Goal: Transaction & Acquisition: Purchase product/service

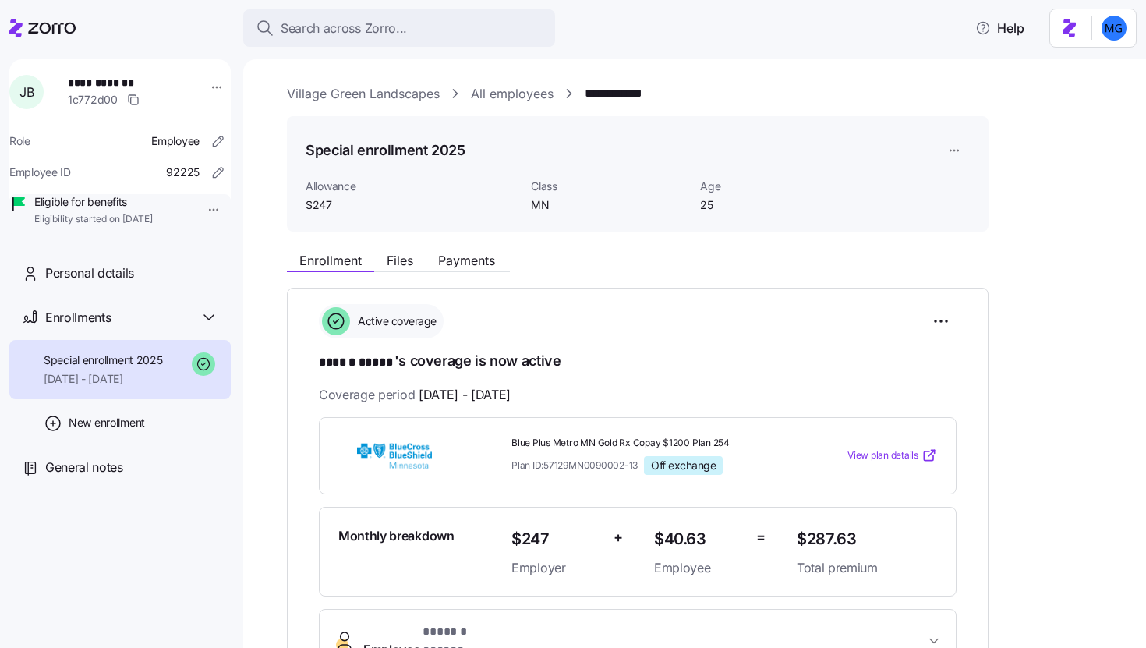
click at [38, 30] on icon at bounding box center [42, 28] width 66 height 19
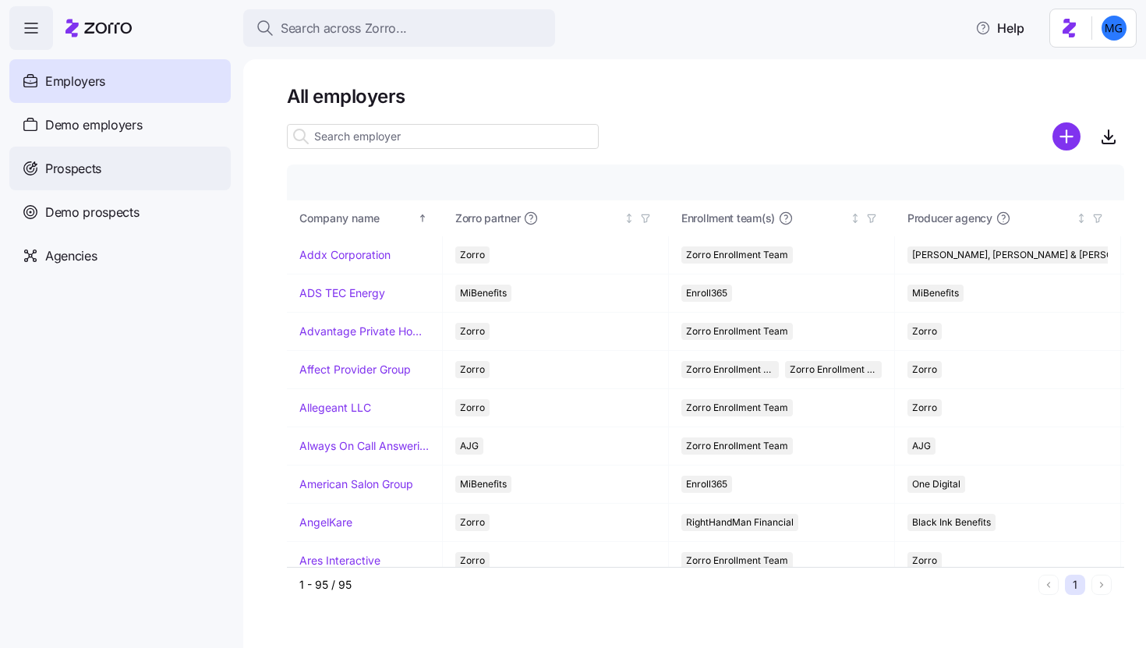
click at [112, 169] on div "Prospects" at bounding box center [119, 169] width 221 height 44
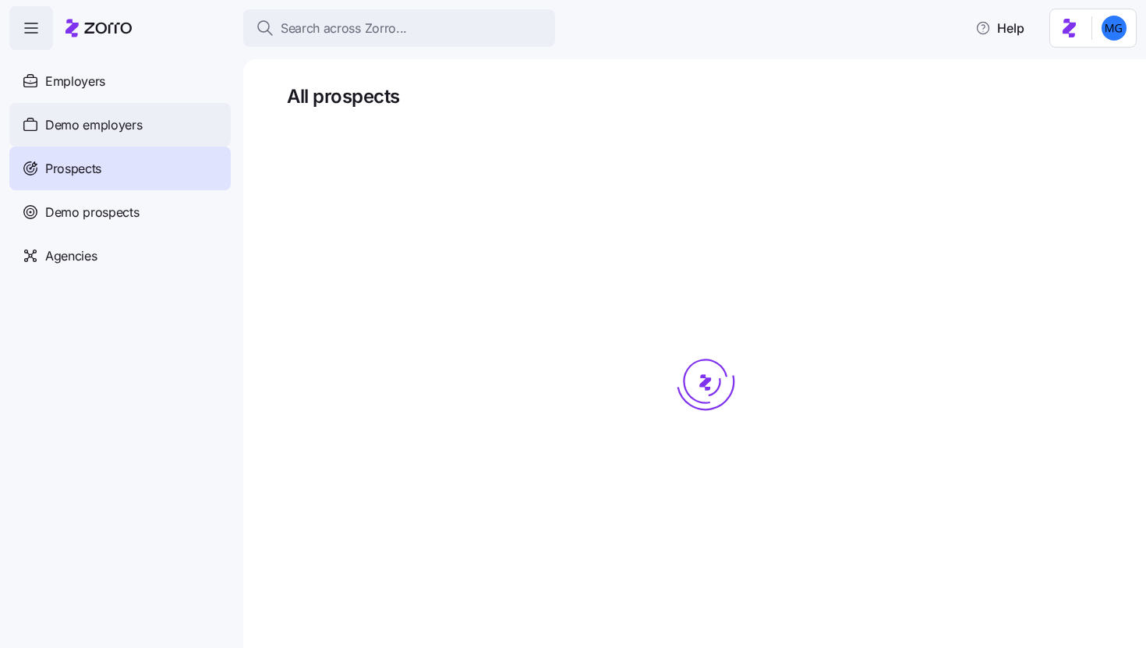
click at [149, 127] on div "Demo employers" at bounding box center [119, 125] width 221 height 44
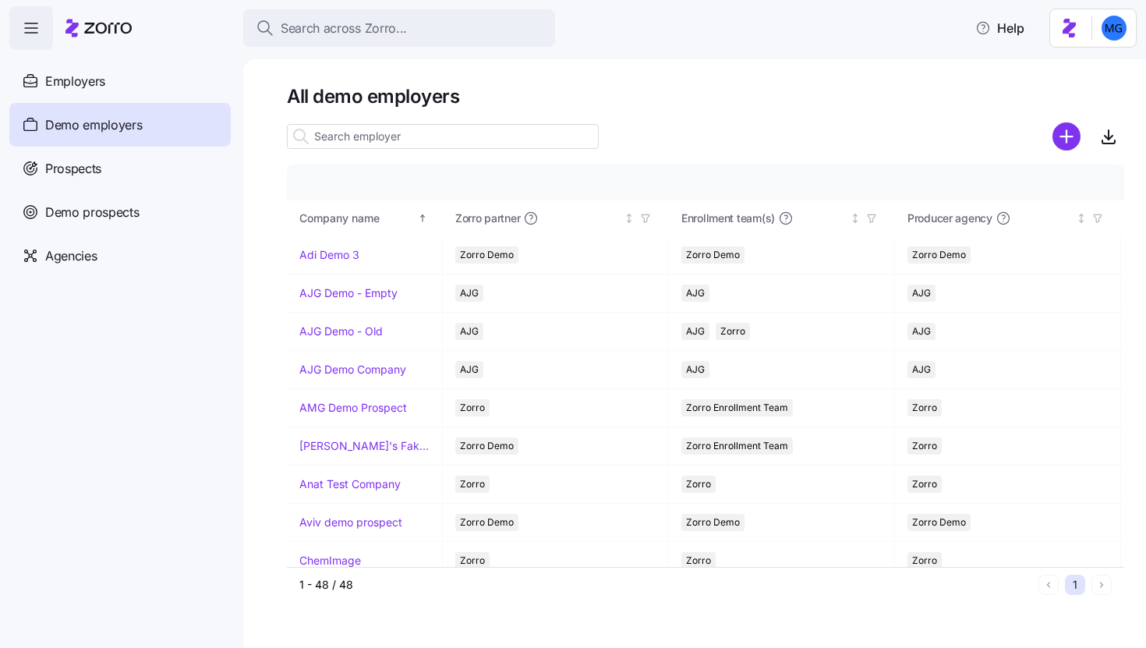
click at [464, 129] on input at bounding box center [443, 136] width 312 height 25
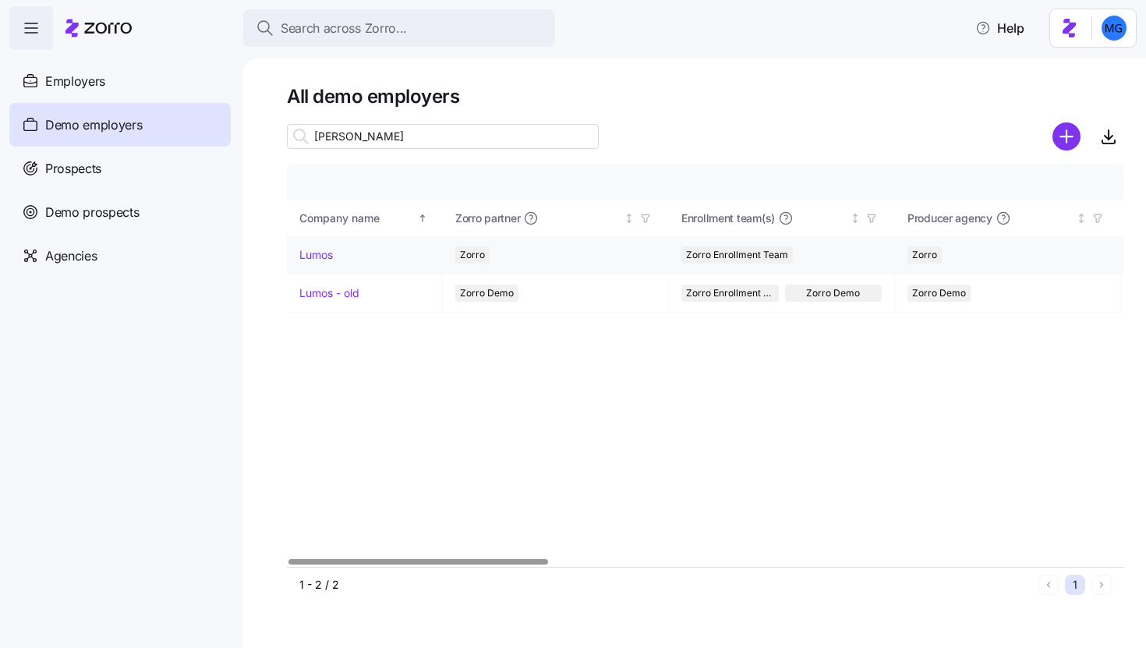
type input "lum"
click at [325, 257] on link "Lumos" at bounding box center [316, 255] width 34 height 16
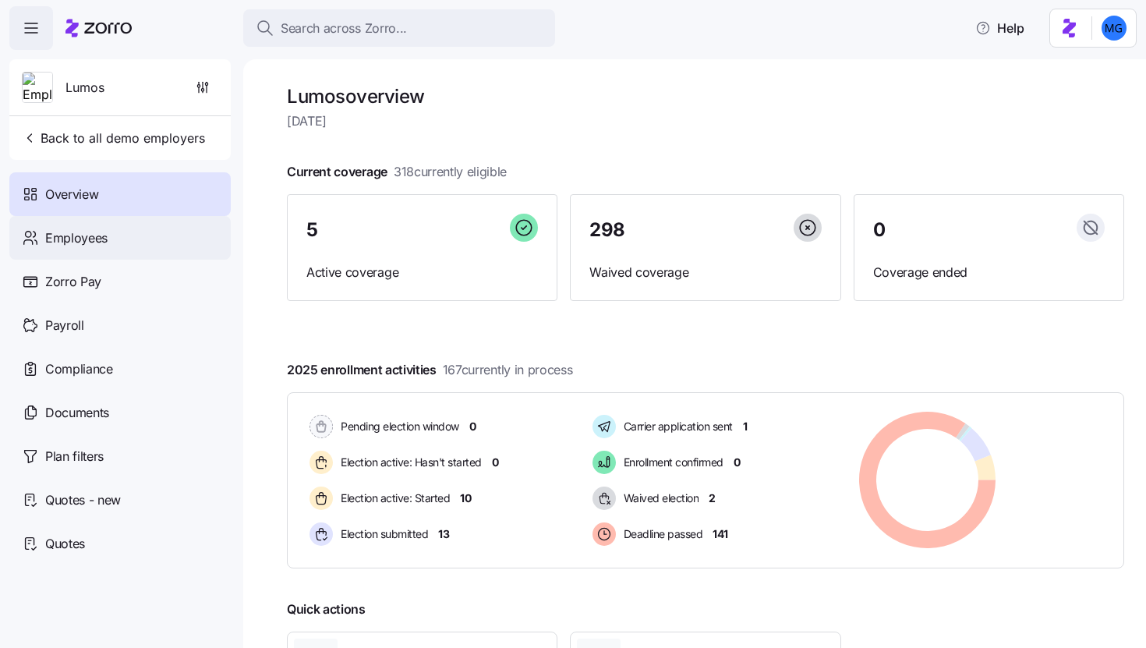
click at [132, 243] on div "Employees" at bounding box center [119, 238] width 221 height 44
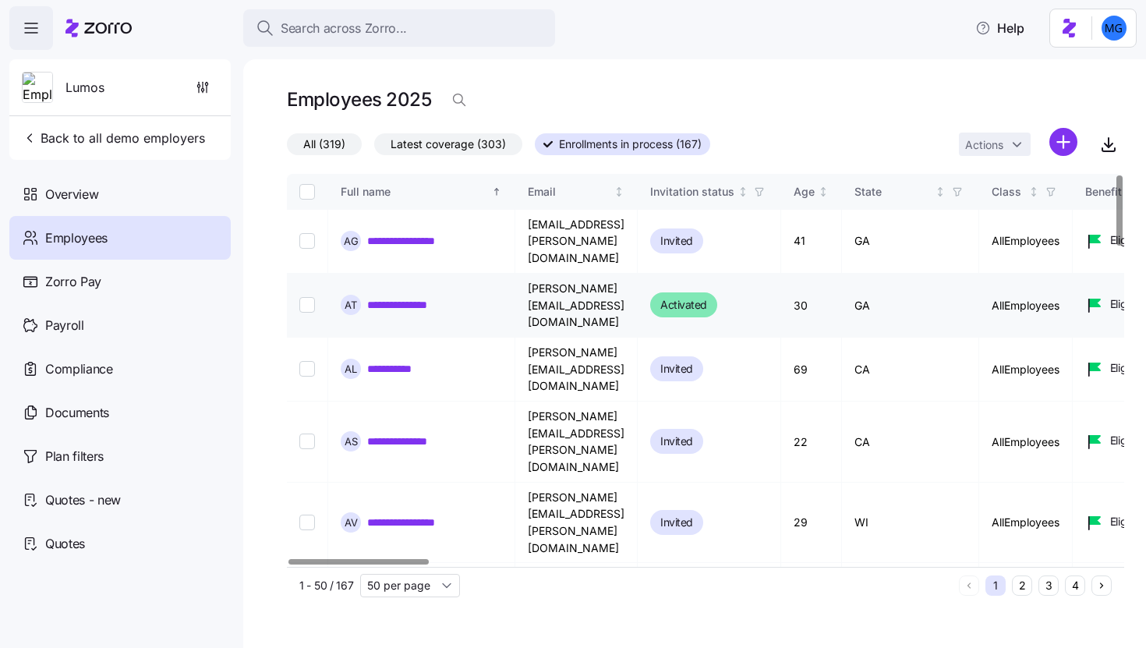
click at [406, 297] on link "**********" at bounding box center [401, 305] width 68 height 16
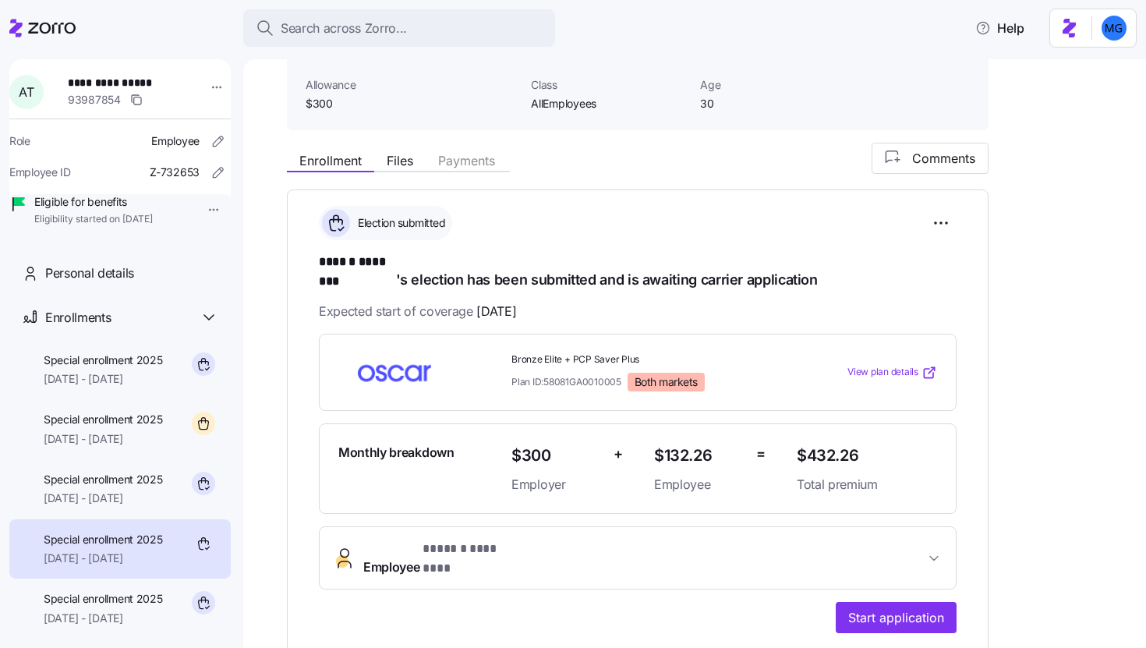
scroll to position [80, 0]
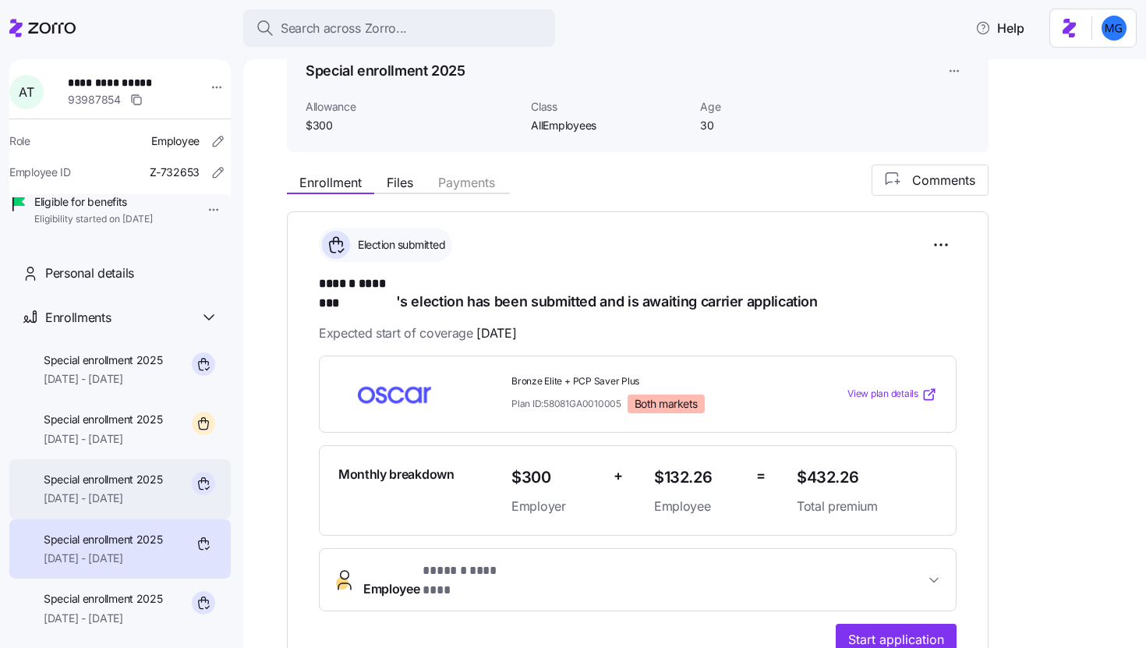
click at [99, 506] on span "[DATE] - [DATE]" at bounding box center [103, 499] width 119 height 16
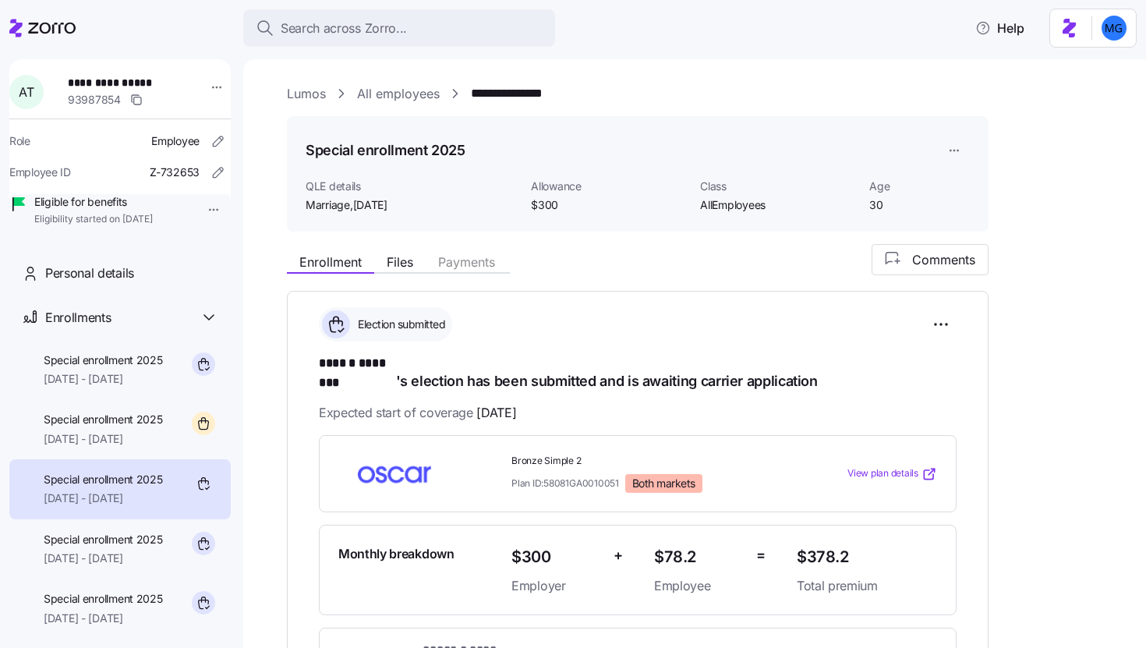
click at [102, 483] on div "Special enrollment 2025 09/01/2025 - 12/31/2025" at bounding box center [119, 489] width 221 height 60
click at [108, 447] on span "[DATE] - [DATE]" at bounding box center [103, 439] width 119 height 16
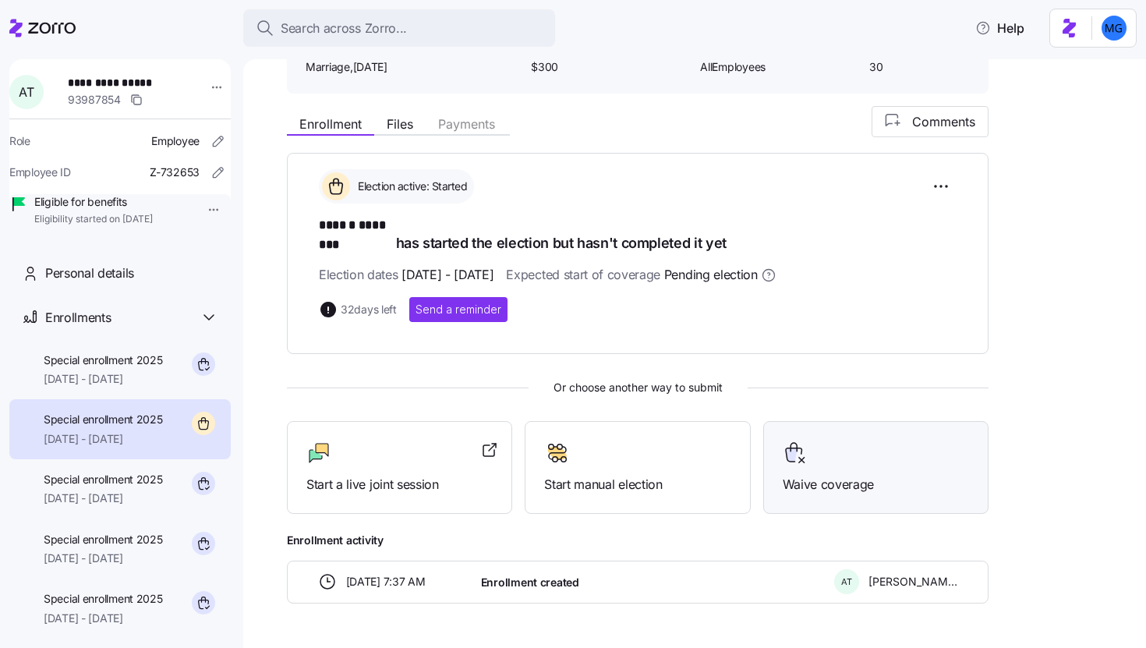
scroll to position [160, 0]
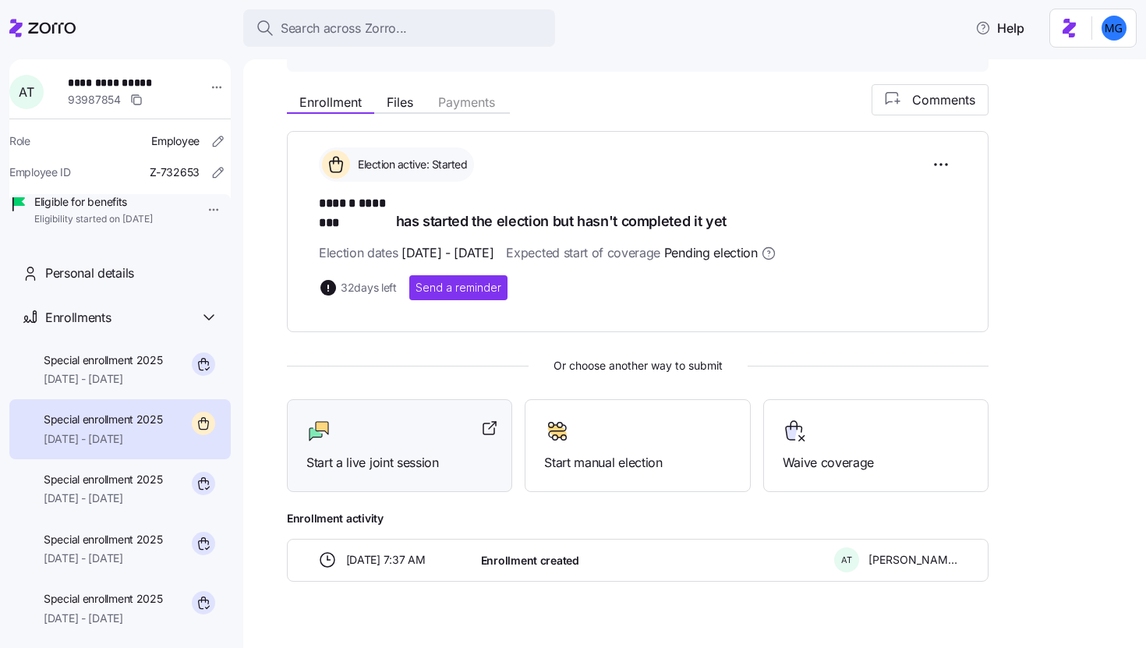
click at [427, 431] on div "Start a live joint session" at bounding box center [399, 446] width 186 height 54
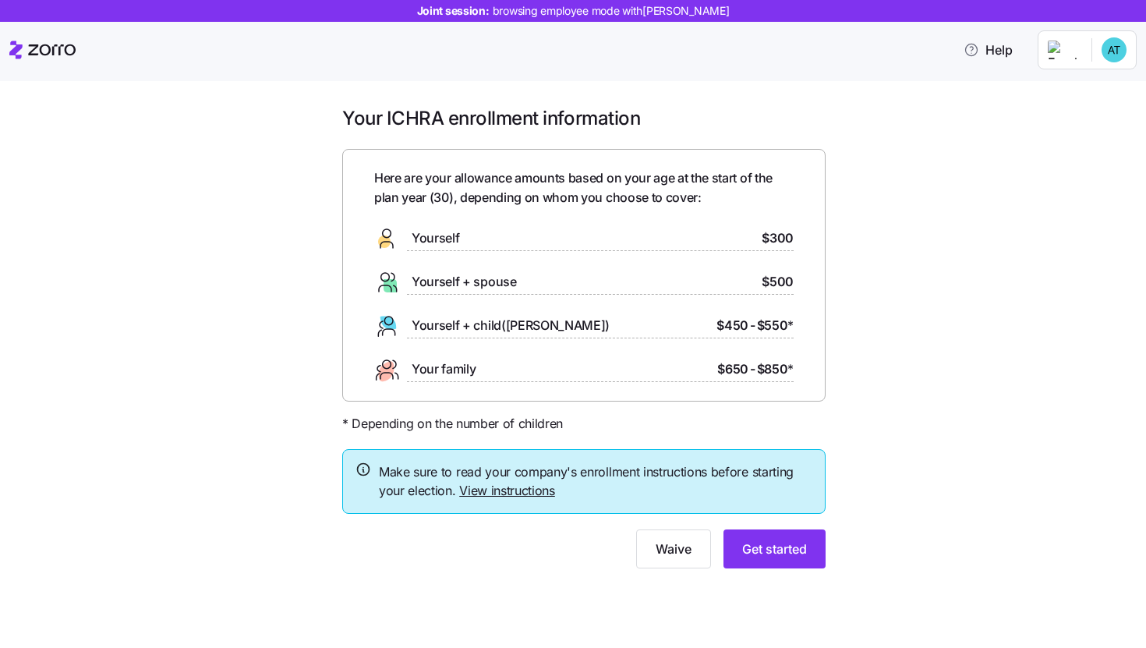
click at [505, 499] on span "Make sure to read your company's enrollment instructions before starting your e…" at bounding box center [596, 481] width 434 height 39
click at [515, 486] on link "View instructions" at bounding box center [507, 491] width 96 height 16
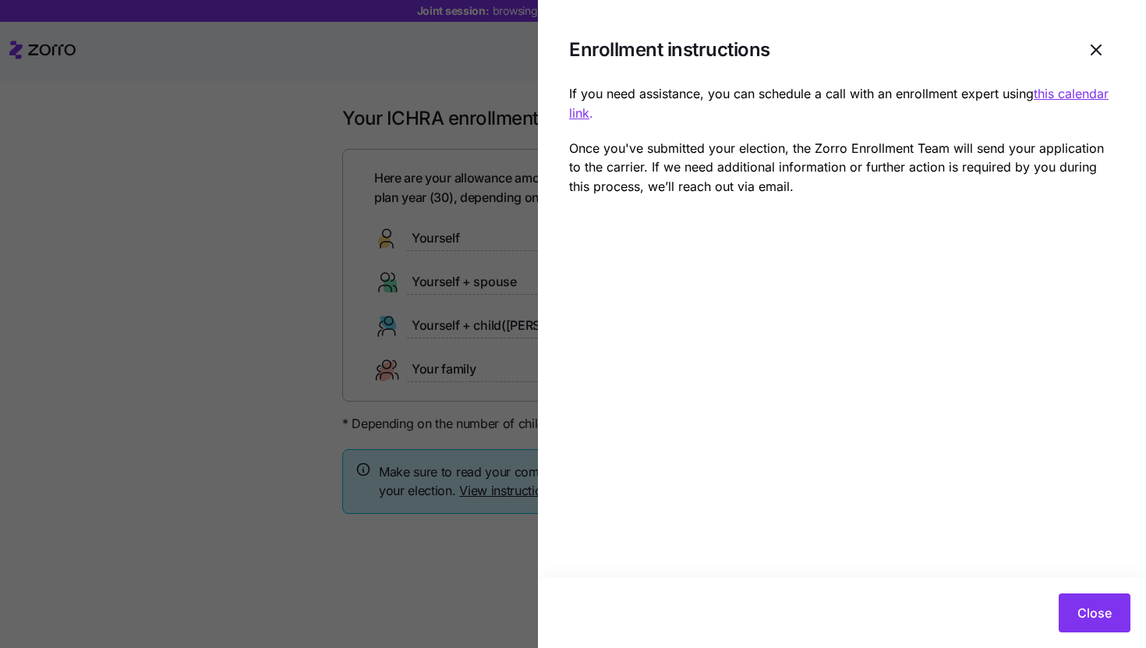
click at [409, 362] on div at bounding box center [573, 324] width 1146 height 648
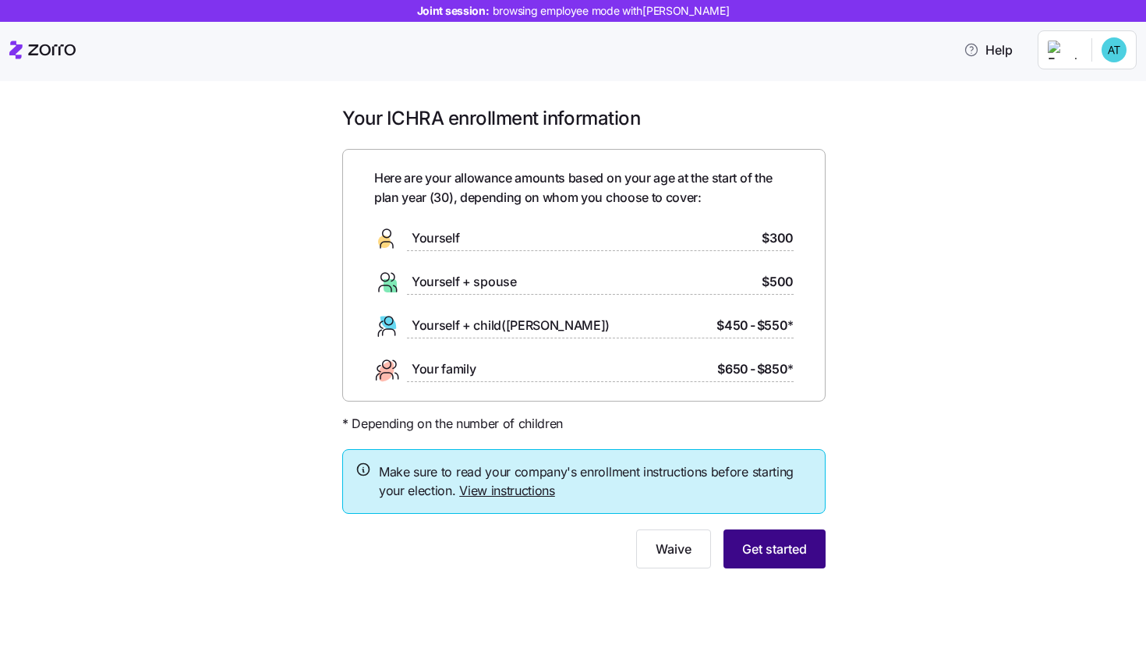
click at [774, 551] on span "Get started" at bounding box center [774, 549] width 65 height 19
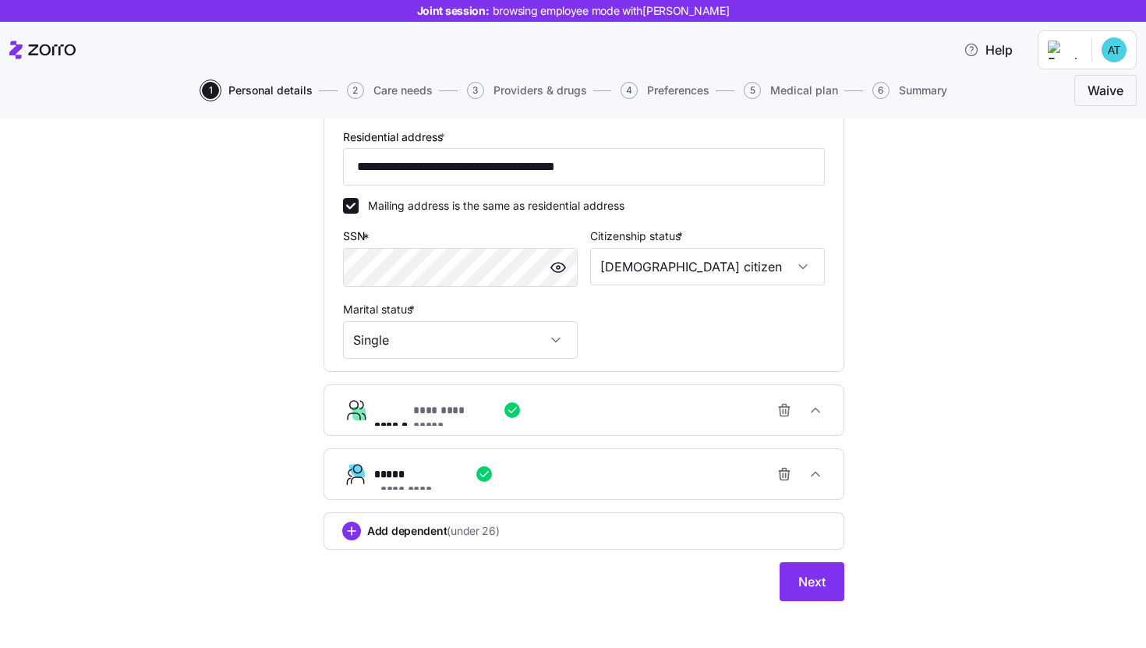
scroll to position [456, 0]
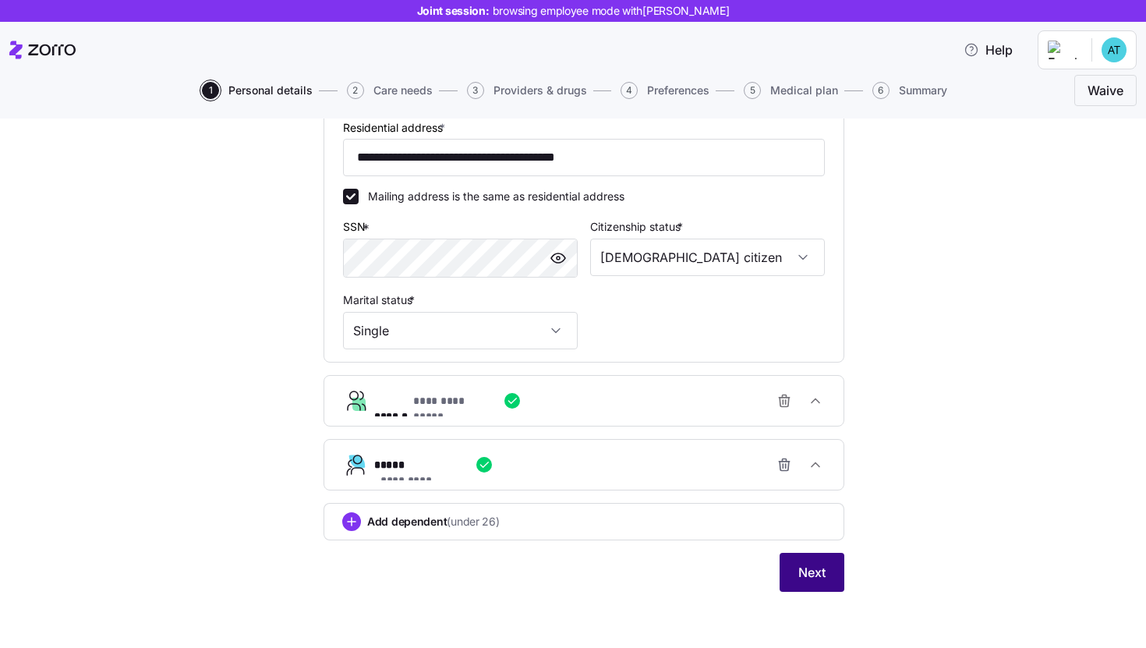
click at [791, 580] on button "Next" at bounding box center [812, 572] width 65 height 39
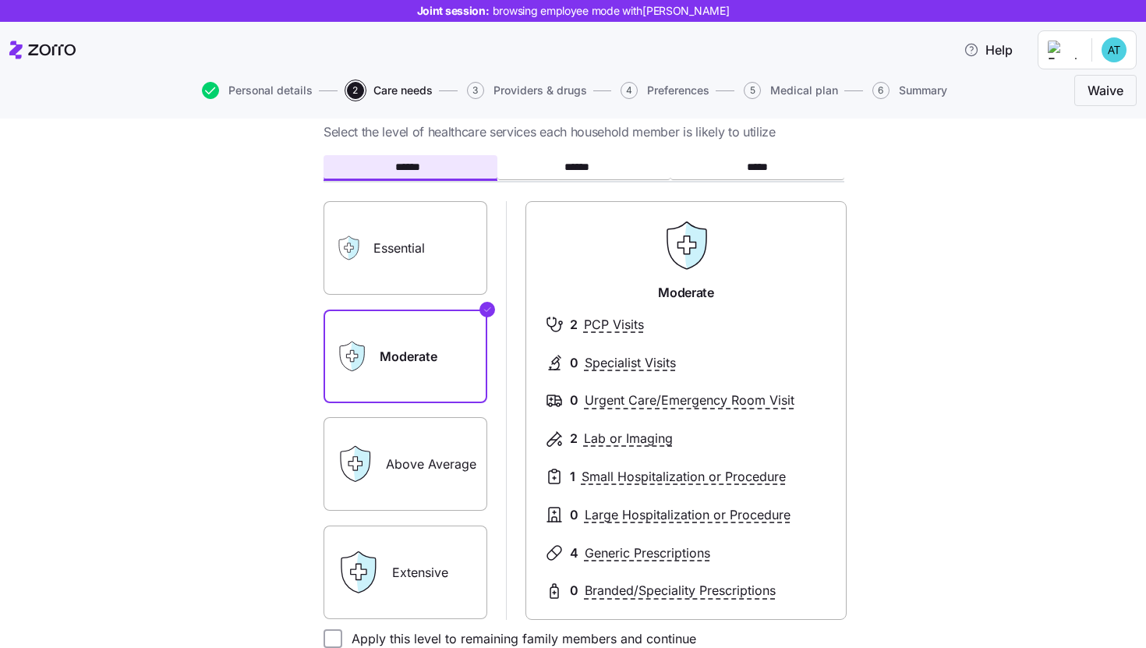
scroll to position [52, 0]
click at [381, 267] on label "Essential" at bounding box center [406, 247] width 164 height 94
click at [0, 0] on input "Essential" at bounding box center [0, 0] width 0 height 0
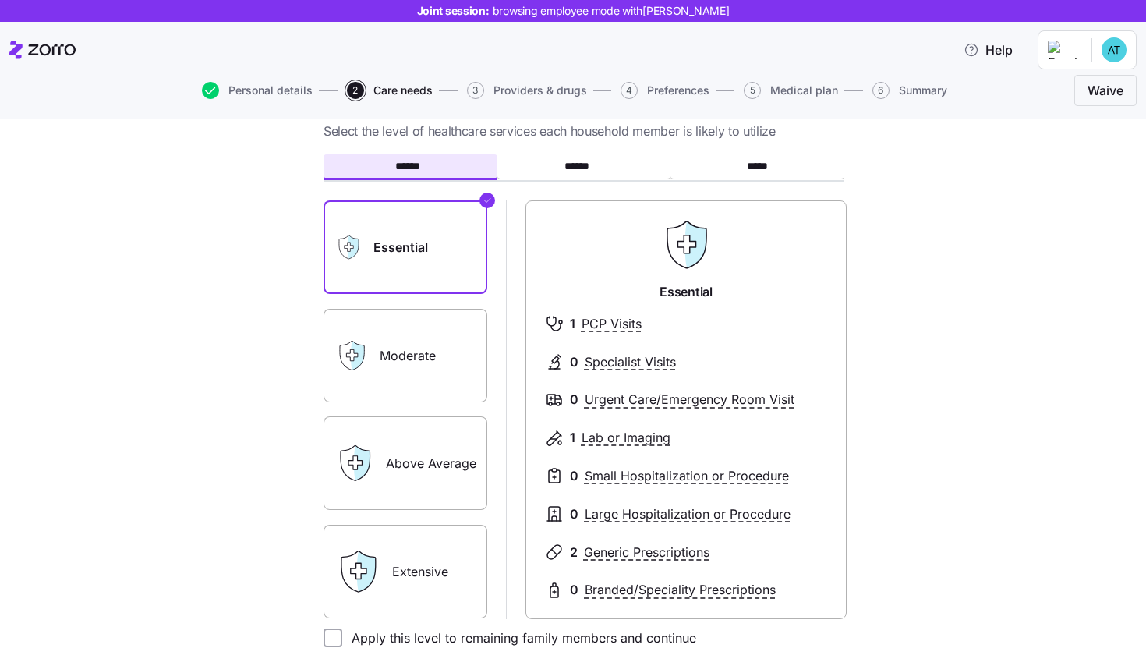
click at [382, 497] on label "Above Average" at bounding box center [406, 463] width 164 height 94
click at [0, 0] on input "Above Average" at bounding box center [0, 0] width 0 height 0
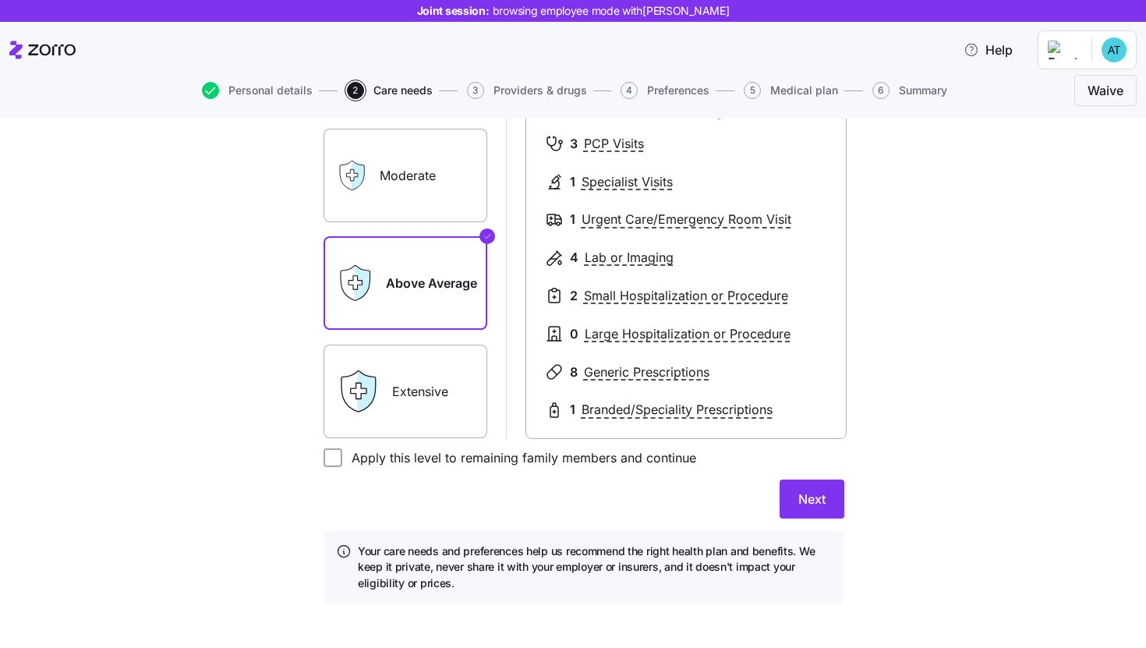
scroll to position [231, 0]
click at [374, 466] on label "Apply this level to remaining family members and continue" at bounding box center [519, 459] width 354 height 19
click at [342, 466] on input "Apply this level to remaining family members and continue" at bounding box center [333, 459] width 19 height 19
checkbox input "true"
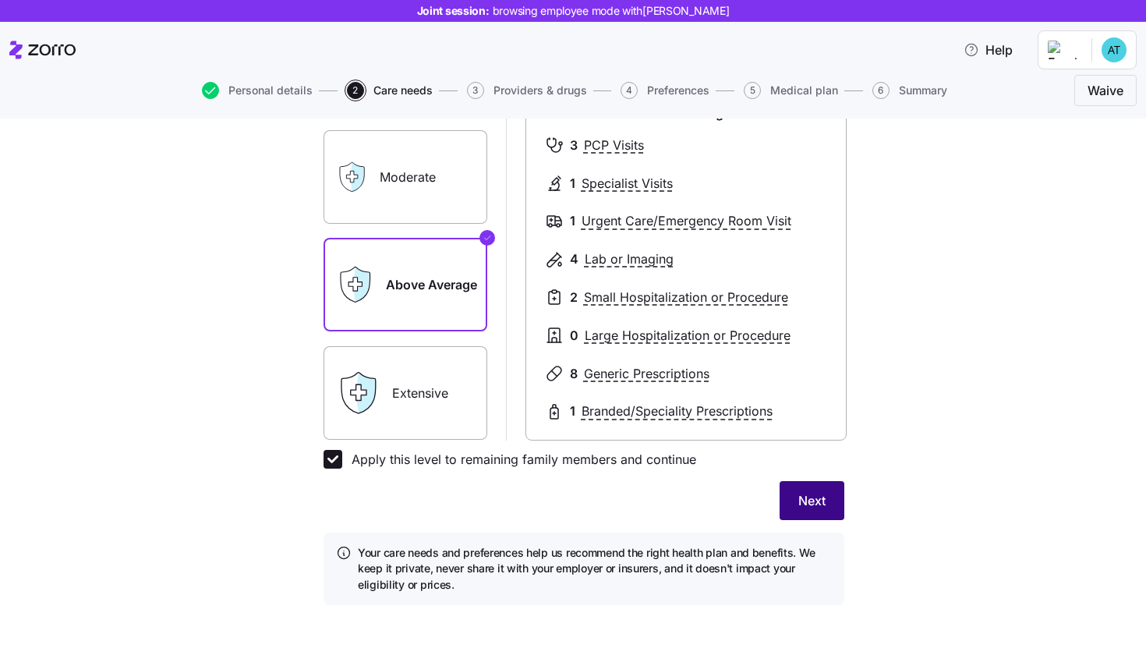
click at [809, 503] on span "Next" at bounding box center [812, 500] width 27 height 19
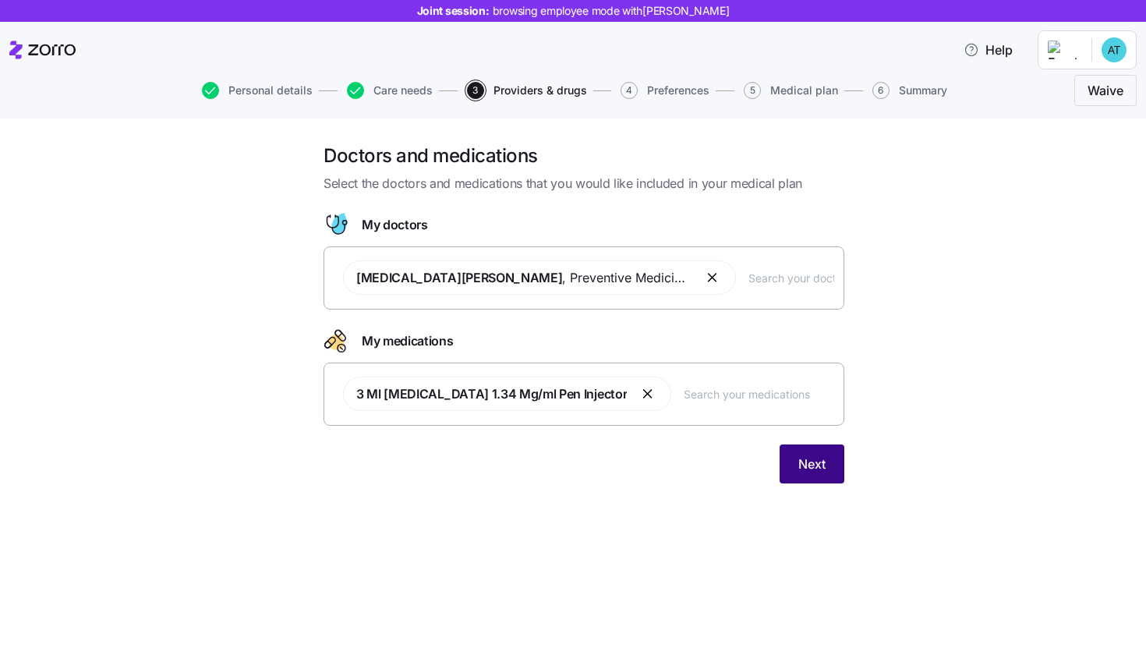
click at [816, 467] on span "Next" at bounding box center [812, 464] width 27 height 19
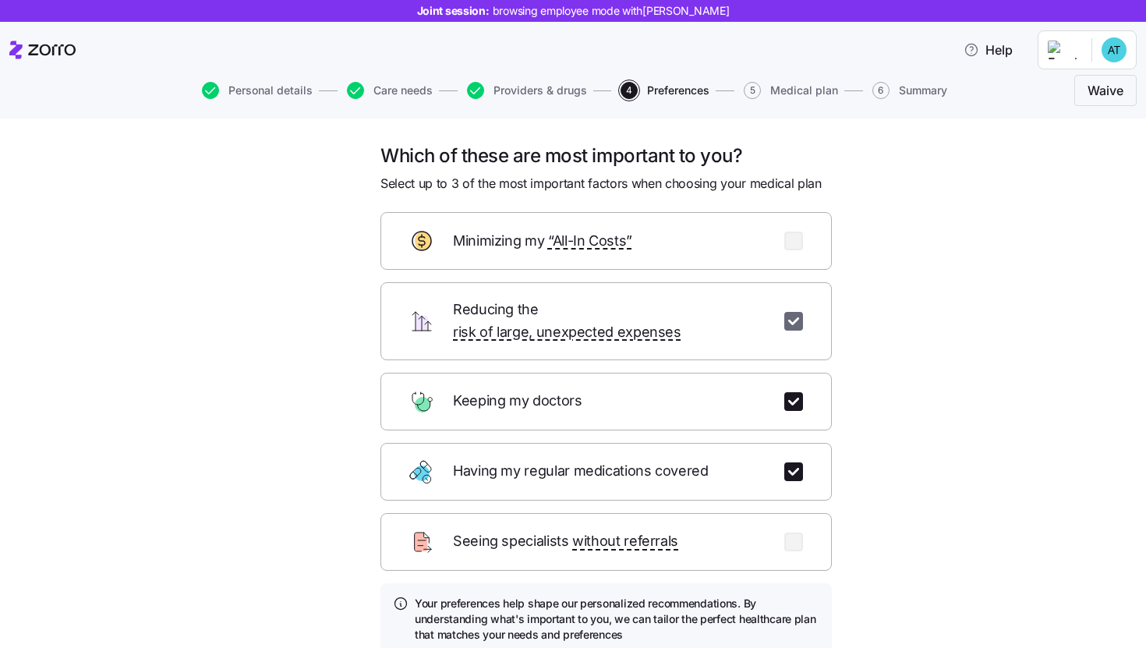
click at [788, 317] on input "checkbox" at bounding box center [793, 321] width 19 height 19
checkbox input "false"
click at [795, 533] on input "checkbox" at bounding box center [793, 542] width 19 height 19
checkbox input "true"
click at [792, 392] on input "checkbox" at bounding box center [793, 401] width 19 height 19
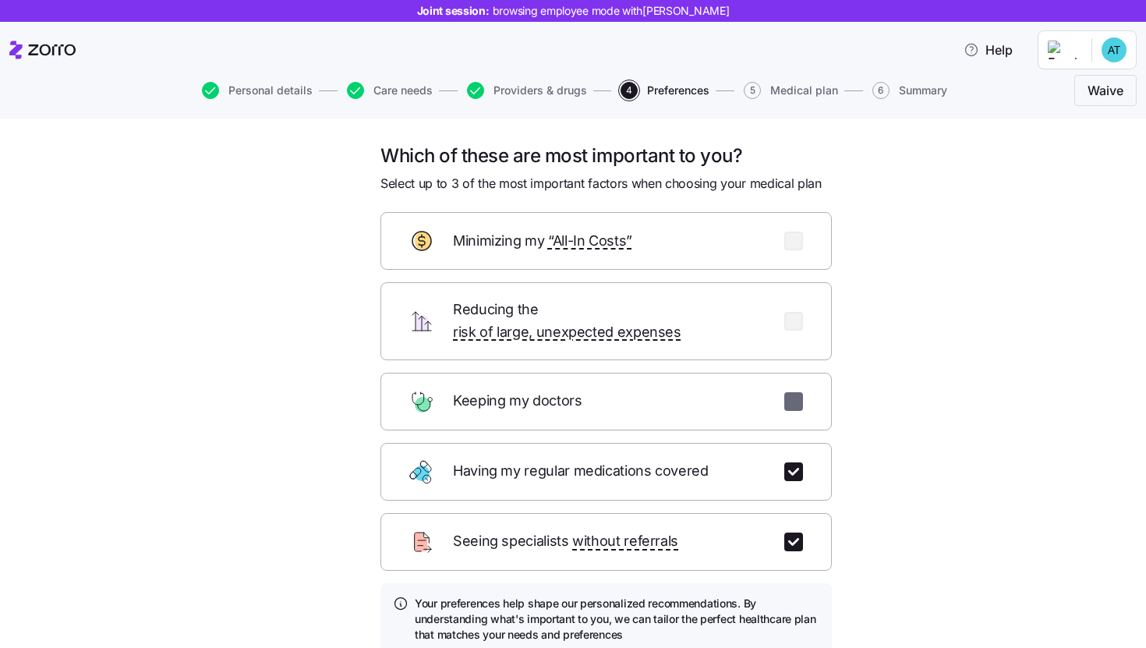
checkbox input "false"
click at [791, 241] on input "checkbox" at bounding box center [793, 241] width 19 height 19
click at [788, 240] on input "checkbox" at bounding box center [793, 241] width 19 height 19
checkbox input "false"
click at [788, 392] on input "checkbox" at bounding box center [793, 401] width 19 height 19
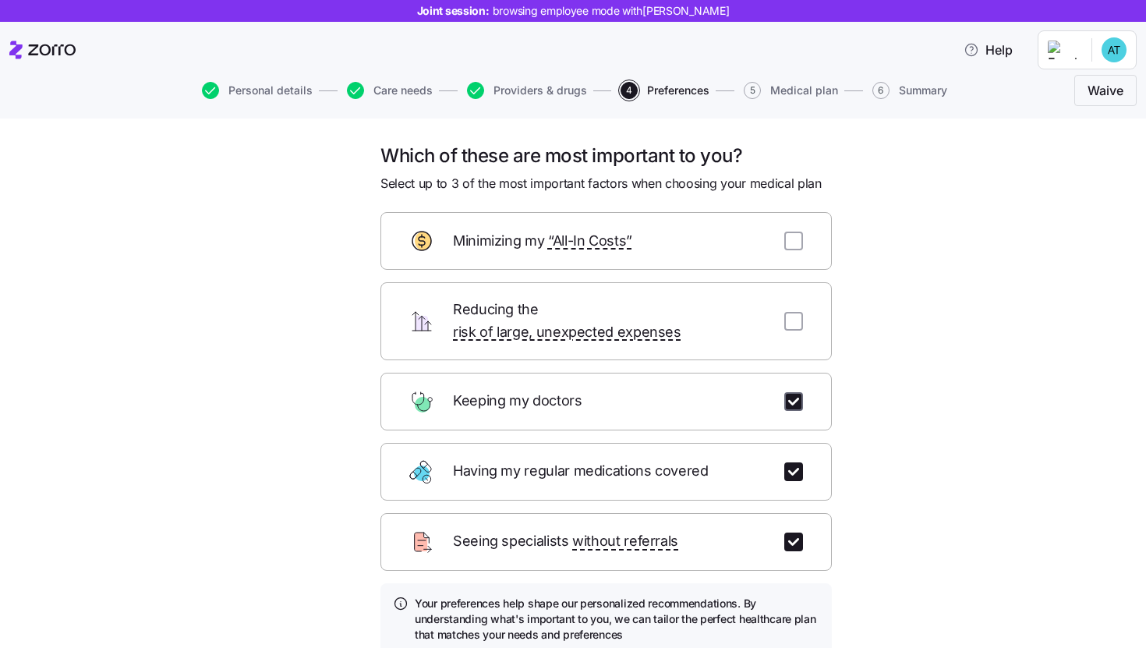
checkbox input "true"
click at [784, 533] on input "checkbox" at bounding box center [793, 542] width 19 height 19
checkbox input "false"
click at [792, 244] on input "checkbox" at bounding box center [793, 241] width 19 height 19
checkbox input "true"
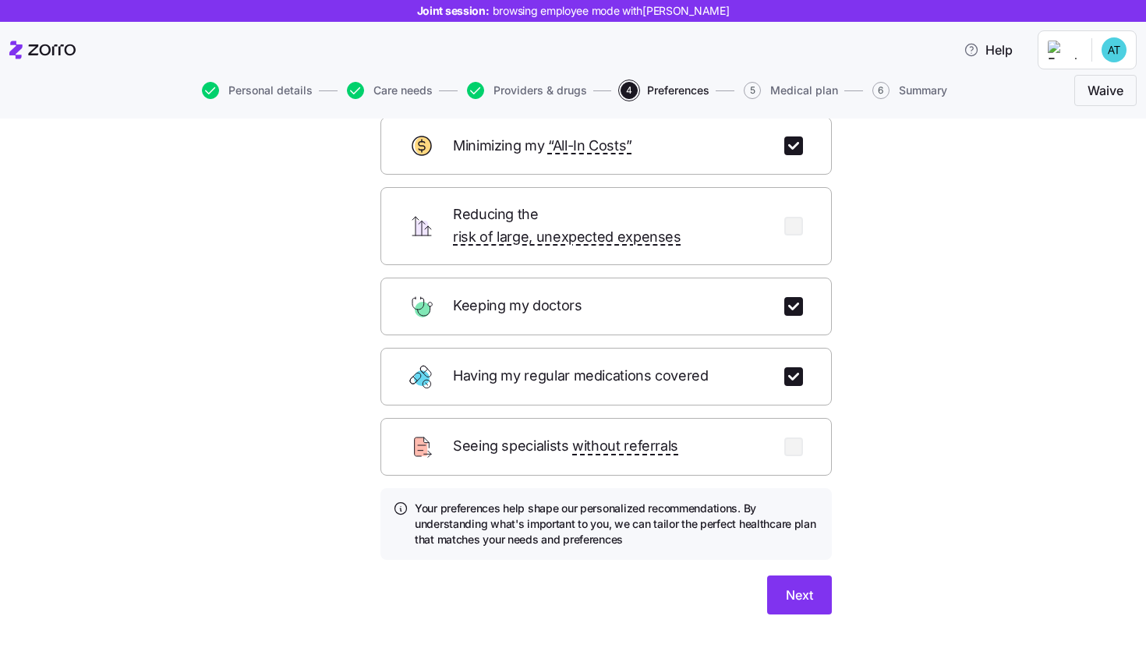
scroll to position [117, 0]
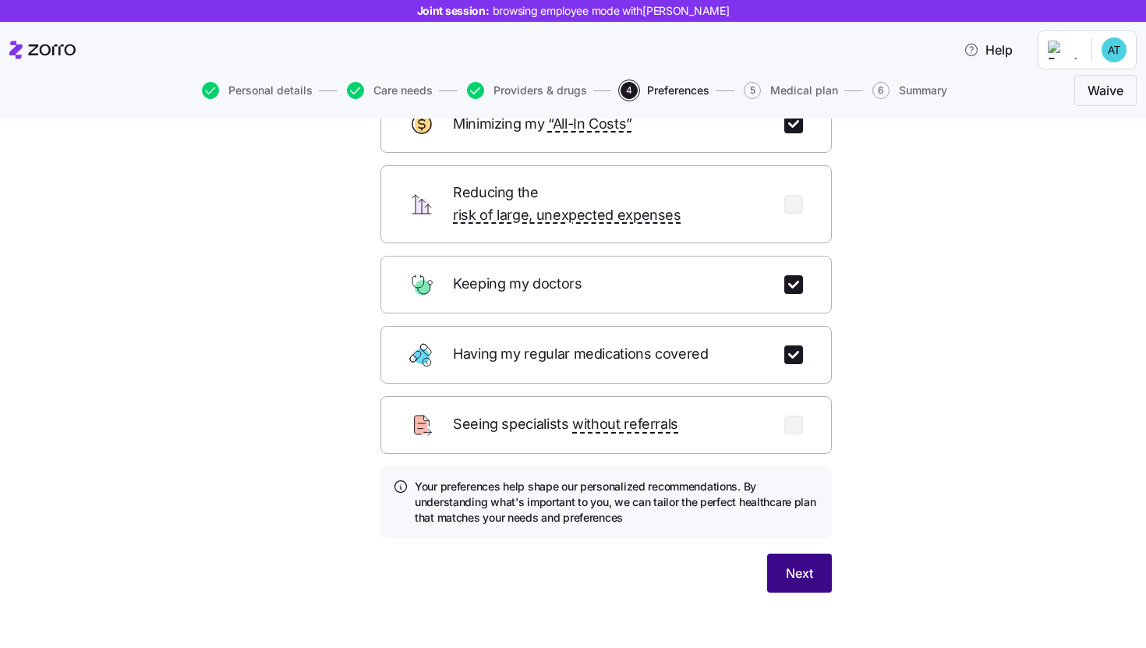
click at [818, 562] on button "Next" at bounding box center [799, 573] width 65 height 39
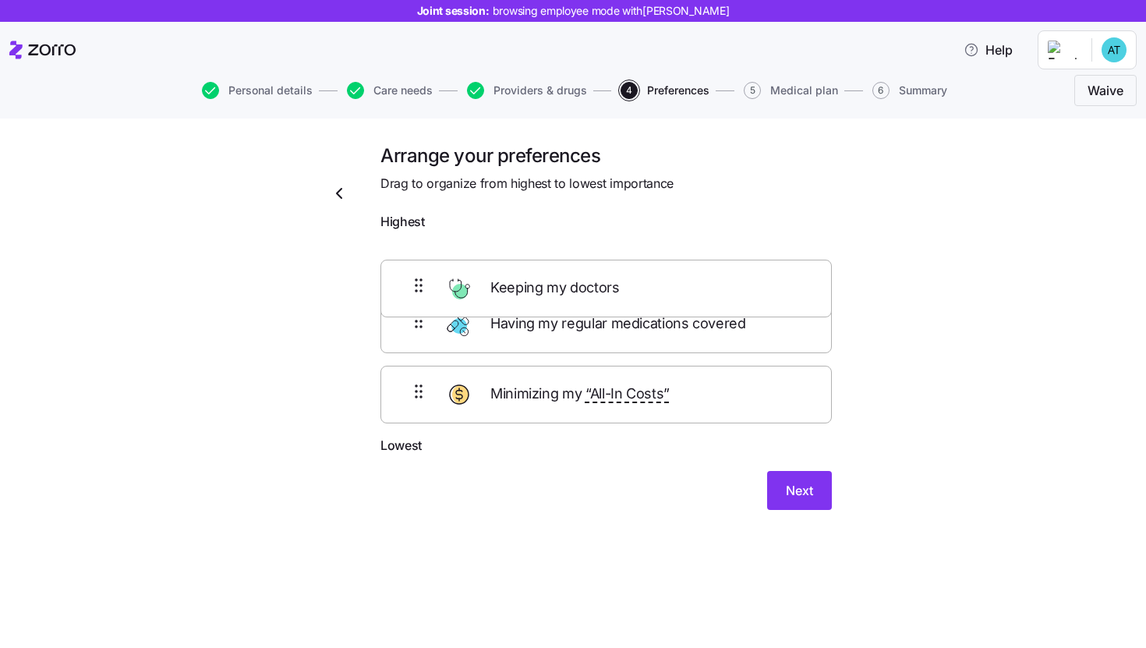
drag, startPoint x: 648, startPoint y: 334, endPoint x: 646, endPoint y: 274, distance: 60.1
click at [646, 274] on div "Having my regular medications covered Keeping my doctors Minimizing my “All-In …" at bounding box center [607, 337] width 452 height 198
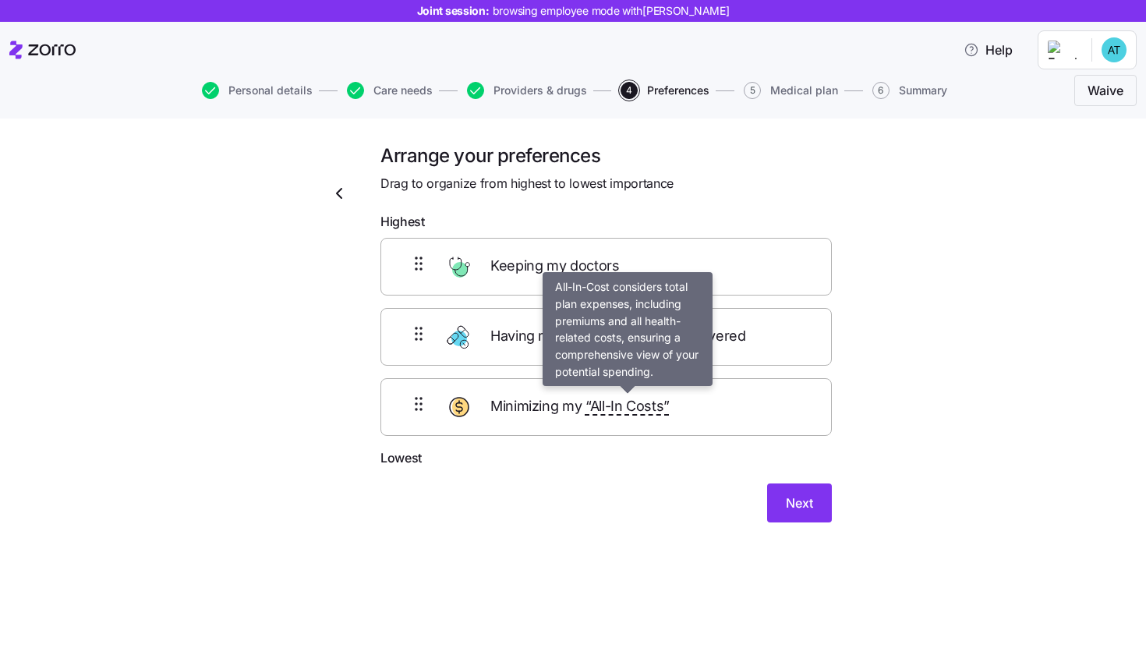
drag, startPoint x: 641, startPoint y: 395, endPoint x: 640, endPoint y: 338, distance: 57.7
click at [641, 338] on div "Keeping my doctors Having my regular medications covered Minimizing my “All-In …" at bounding box center [607, 337] width 452 height 198
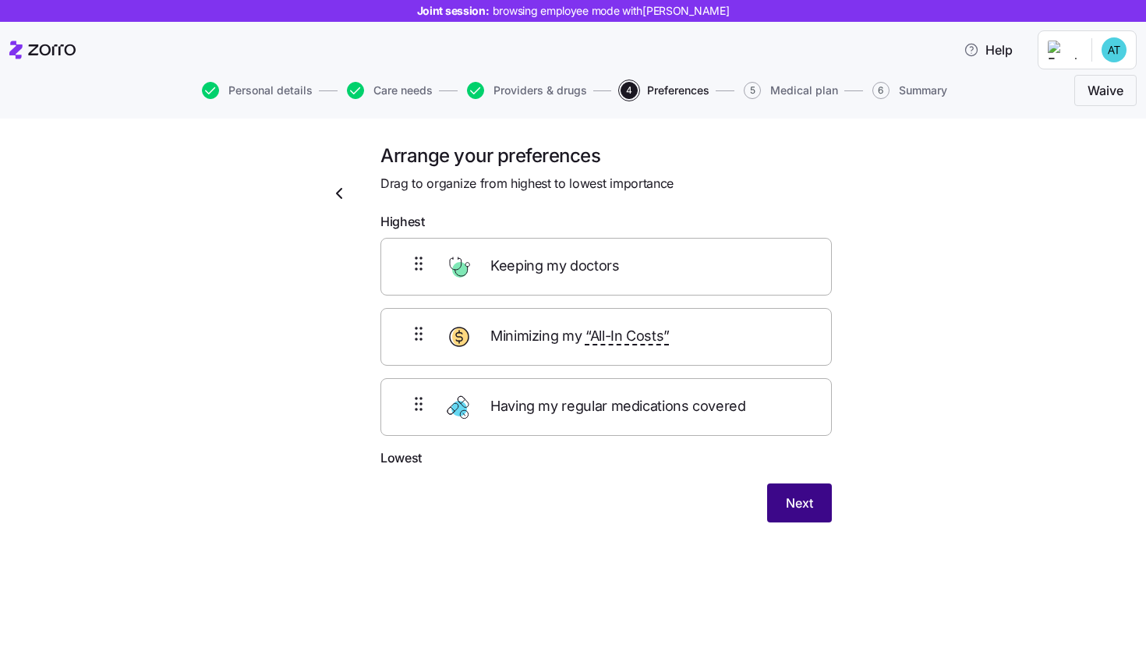
click at [813, 500] on button "Next" at bounding box center [799, 502] width 65 height 39
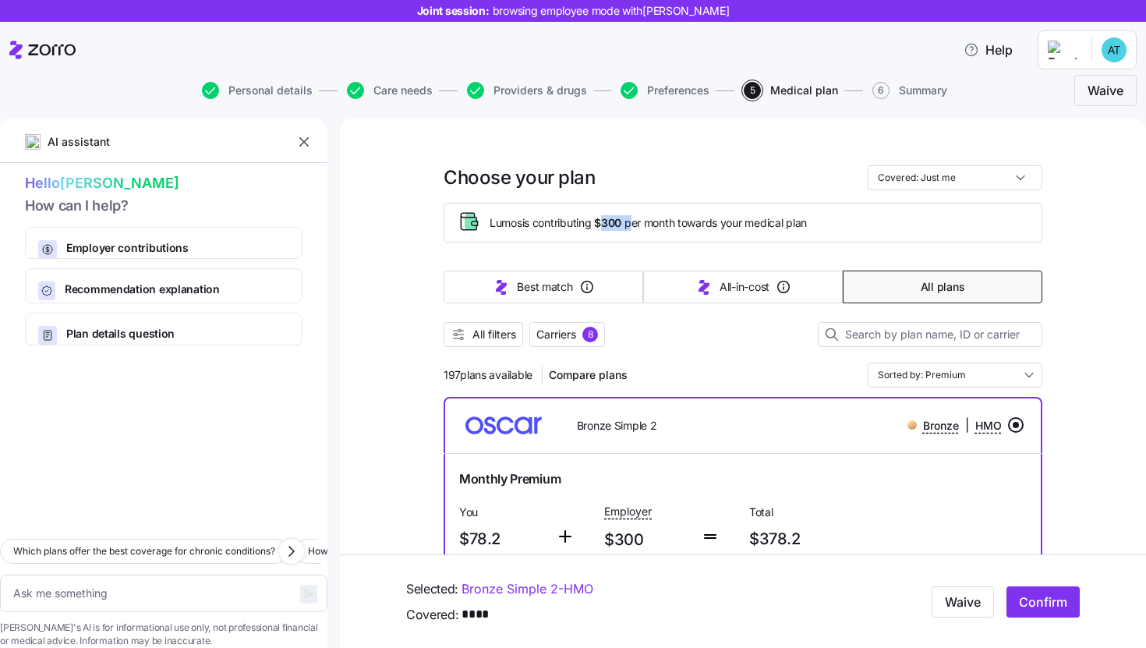
drag, startPoint x: 602, startPoint y: 226, endPoint x: 630, endPoint y: 226, distance: 28.1
click at [631, 226] on span "Lumos is contributing $300 per month towards your medical plan" at bounding box center [648, 223] width 317 height 16
click at [650, 330] on div "All filters Carriers 8" at bounding box center [743, 334] width 599 height 25
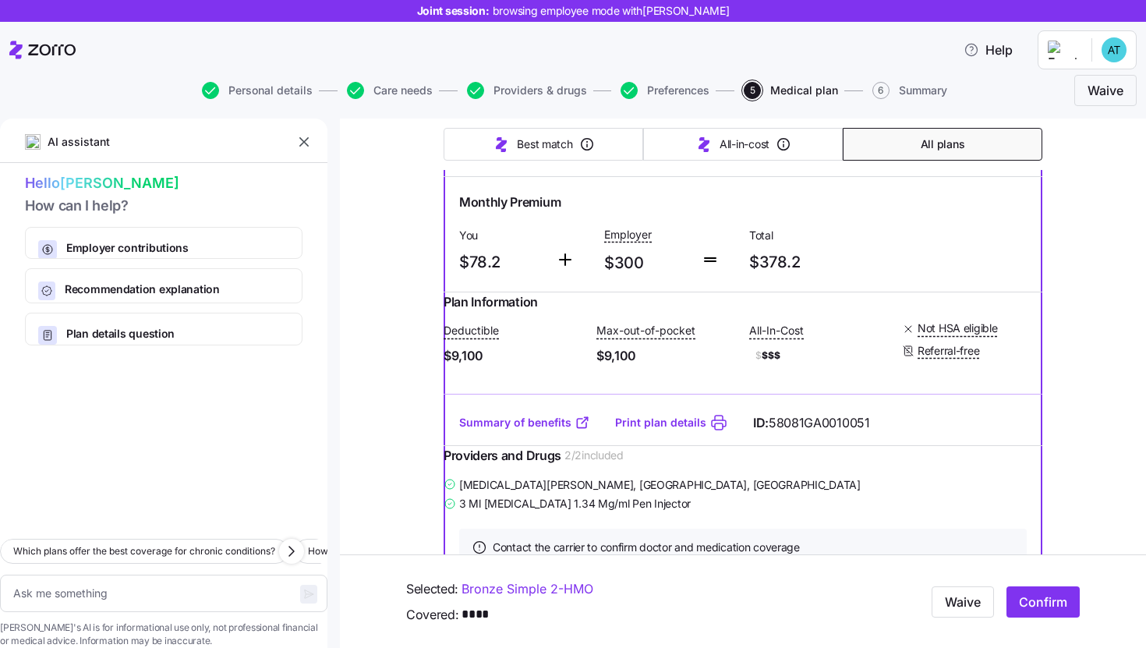
scroll to position [287, 0]
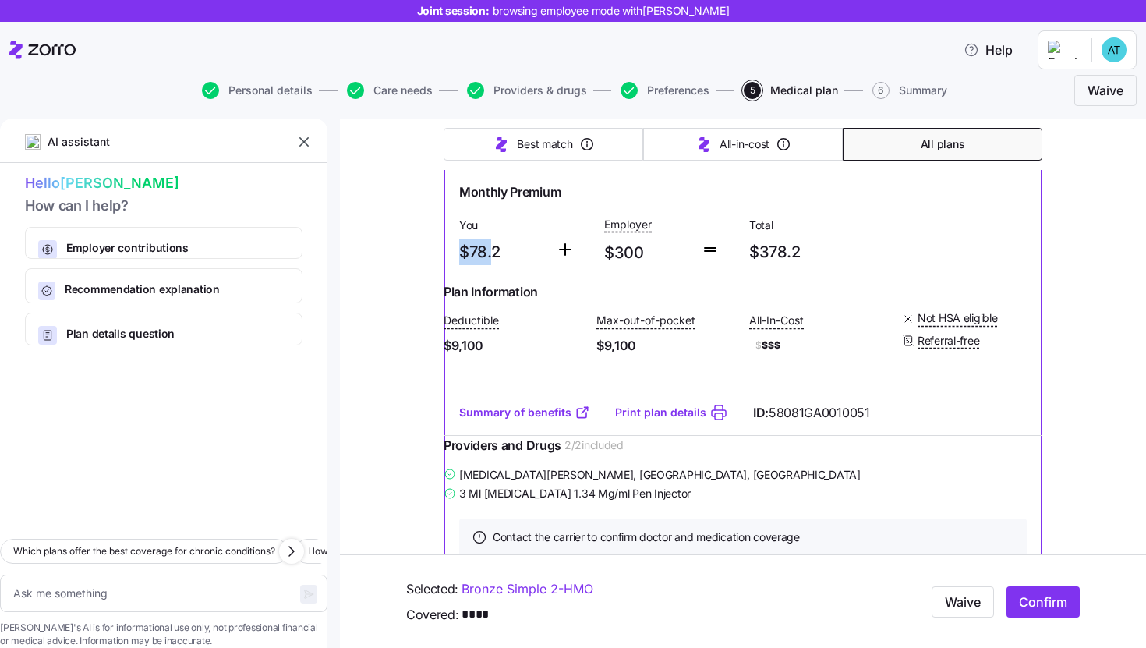
drag, startPoint x: 490, startPoint y: 247, endPoint x: 446, endPoint y: 244, distance: 43.8
click at [446, 245] on div "Monthly Premium You $78.2 Employer $300 Total $378.2" at bounding box center [743, 224] width 599 height 115
drag, startPoint x: 603, startPoint y: 252, endPoint x: 642, endPoint y: 251, distance: 39.0
click at [643, 251] on span "$300" at bounding box center [646, 253] width 84 height 26
drag, startPoint x: 760, startPoint y: 248, endPoint x: 818, endPoint y: 250, distance: 57.8
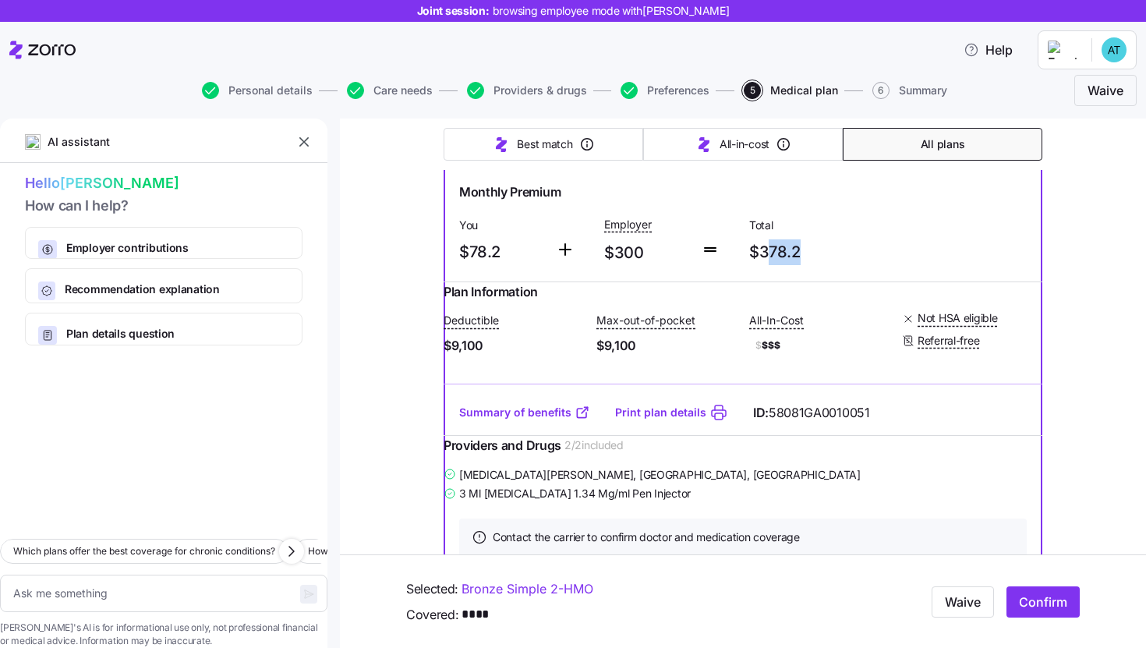
click at [818, 250] on span "$378.2" at bounding box center [815, 252] width 133 height 26
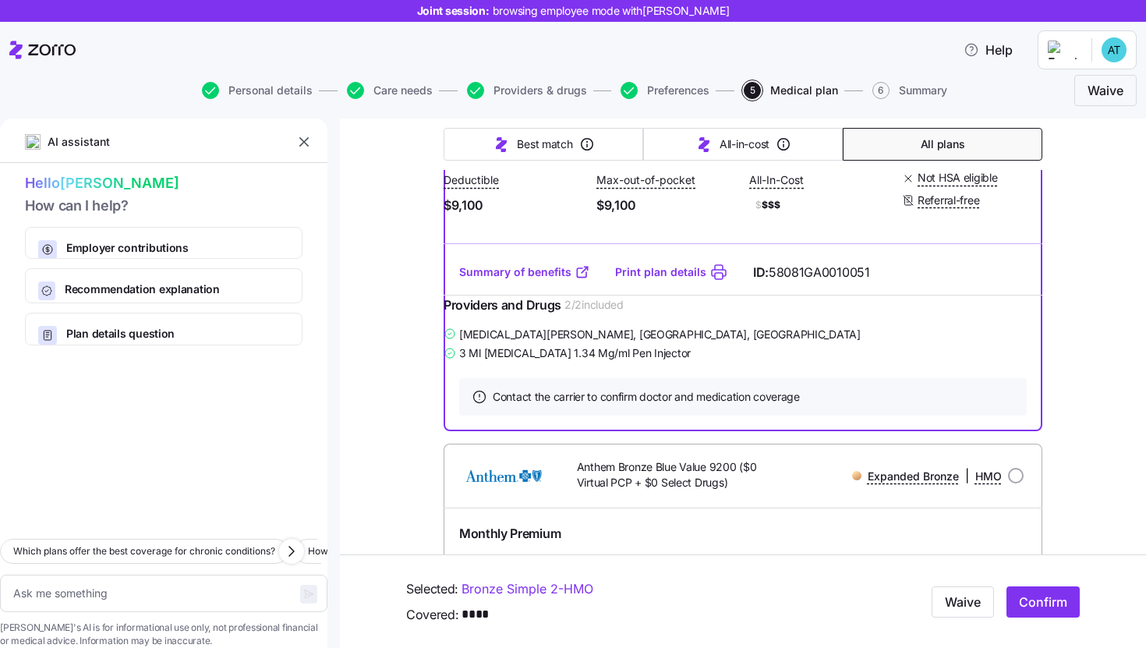
scroll to position [433, 0]
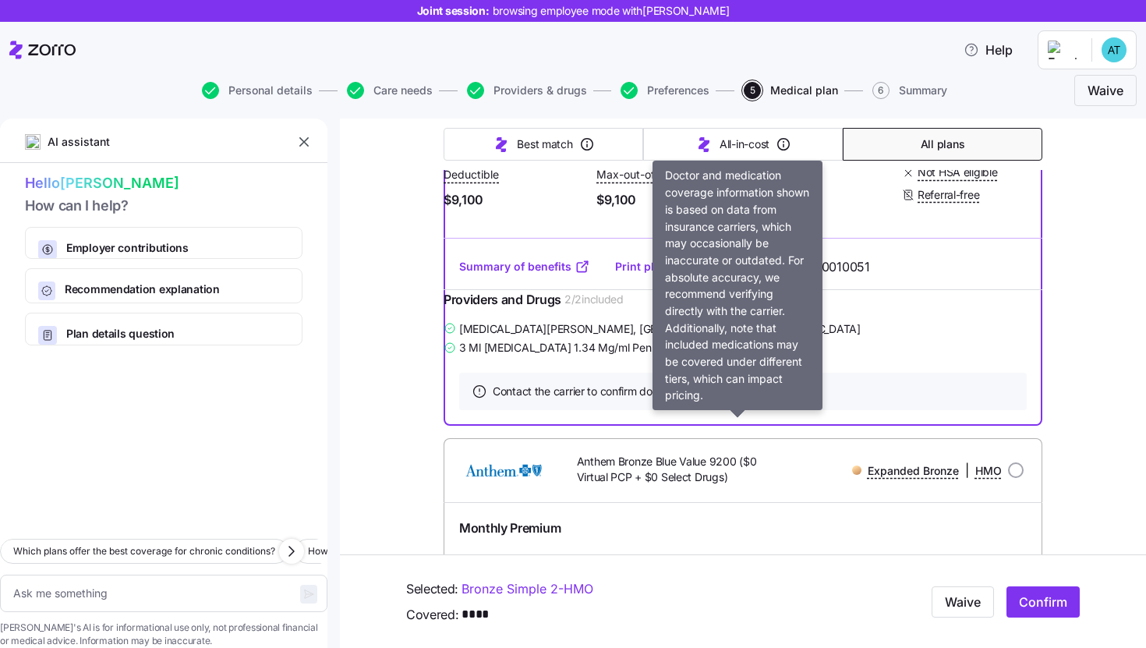
click at [540, 399] on span "Contact the carrier to confirm doctor and medication coverage" at bounding box center [646, 392] width 307 height 16
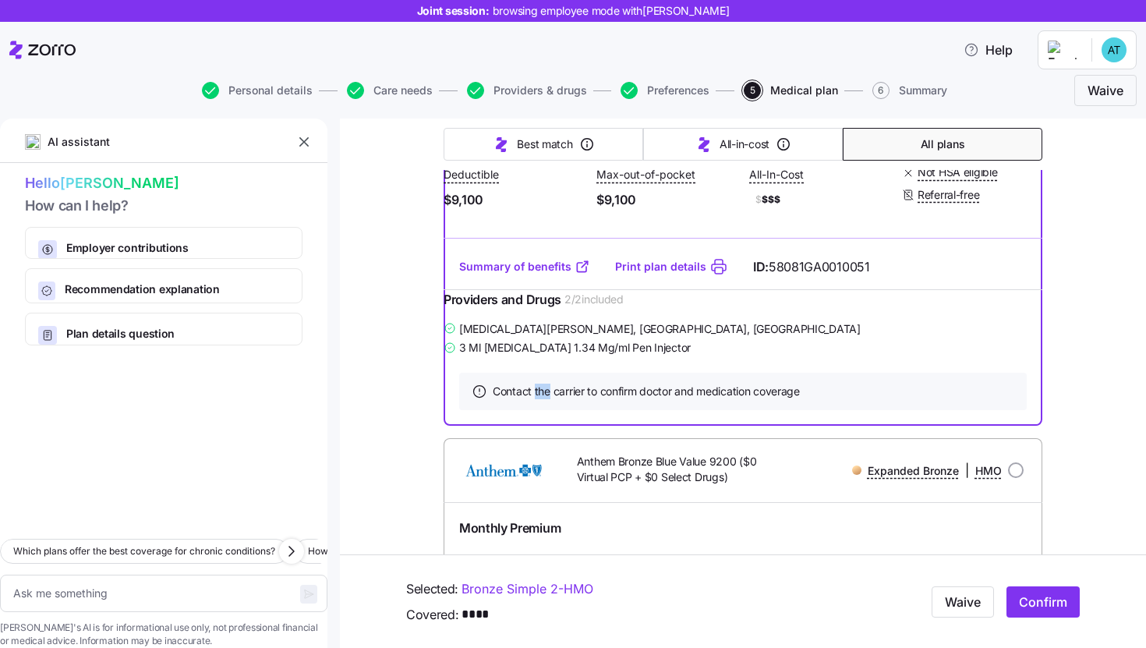
click at [540, 399] on span "Contact the carrier to confirm doctor and medication coverage" at bounding box center [646, 392] width 307 height 16
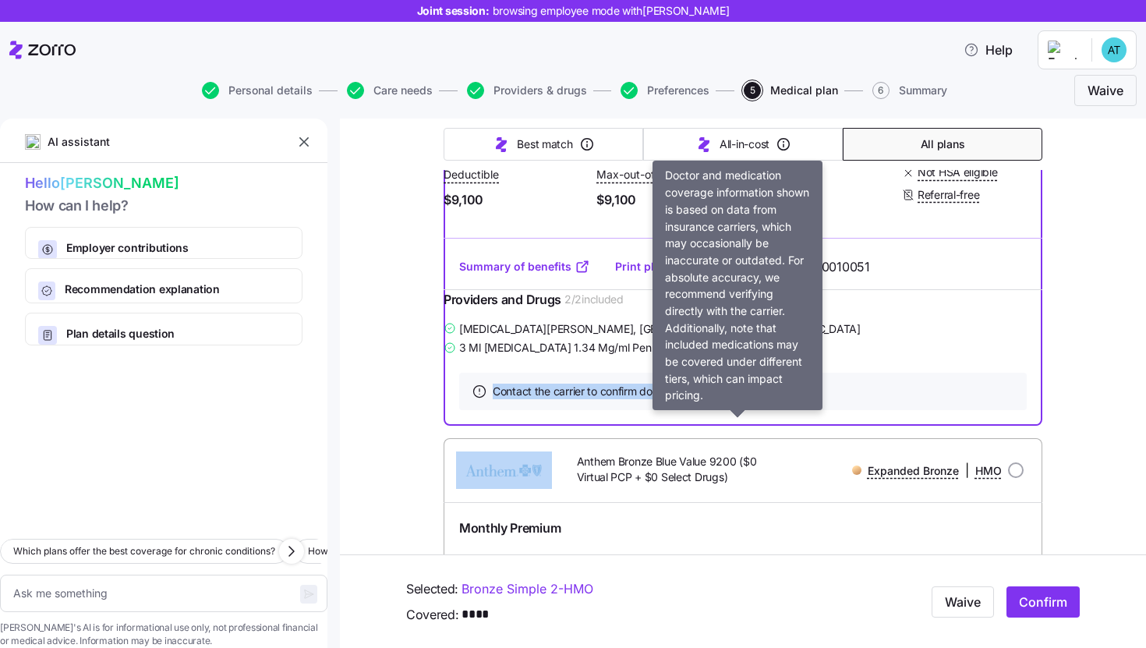
click at [540, 399] on span "Contact the carrier to confirm doctor and medication coverage" at bounding box center [646, 392] width 307 height 16
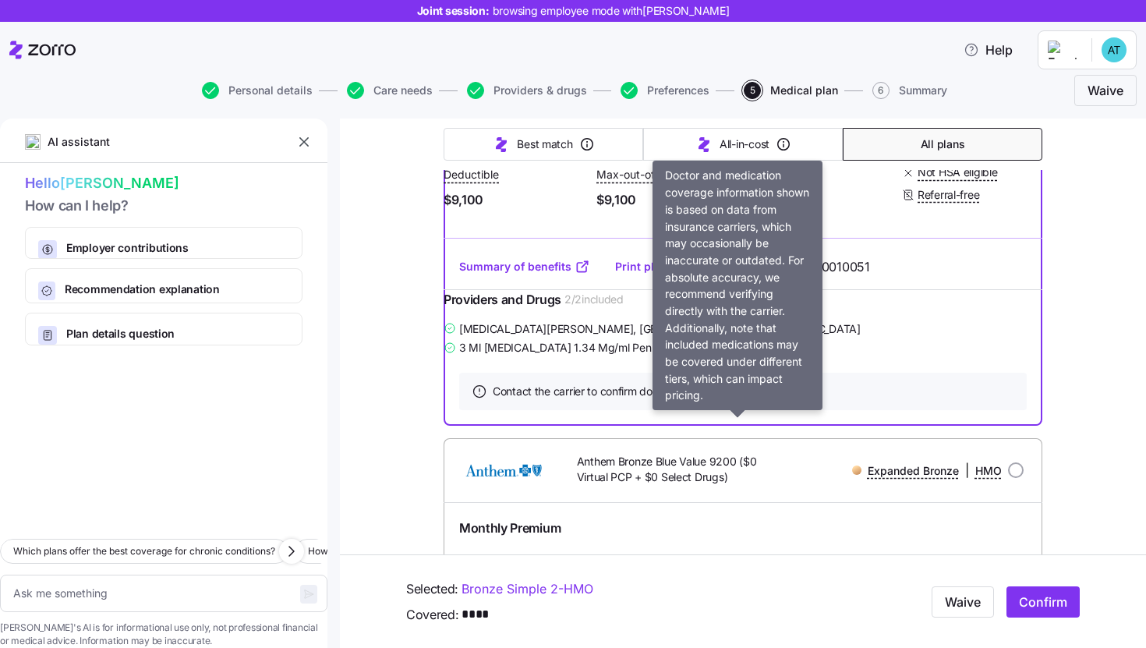
click at [551, 399] on span "Contact the carrier to confirm doctor and medication coverage" at bounding box center [646, 392] width 307 height 16
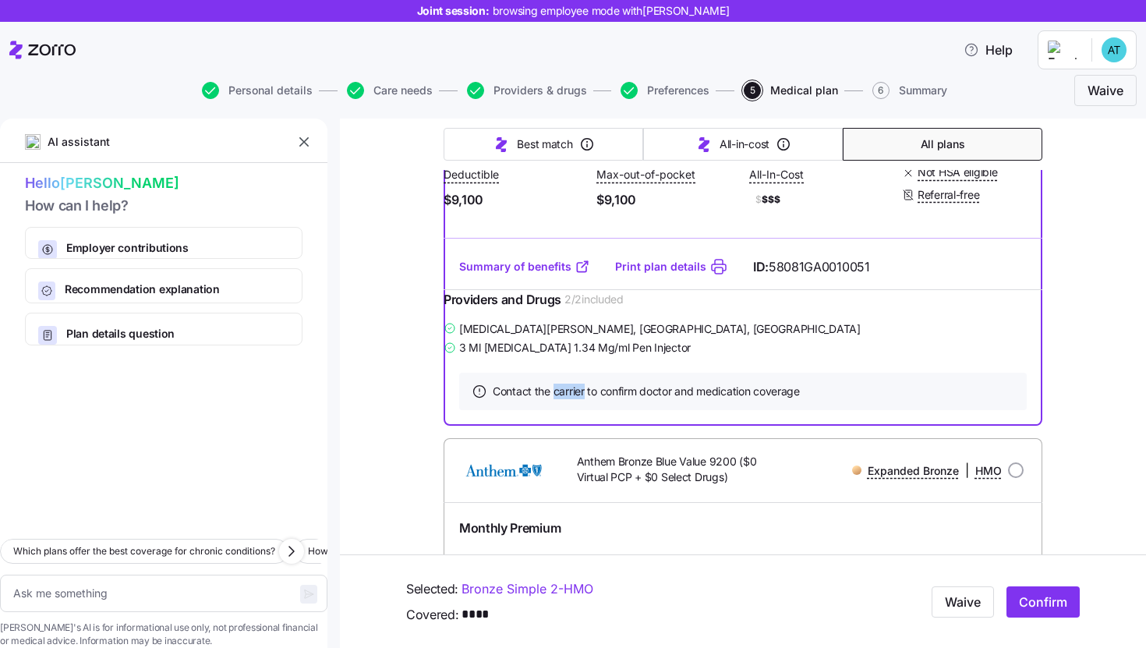
click at [551, 399] on span "Contact the carrier to confirm doctor and medication coverage" at bounding box center [646, 392] width 307 height 16
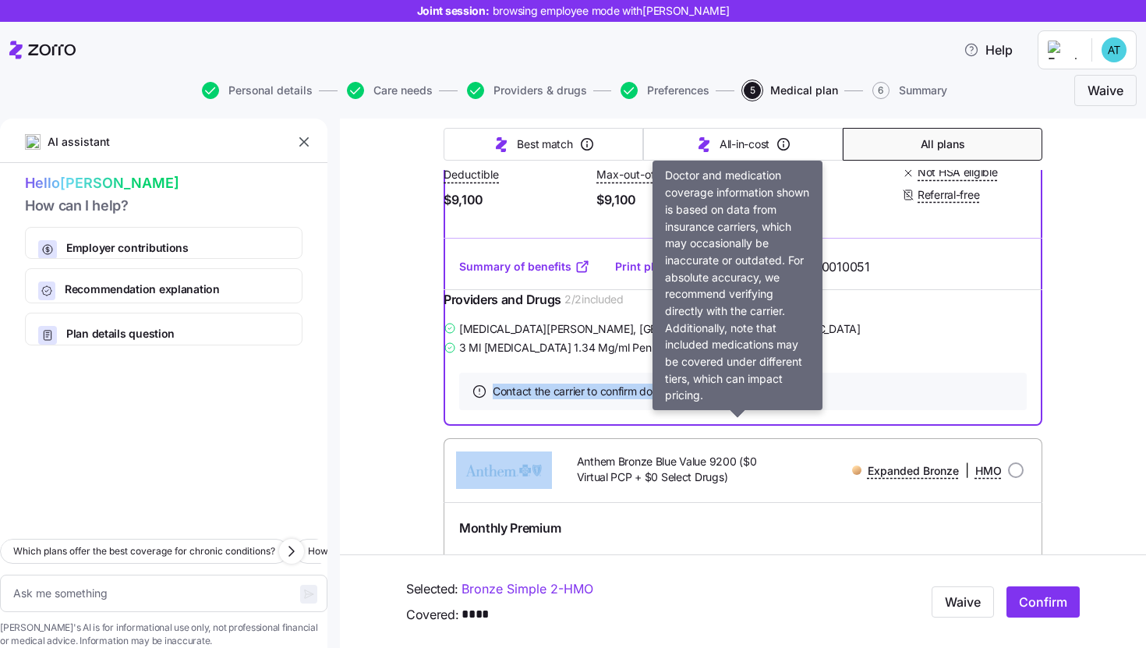
click at [551, 399] on span "Contact the carrier to confirm doctor and medication coverage" at bounding box center [646, 392] width 307 height 16
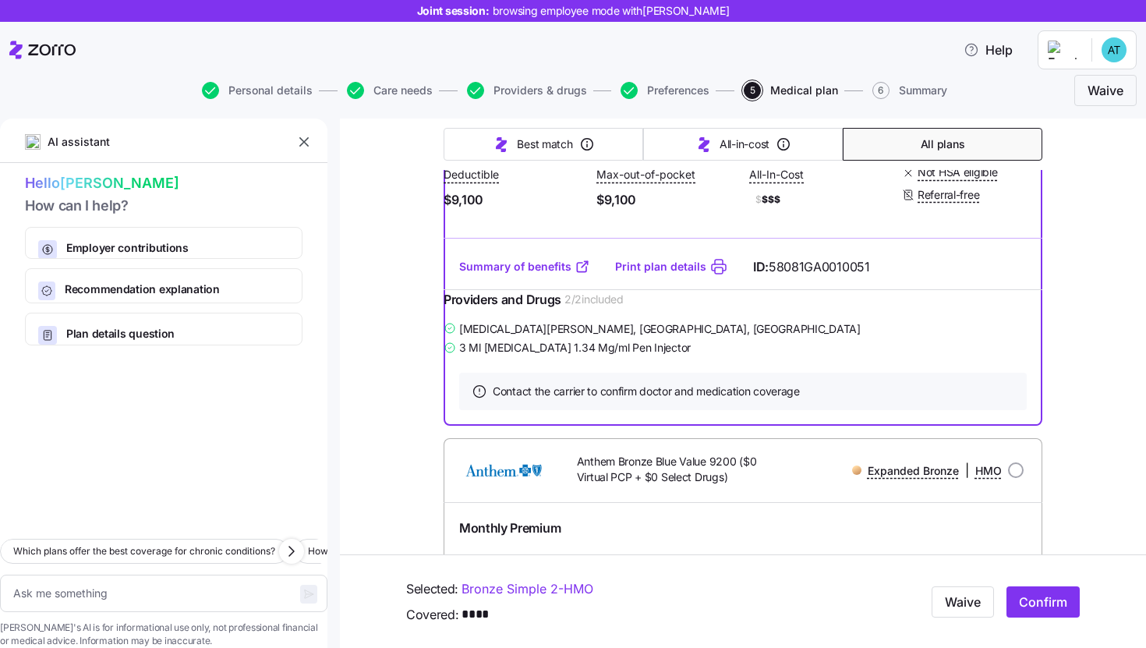
click at [579, 147] on icon "button" at bounding box center [587, 144] width 16 height 16
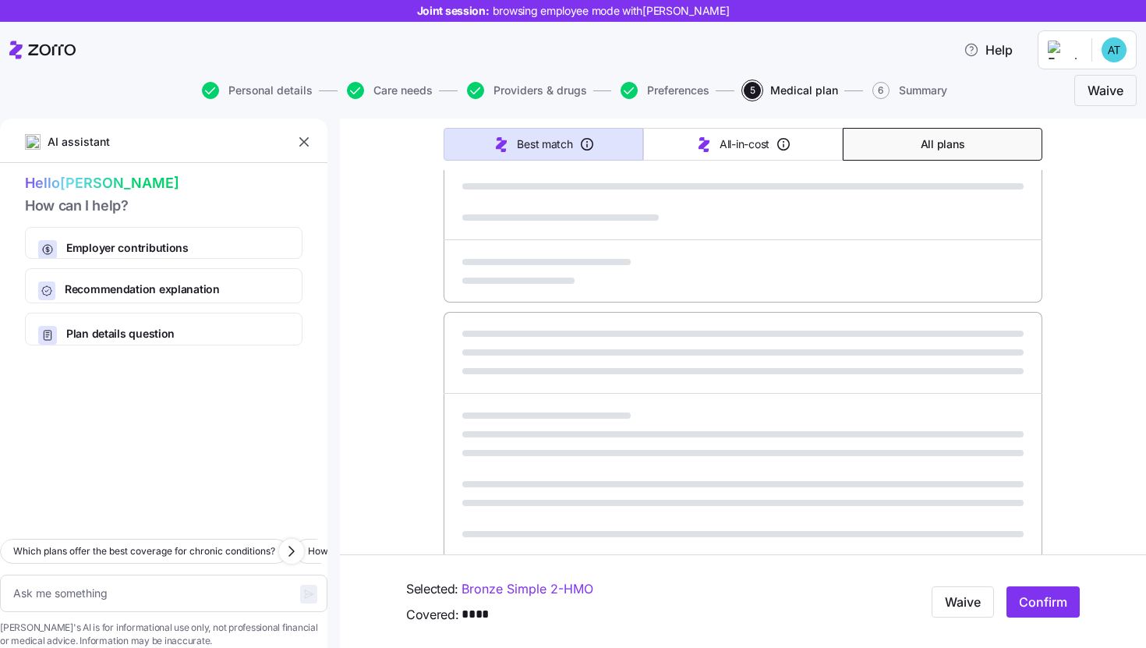
type textarea "x"
type input "Sorted by: Best match"
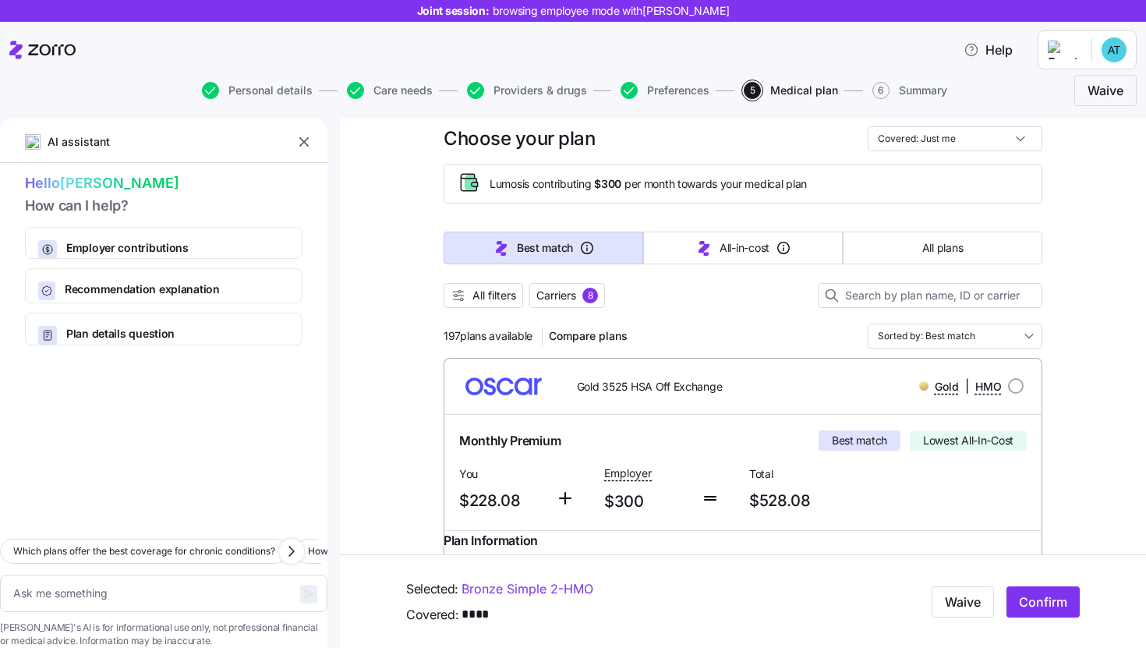
scroll to position [0, 0]
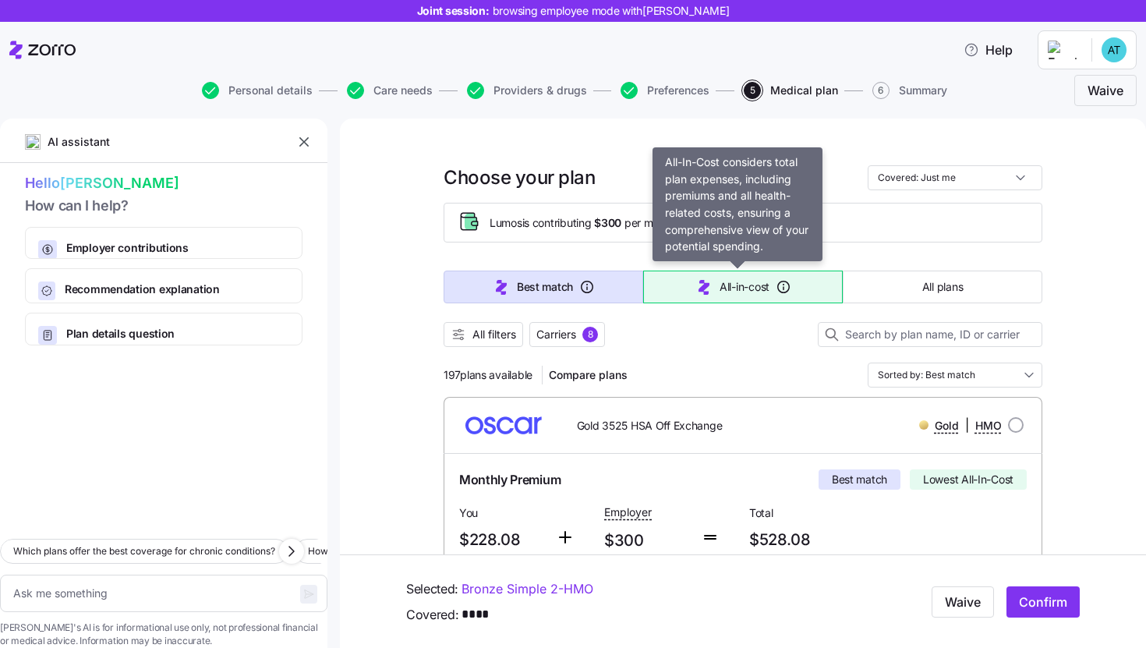
click at [719, 299] on button "All-in-cost" at bounding box center [743, 287] width 200 height 33
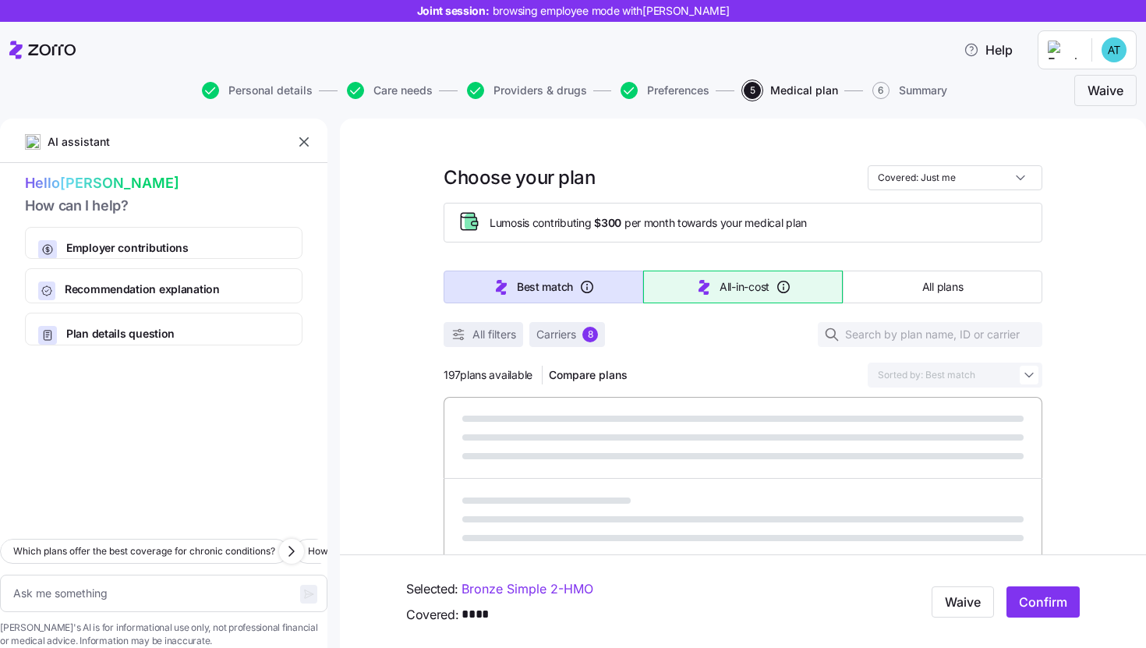
type textarea "x"
type input "Sorted by: All-in-cost"
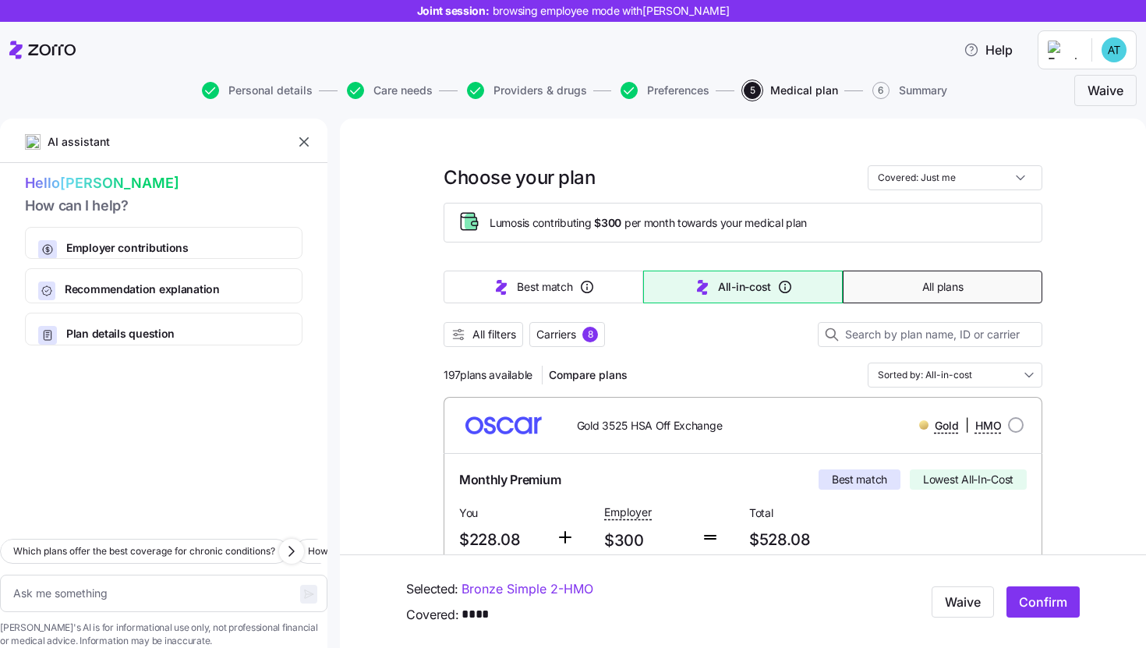
click at [866, 294] on button "All plans" at bounding box center [943, 287] width 200 height 33
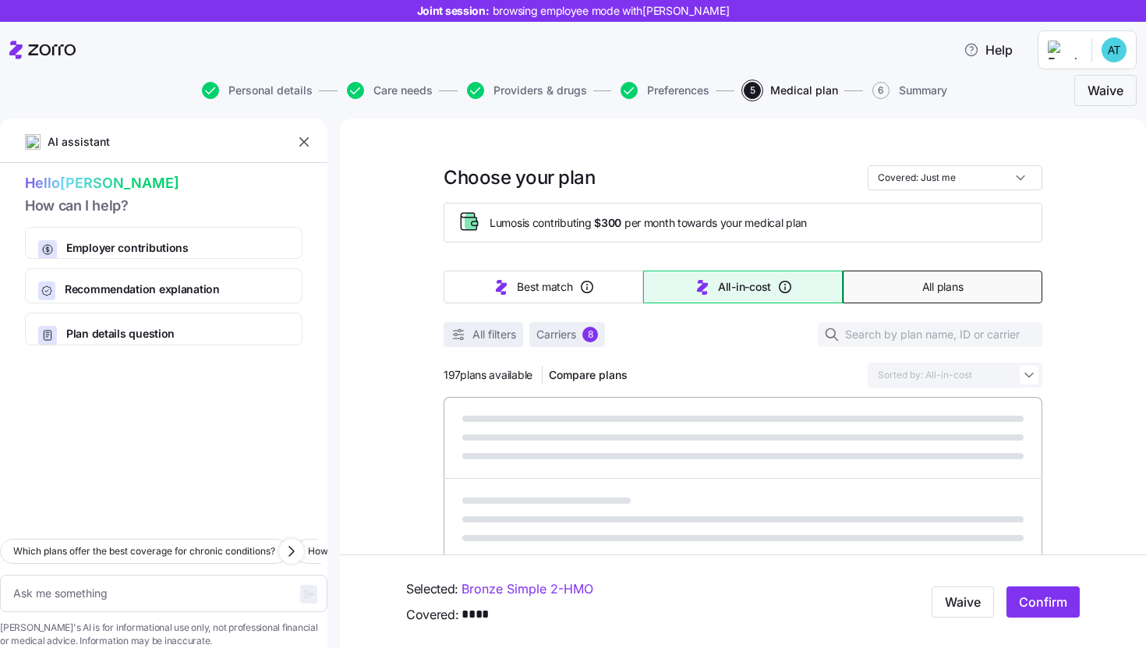
type textarea "x"
type input "Sorted by: Premium"
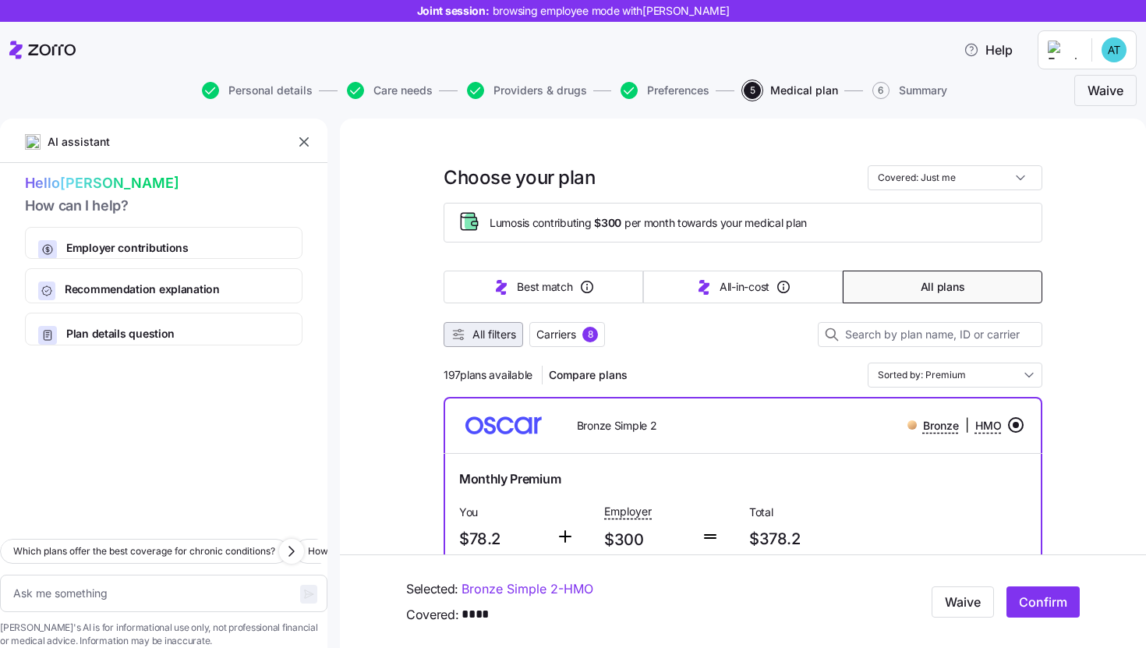
click at [476, 341] on span "All filters" at bounding box center [495, 335] width 44 height 16
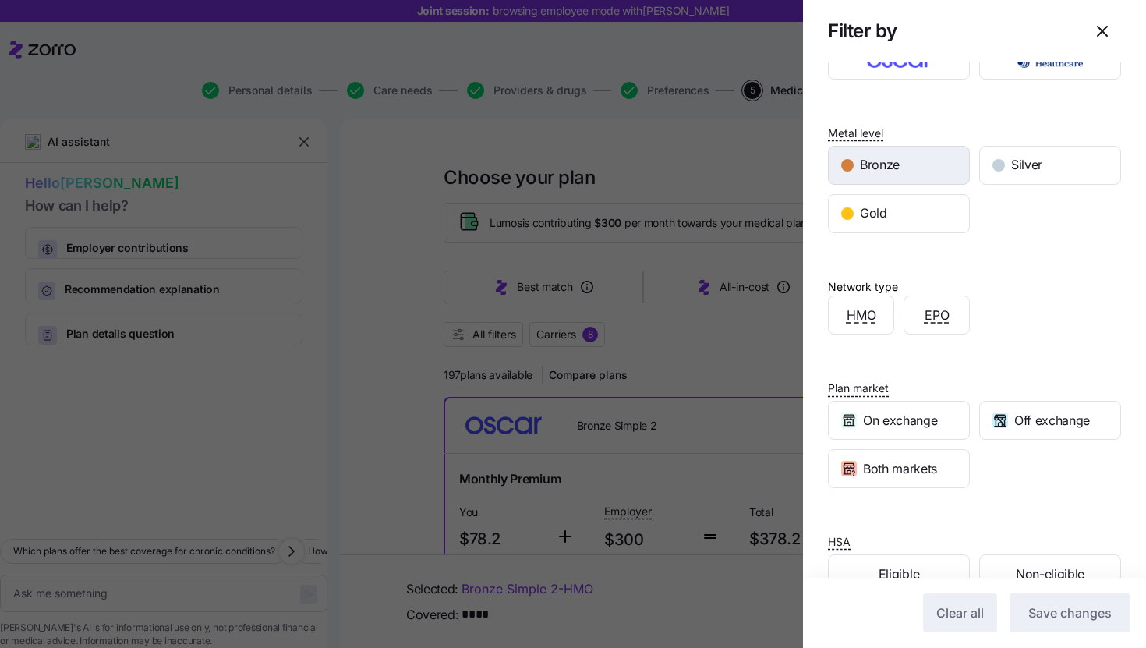
scroll to position [239, 0]
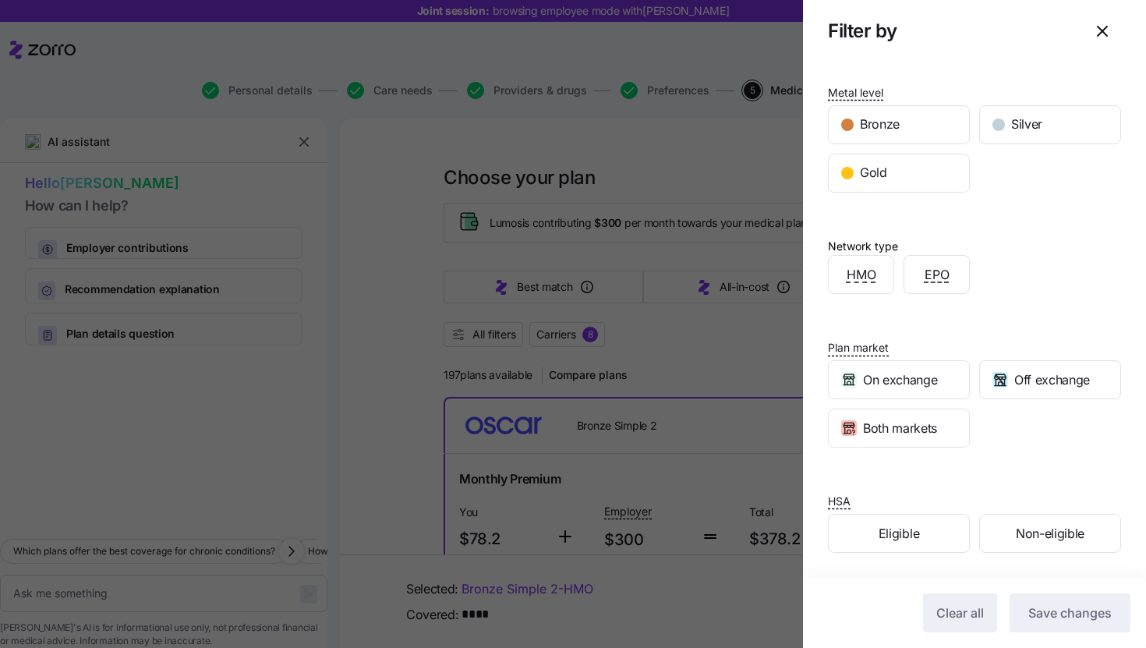
click at [698, 350] on div at bounding box center [573, 324] width 1146 height 648
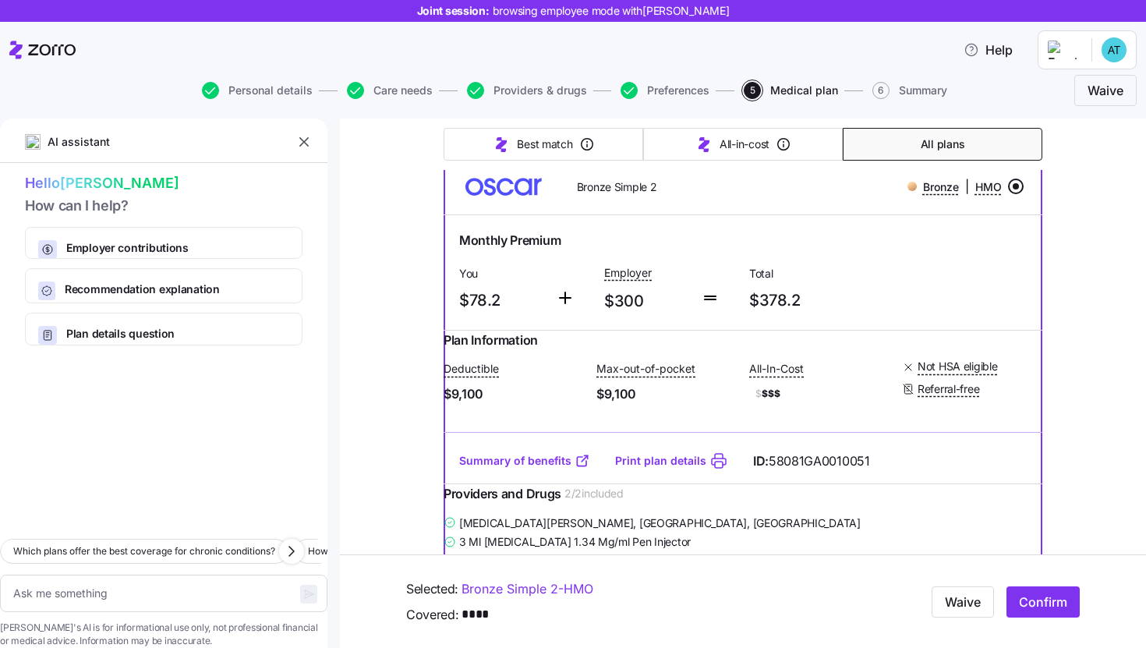
scroll to position [234, 0]
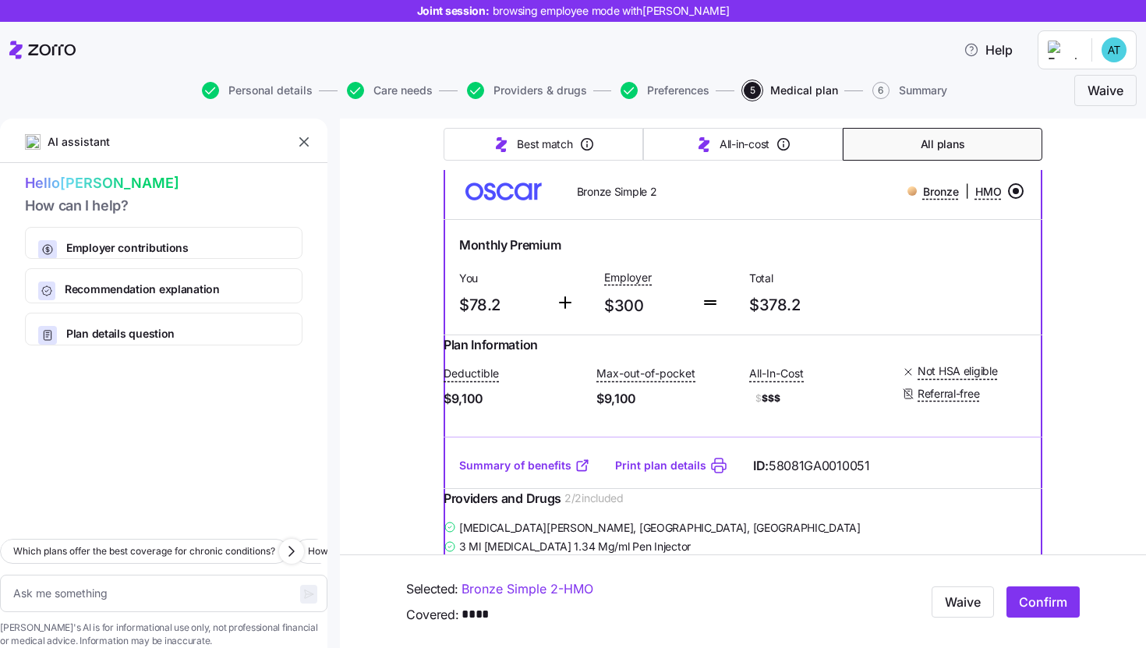
click at [540, 191] on img at bounding box center [504, 190] width 96 height 37
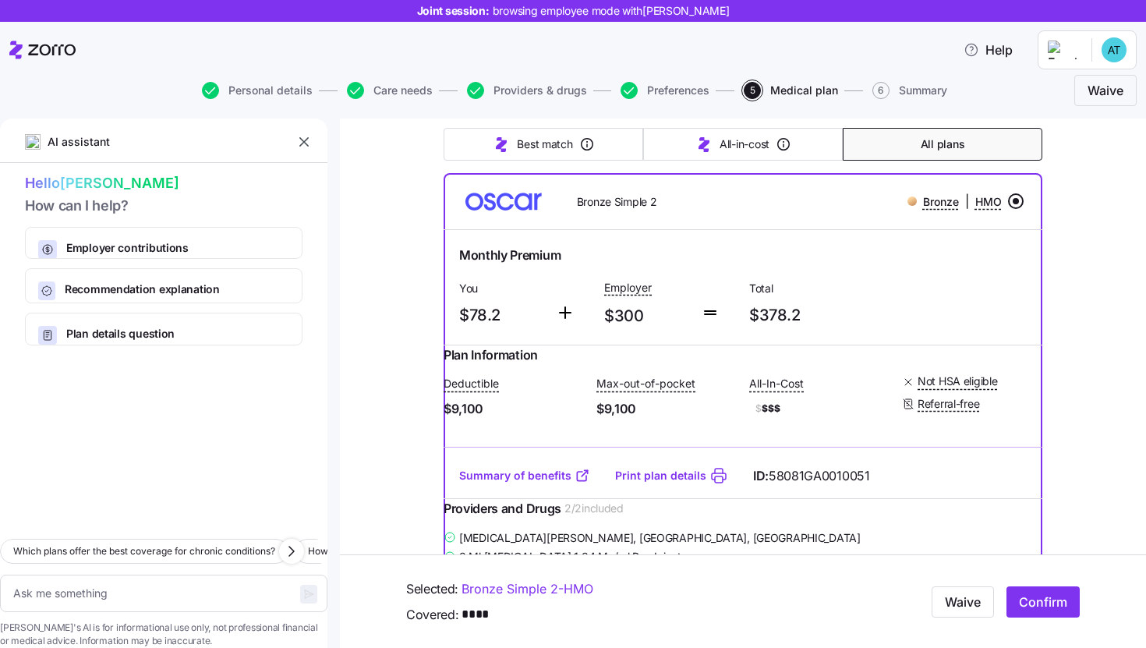
scroll to position [214, 0]
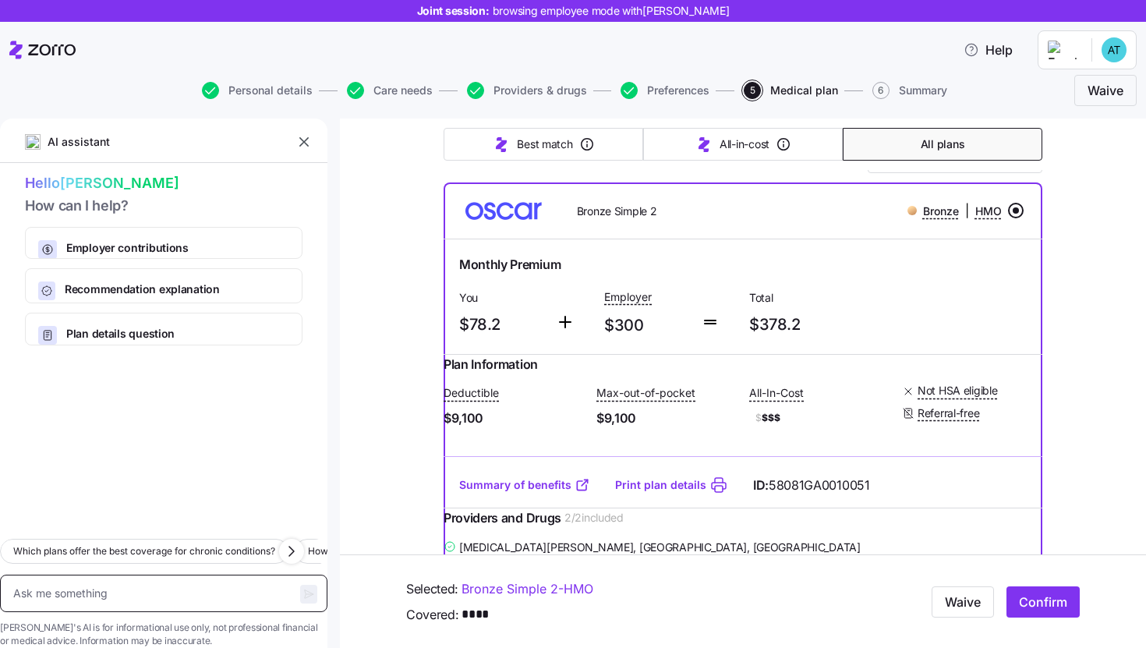
click at [165, 576] on textarea at bounding box center [164, 593] width 328 height 37
click at [146, 575] on textarea at bounding box center [164, 593] width 328 height 37
type textarea "x"
type textarea "w"
type textarea "x"
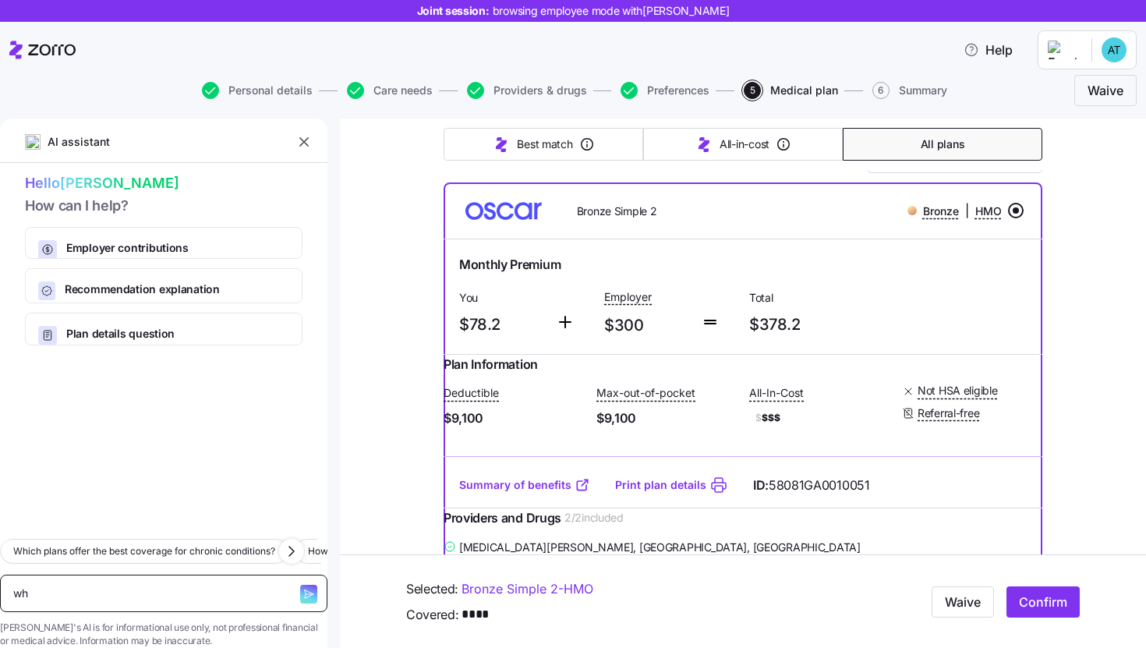
type textarea "wha"
type textarea "x"
type textarea "what"
type textarea "x"
type textarea "what"
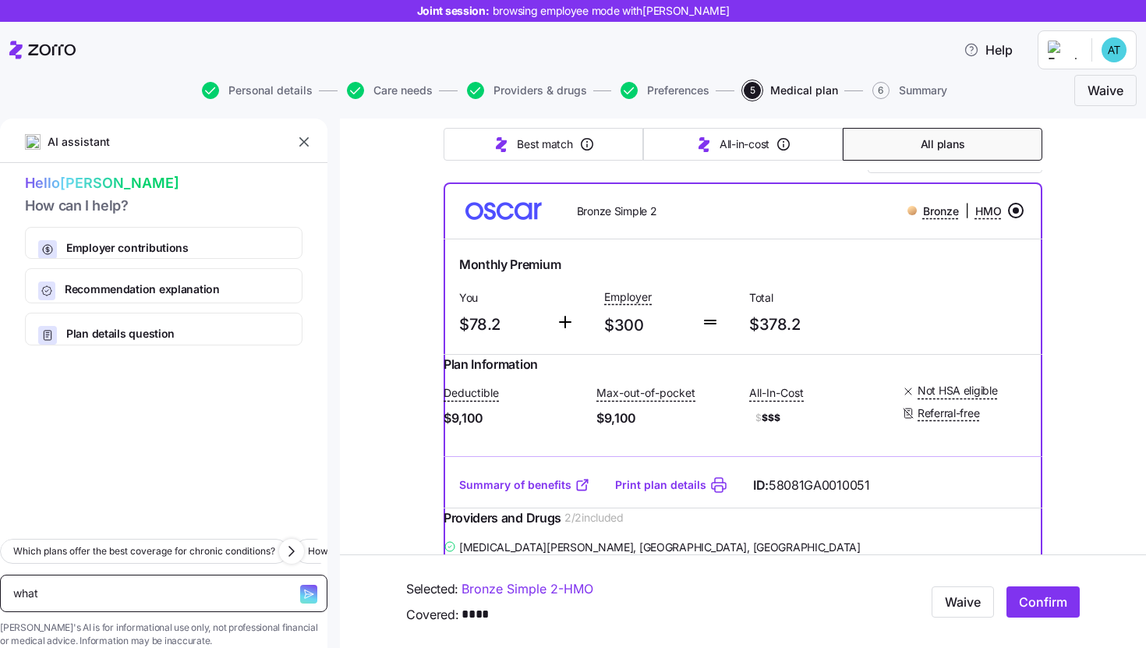
type textarea "x"
type textarea "what i"
type textarea "x"
type textarea "what is"
type textarea "x"
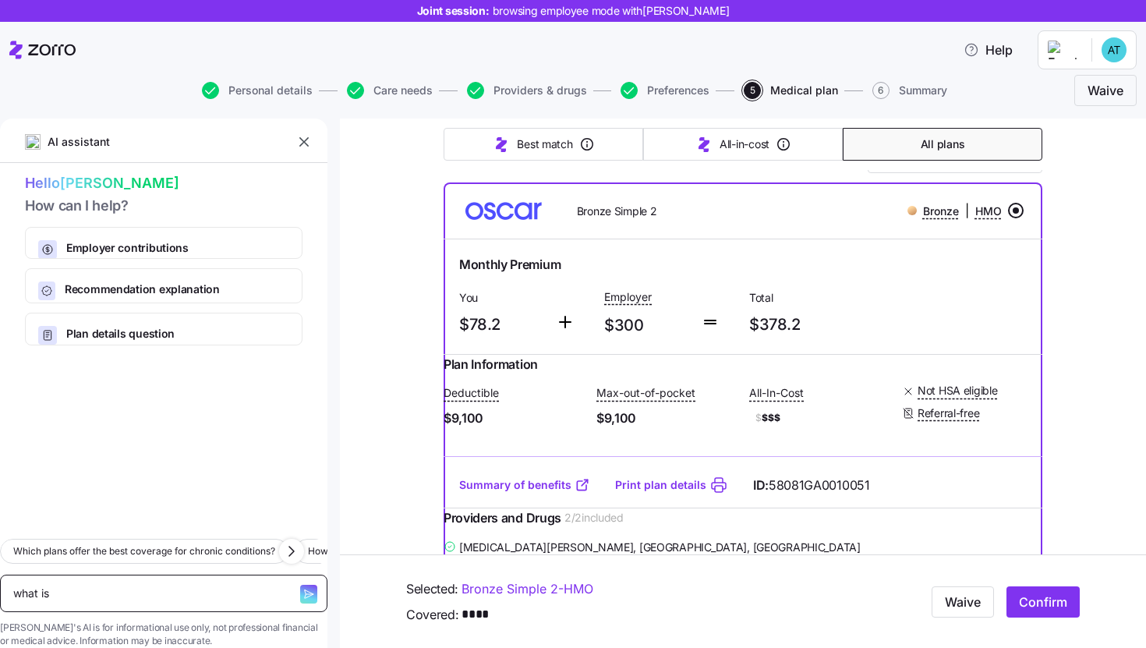
type textarea "what is"
type textarea "x"
type textarea "what is a"
type textarea "x"
type textarea "what is a d"
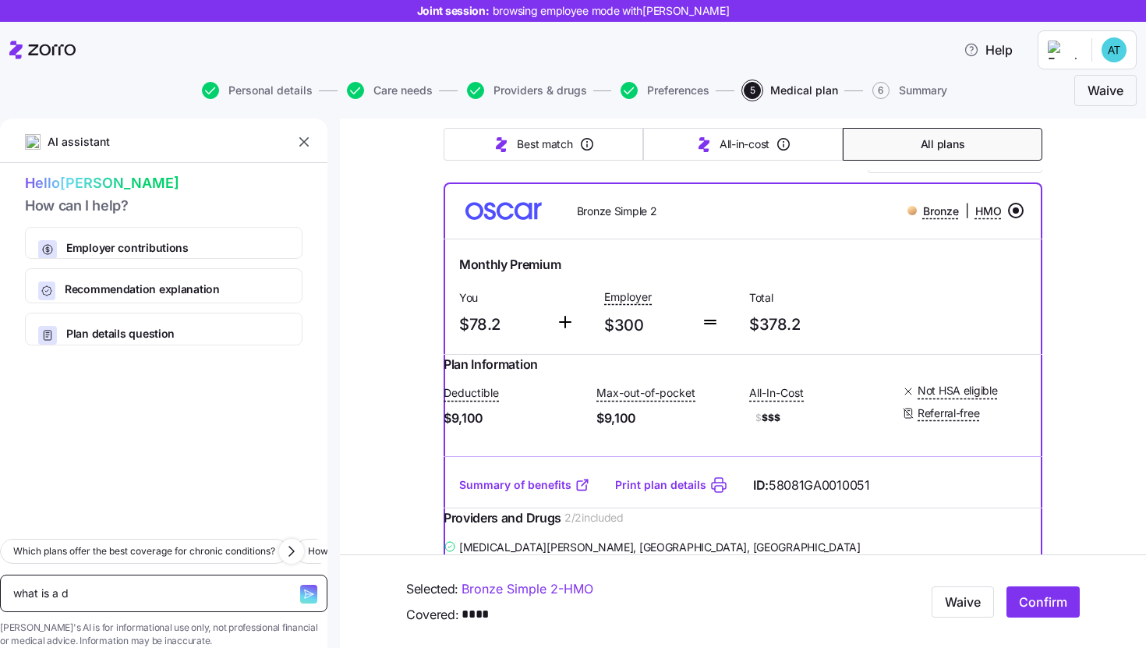
type textarea "x"
type textarea "what is a de"
type textarea "x"
type textarea "what is a ded"
type textarea "x"
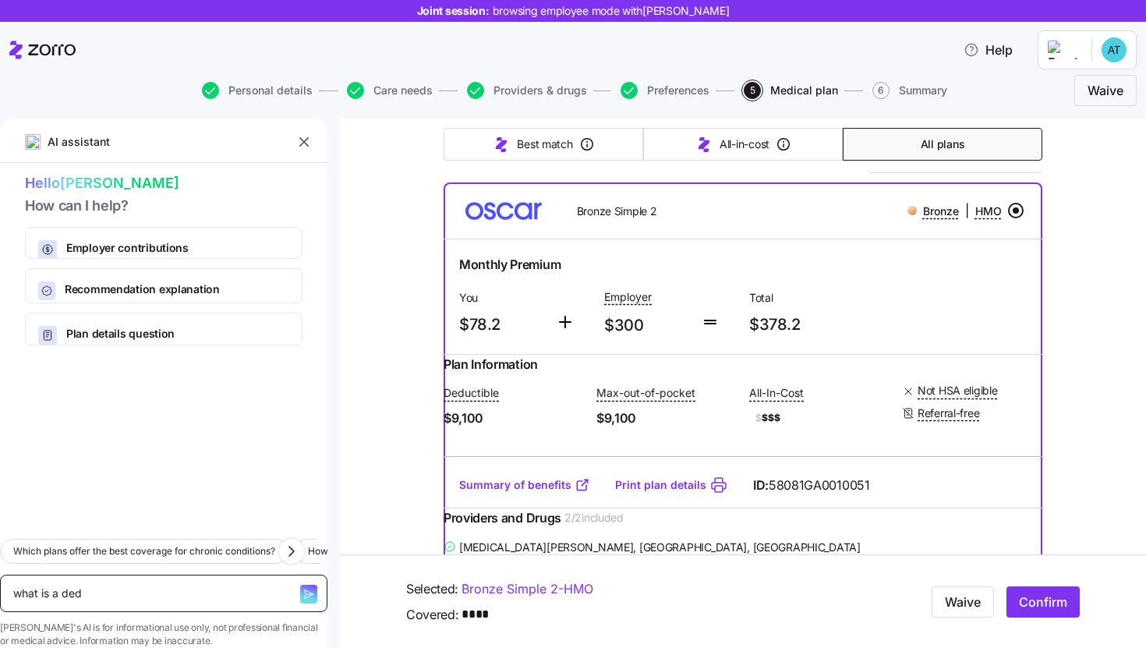
type textarea "what is a dedu"
type textarea "x"
type textarea "what is a deduc"
type textarea "x"
type textarea "what is a deduct"
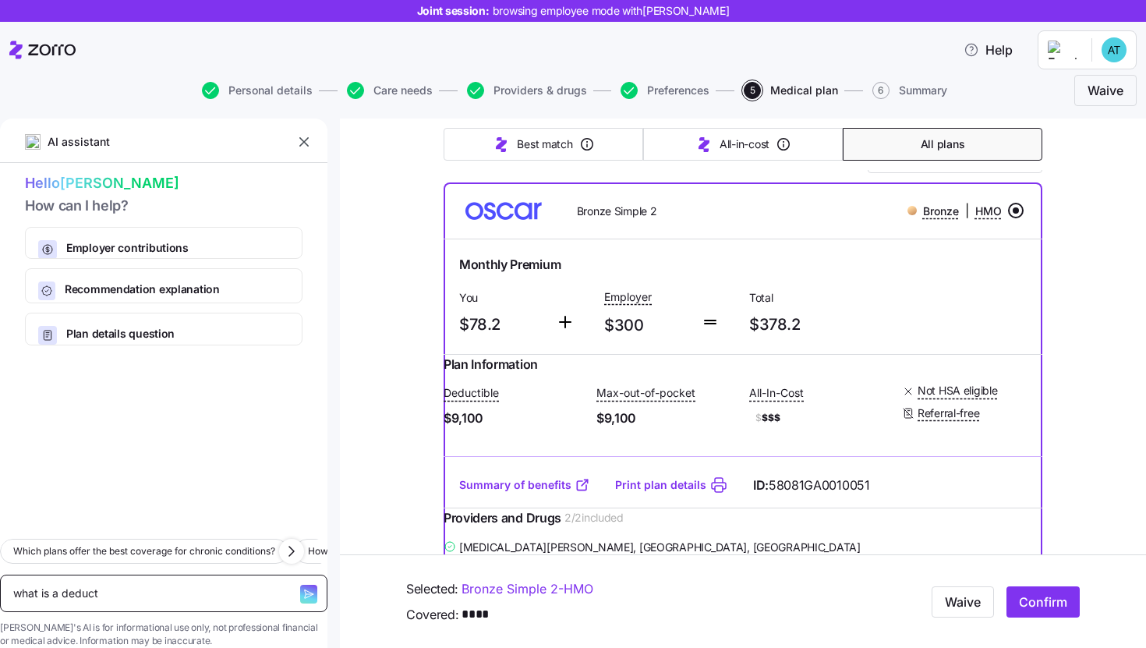
type textarea "x"
type textarea "what is a deducti"
type textarea "x"
type textarea "what is a deductib"
type textarea "x"
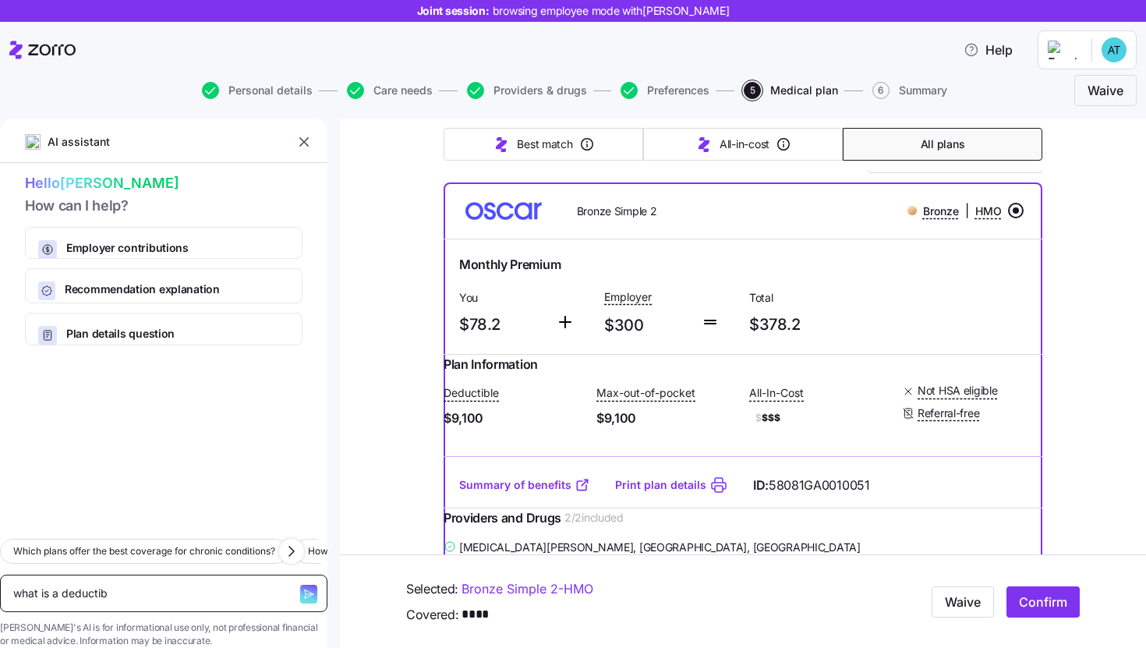
type textarea "what is a deductib"
type textarea "x"
type textarea "what is a deductib"
type textarea "x"
type textarea "what is a deductibl"
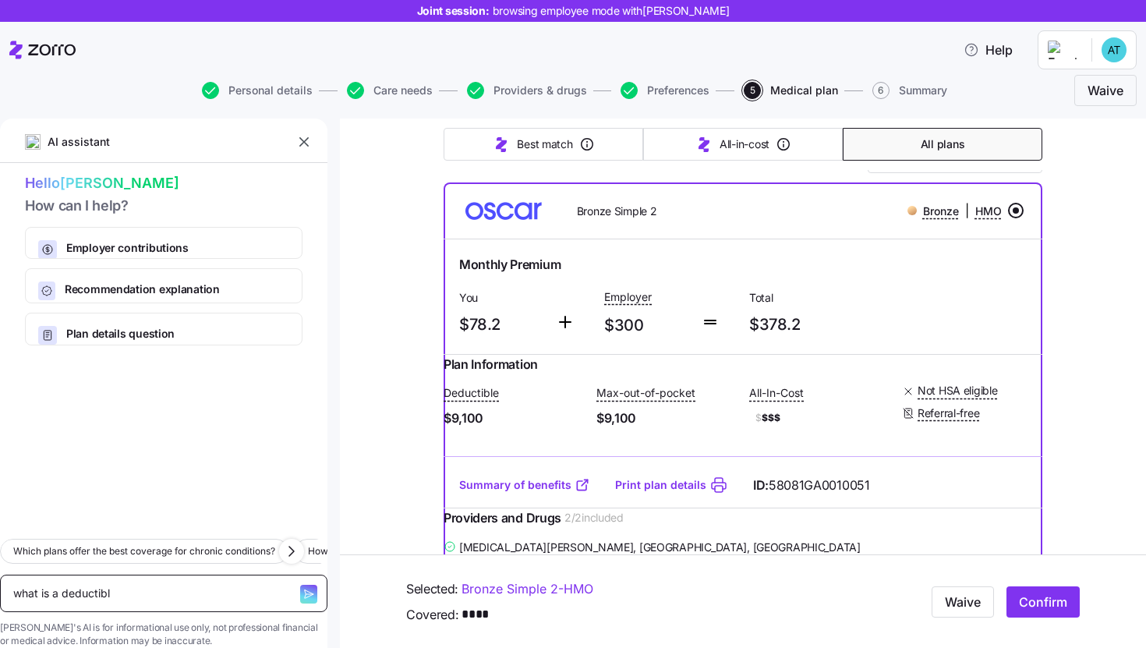
type textarea "x"
type textarea "what is a deductible"
type textarea "x"
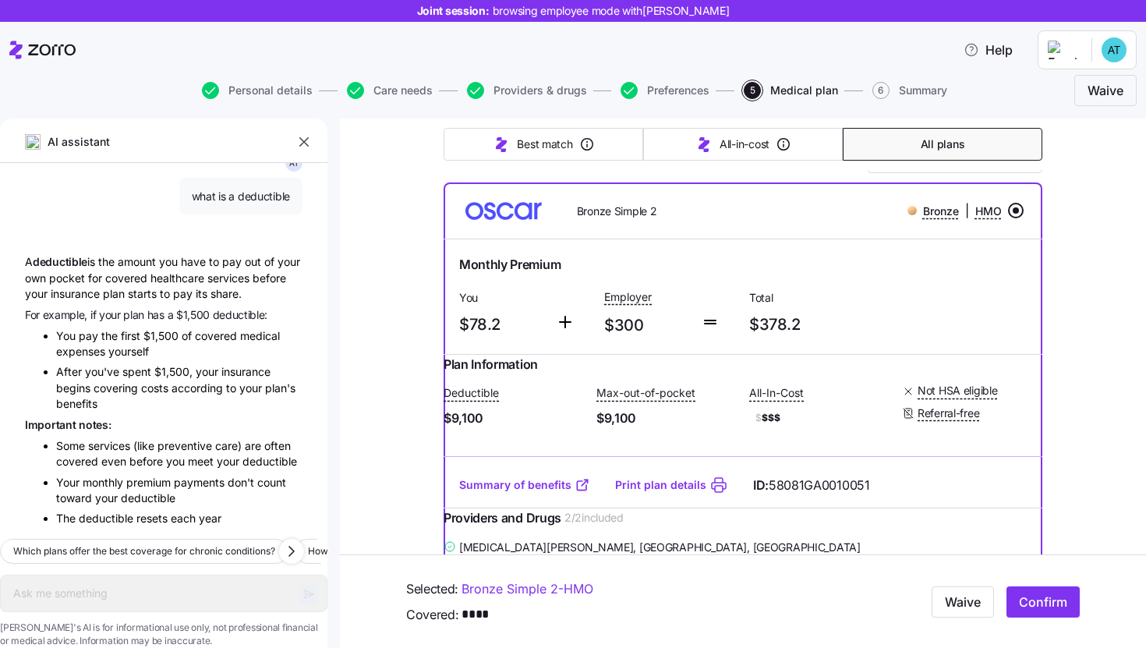
type textarea "x"
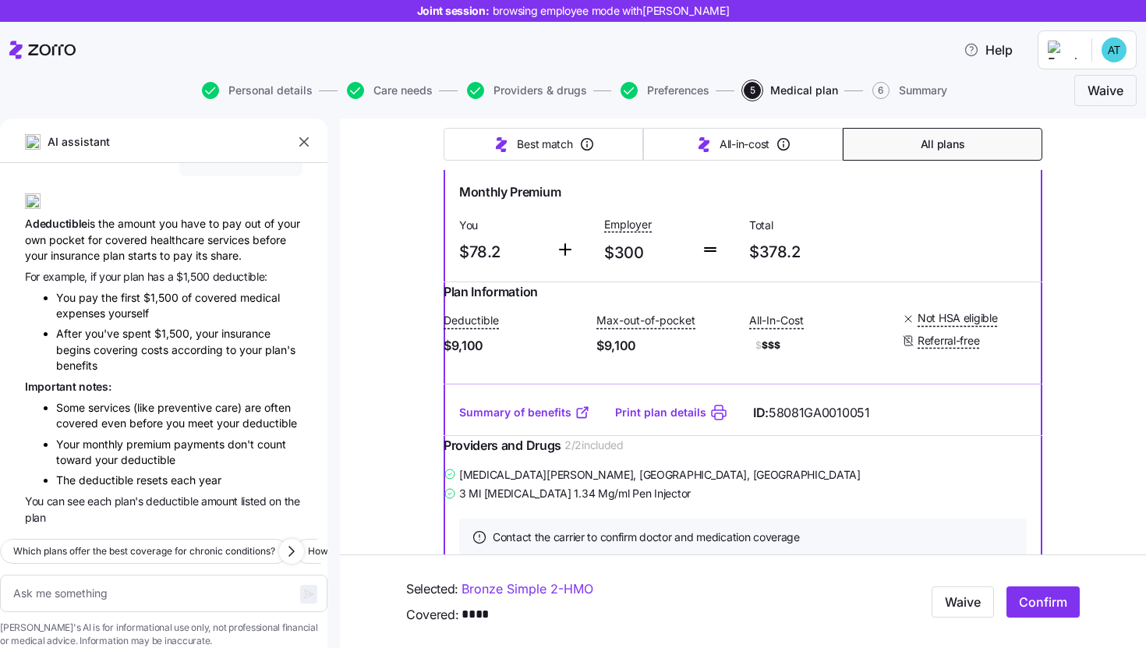
scroll to position [284, 0]
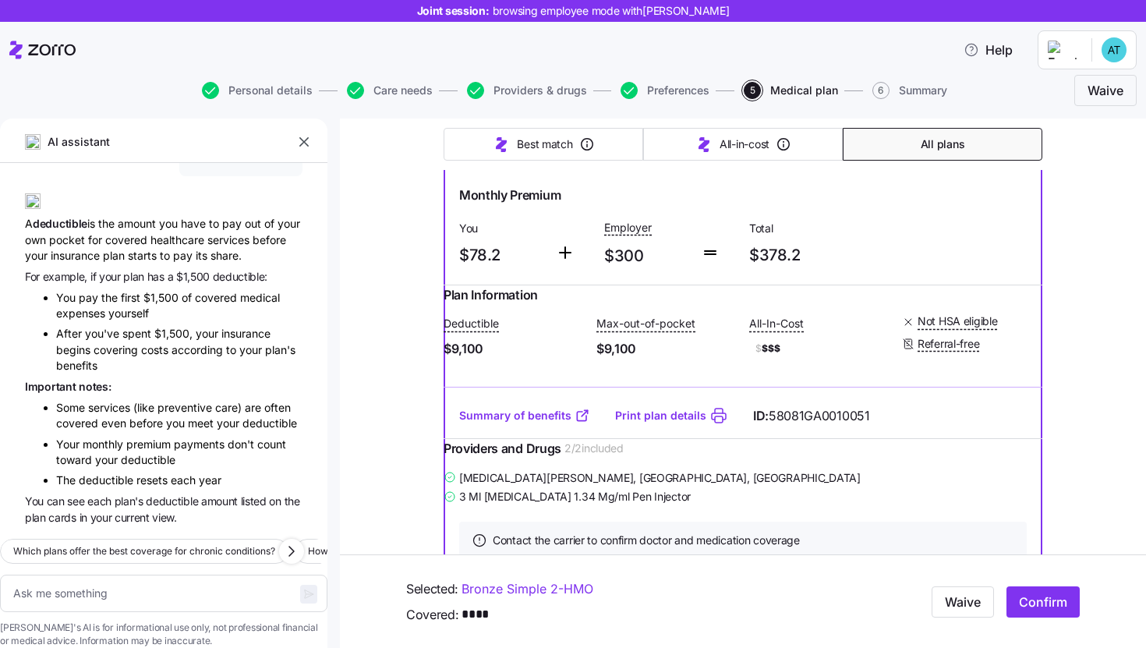
click at [305, 141] on icon "button" at bounding box center [304, 142] width 16 height 16
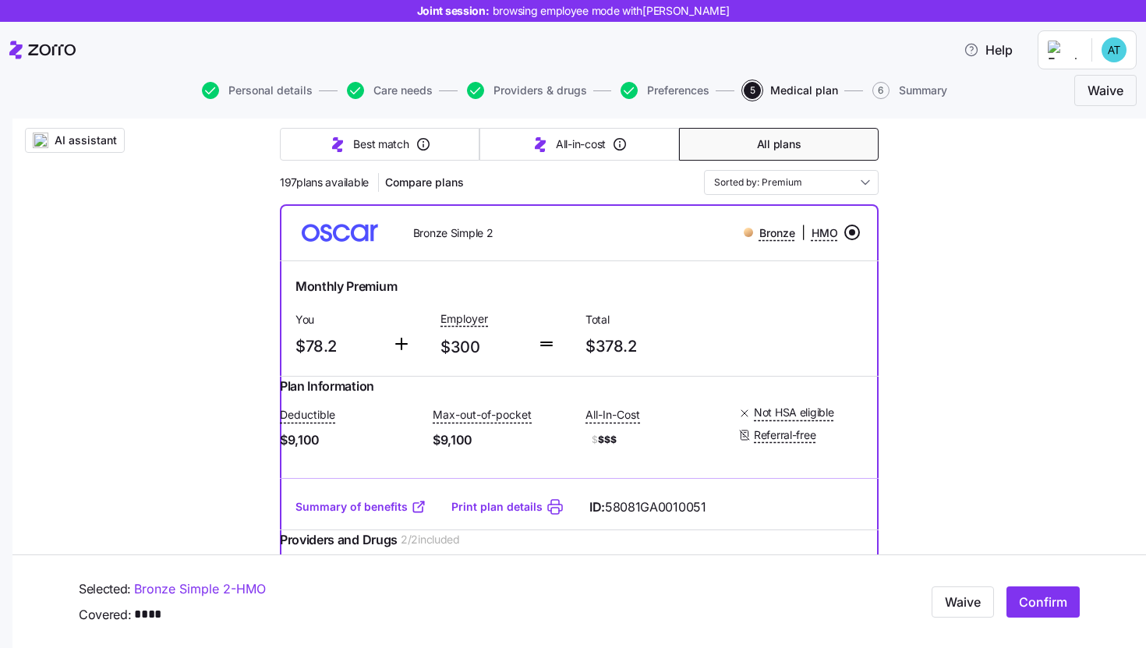
scroll to position [199, 0]
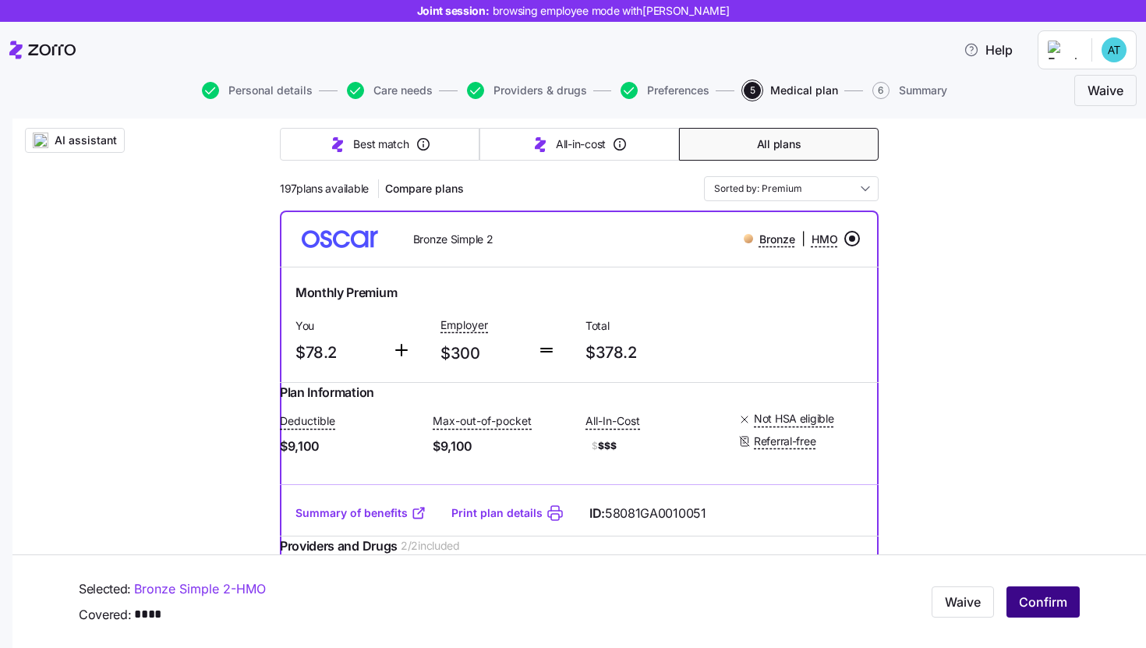
click at [1019, 610] on span "Confirm" at bounding box center [1043, 602] width 48 height 19
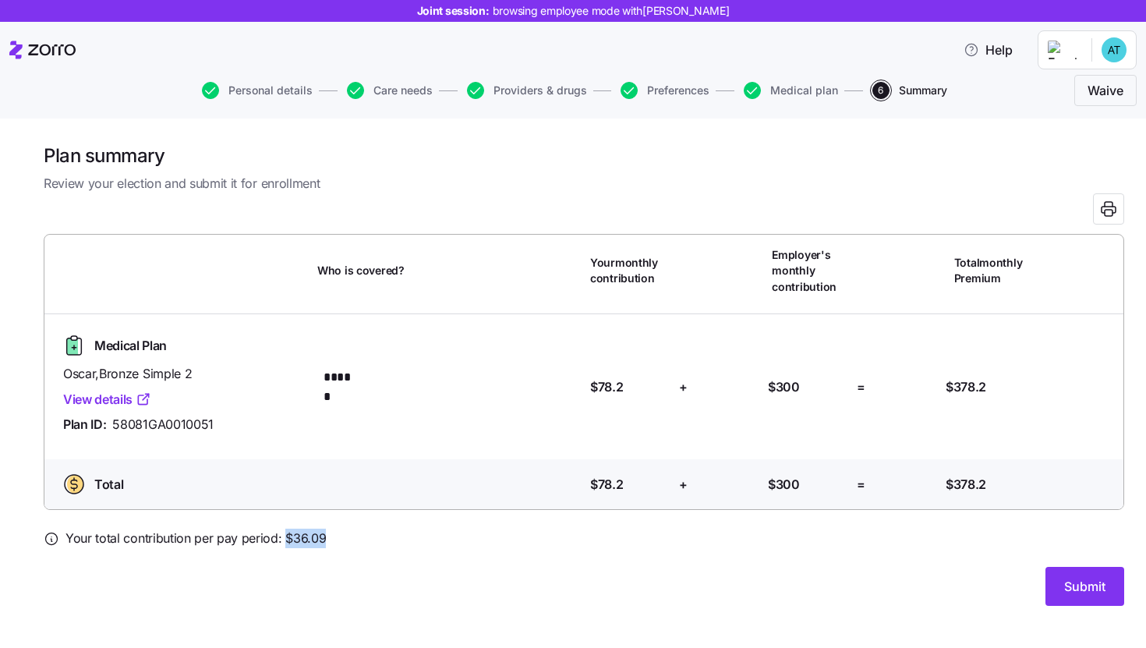
drag, startPoint x: 321, startPoint y: 537, endPoint x: 283, endPoint y: 540, distance: 37.5
click at [283, 540] on span "Your total contribution per pay period: $ 36.09" at bounding box center [196, 538] width 260 height 19
click at [571, 571] on div "Submit" at bounding box center [584, 586] width 1081 height 39
click at [1082, 593] on span "Submit" at bounding box center [1084, 586] width 41 height 19
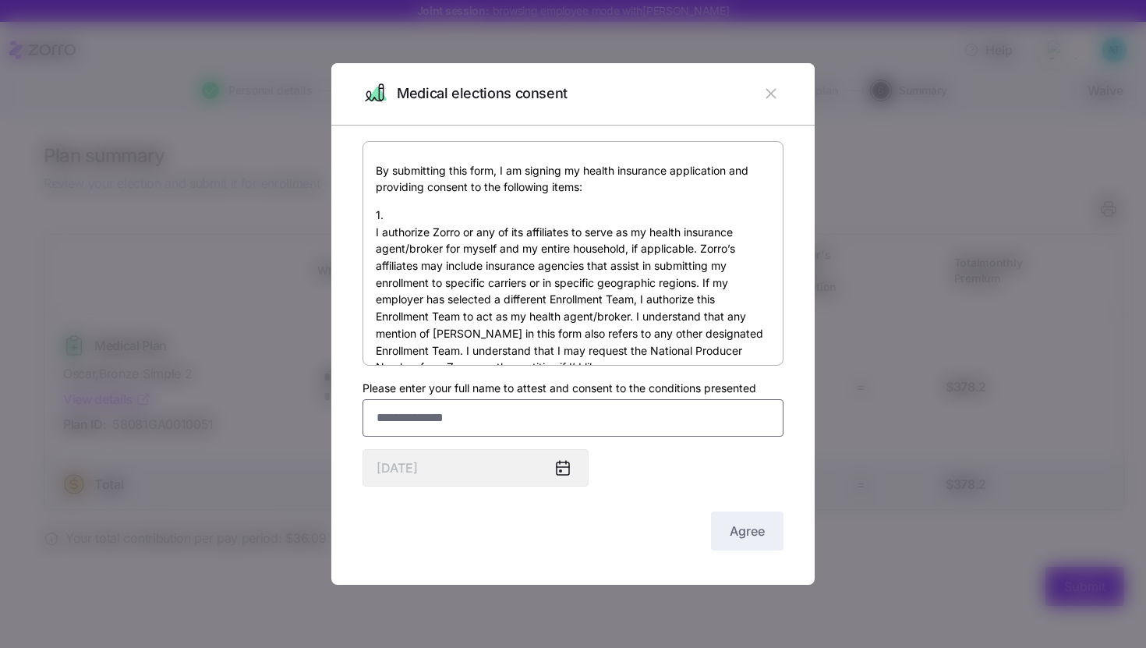
click at [692, 416] on input "Please enter your full name to attest and consent to the conditions presented" at bounding box center [573, 417] width 421 height 37
type input "*******"
click at [752, 532] on span "Agree" at bounding box center [747, 531] width 35 height 19
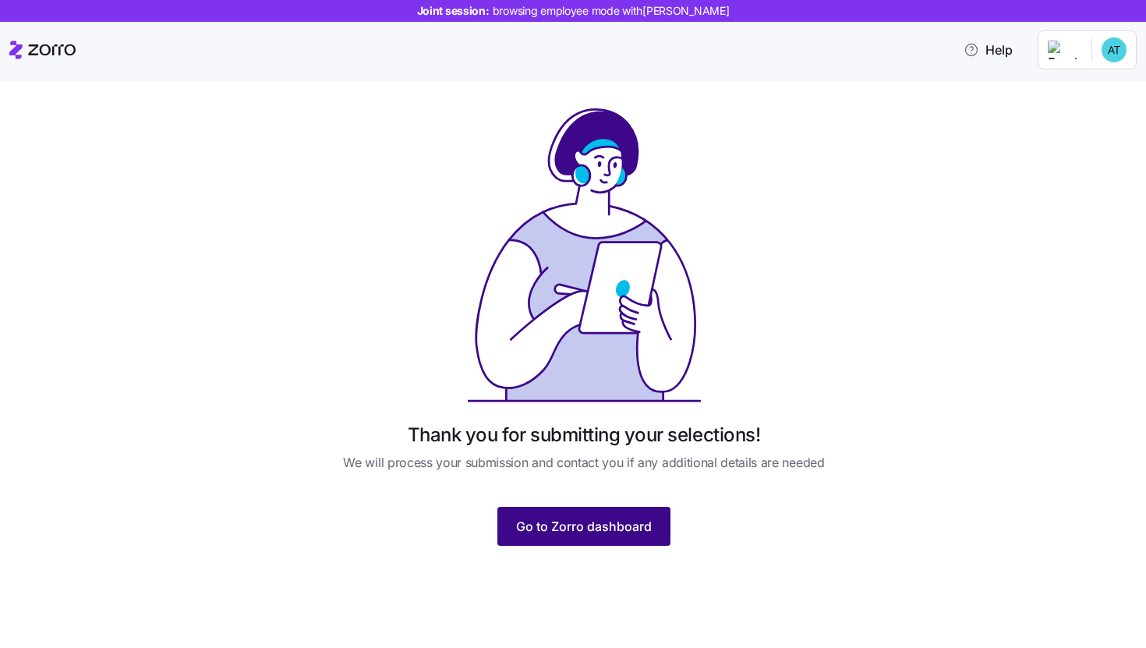
click at [537, 538] on button "Go to Zorro dashboard" at bounding box center [584, 526] width 173 height 39
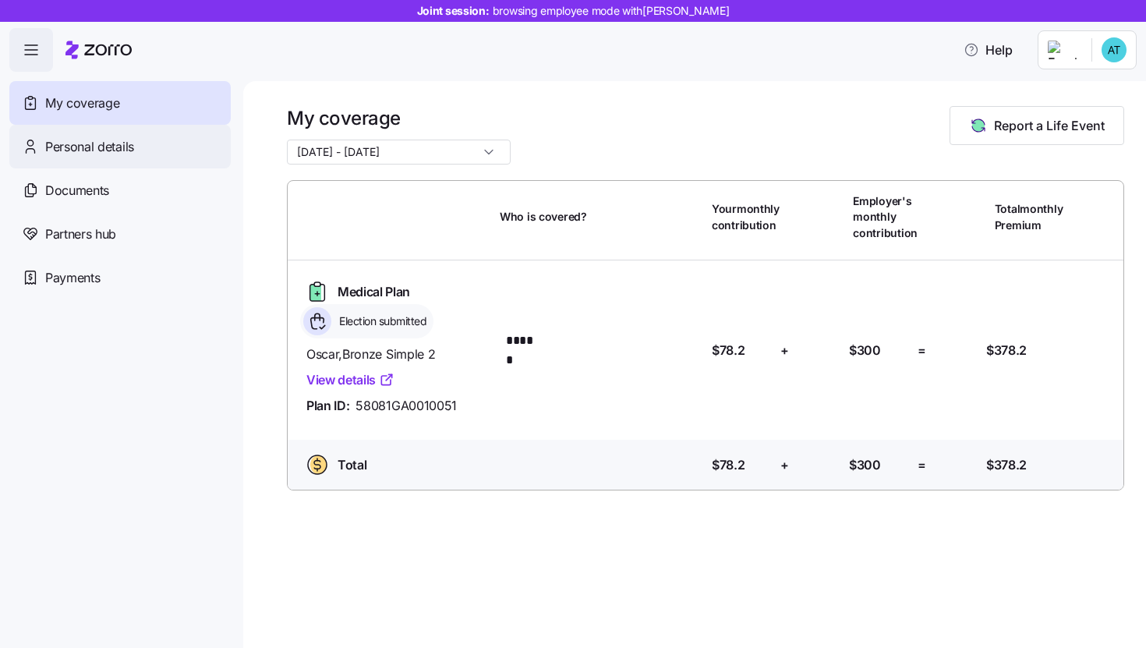
click at [134, 160] on div "Personal details" at bounding box center [119, 147] width 221 height 44
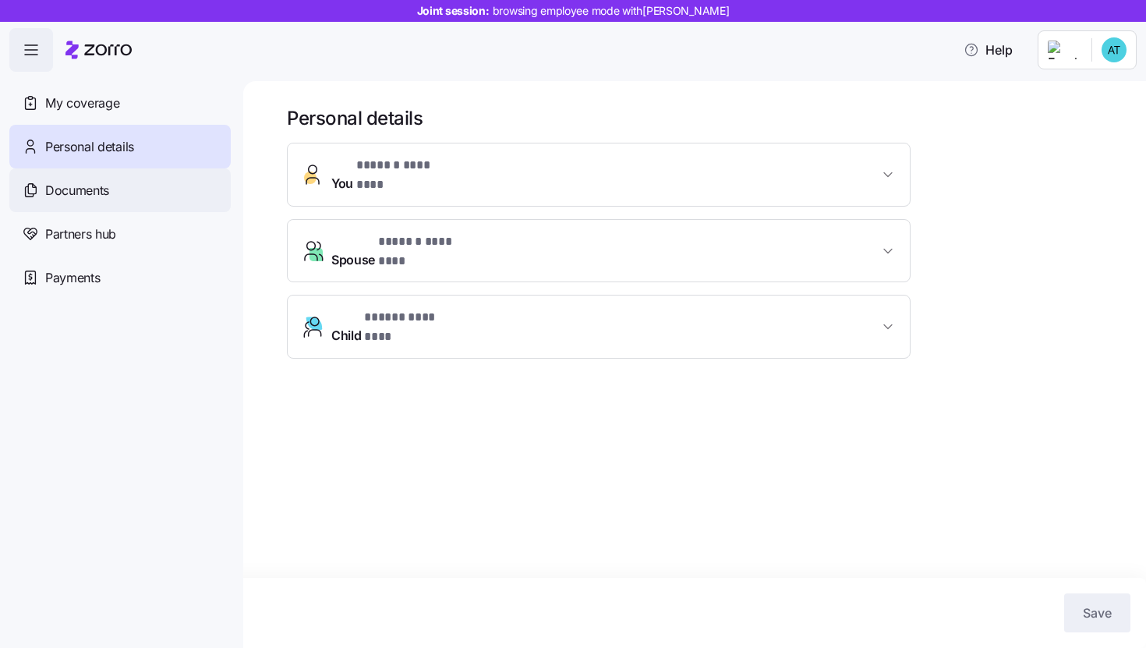
click at [168, 194] on div "Documents" at bounding box center [119, 190] width 221 height 44
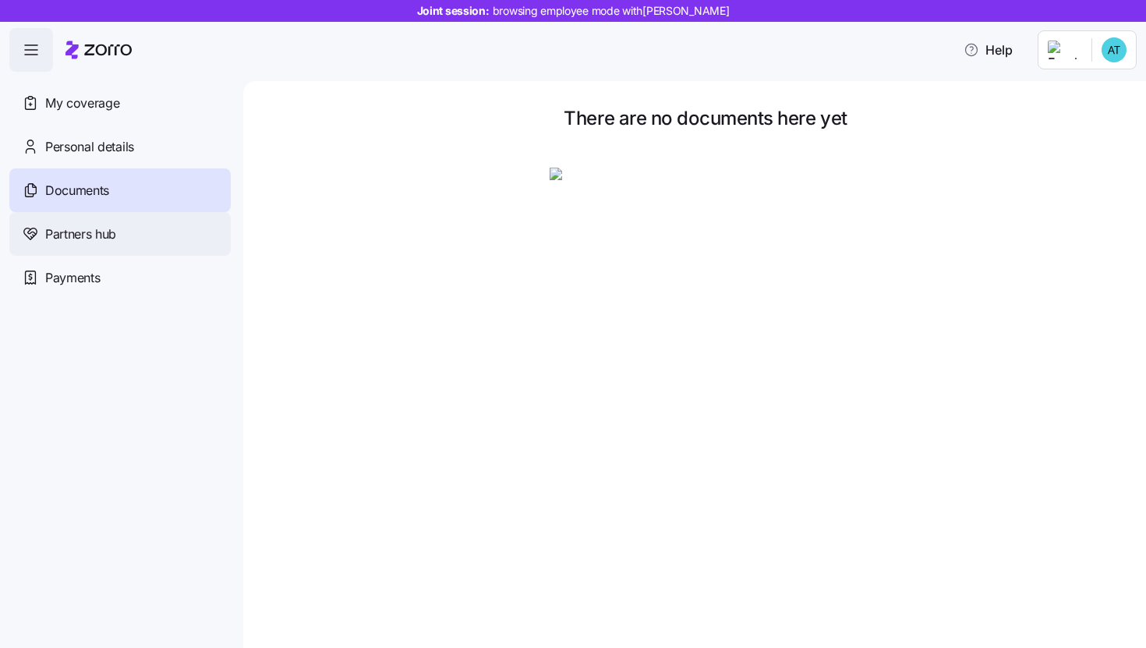
click at [75, 231] on span "Partners hub" at bounding box center [80, 234] width 71 height 19
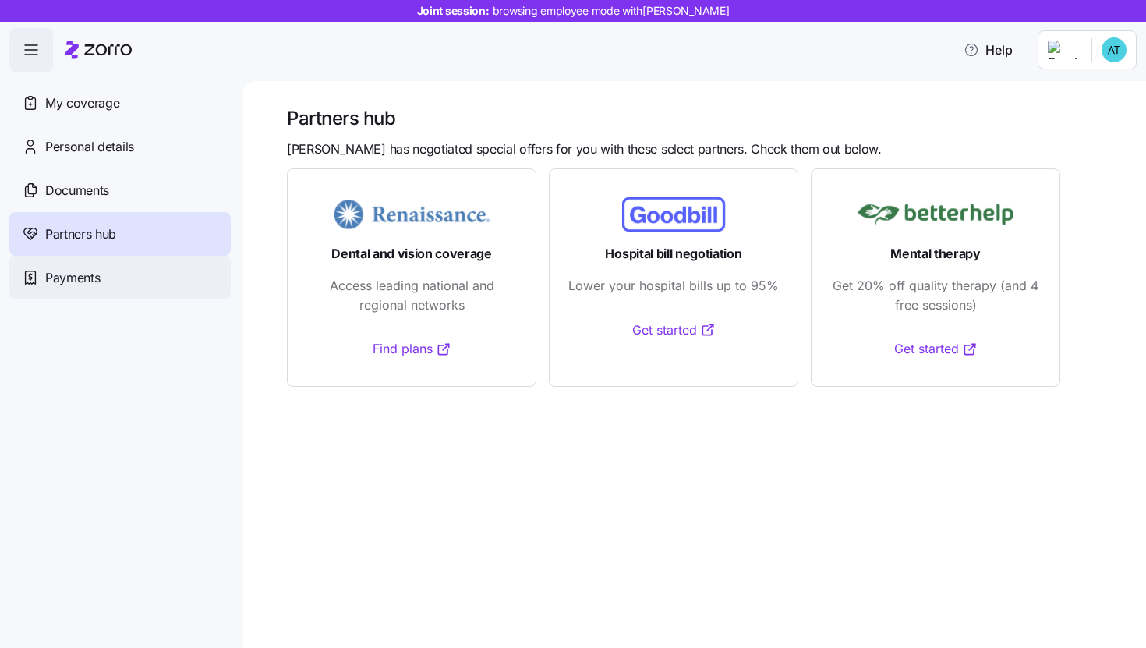
click at [122, 280] on div "Payments" at bounding box center [119, 278] width 221 height 44
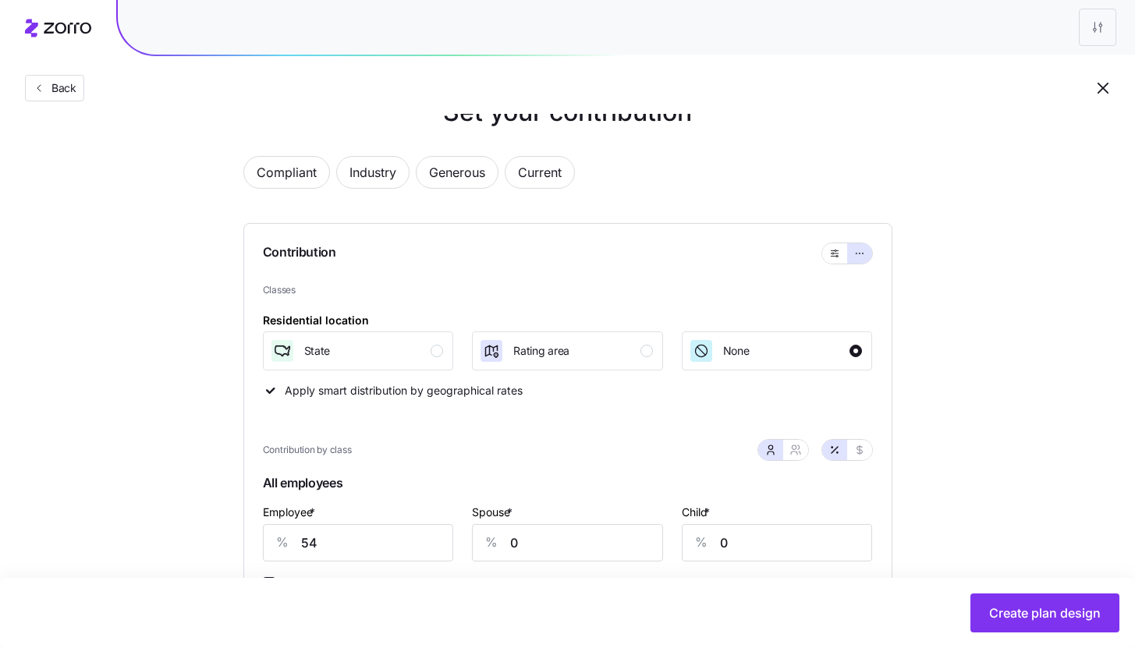
scroll to position [44, 0]
click at [28, 71] on div "Back" at bounding box center [567, 57] width 1135 height 114
click at [41, 84] on icon "button" at bounding box center [39, 88] width 12 height 12
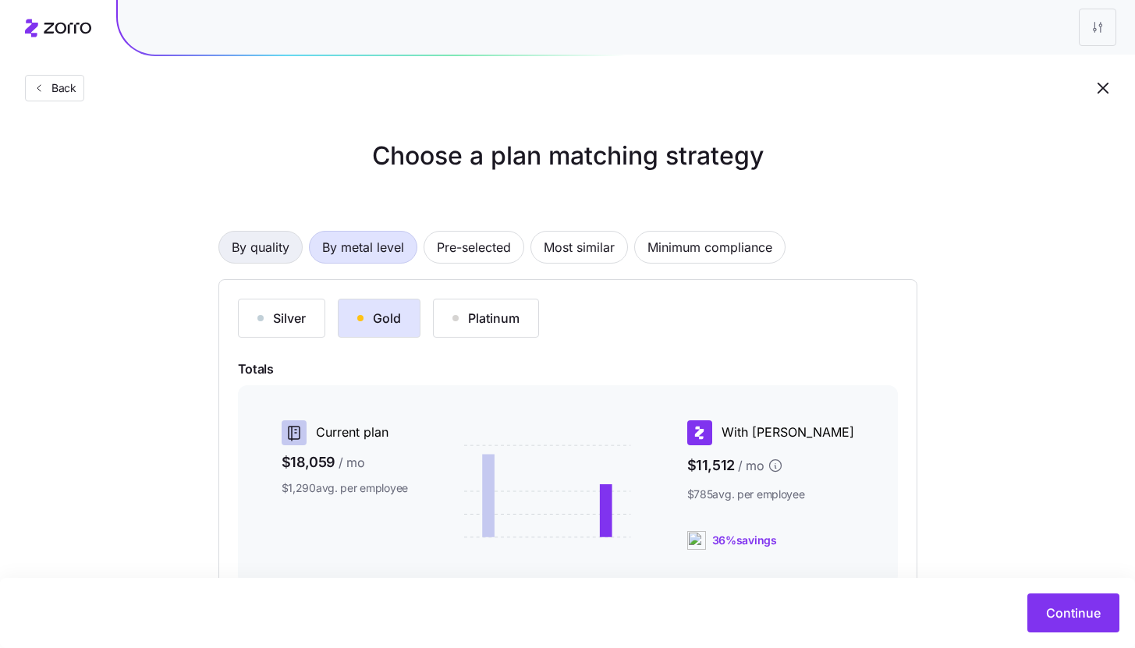
click at [281, 254] on span "By quality" at bounding box center [261, 247] width 58 height 31
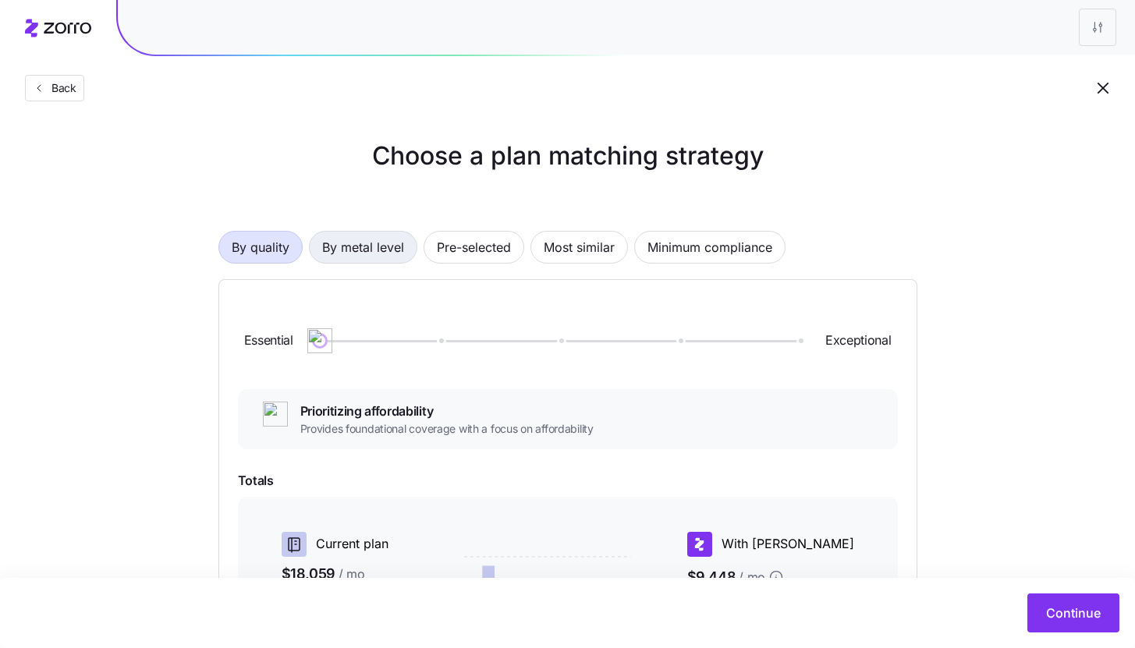
click at [359, 247] on span "By metal level" at bounding box center [363, 247] width 82 height 31
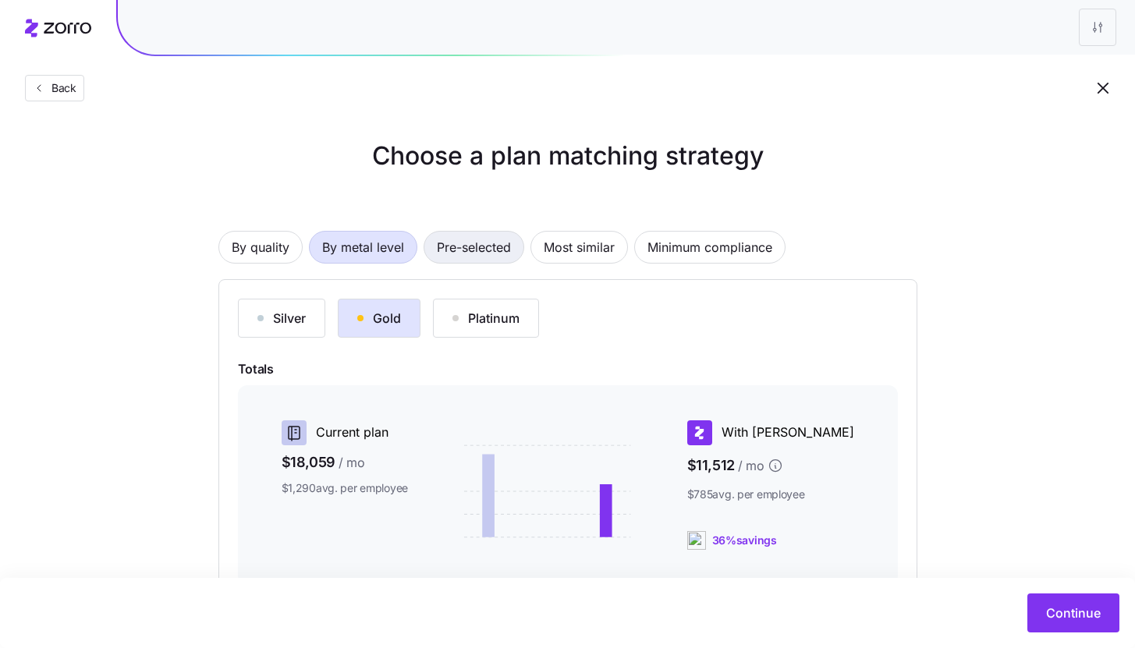
click at [483, 238] on span "Pre-selected" at bounding box center [474, 247] width 74 height 31
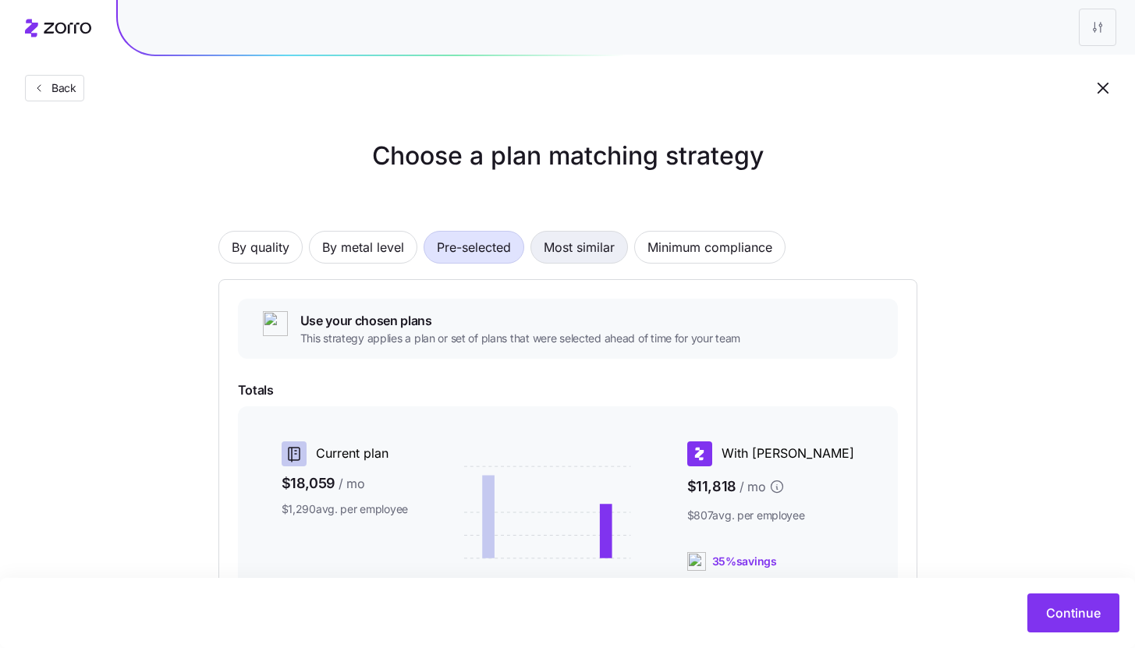
click at [570, 253] on span "Most similar" at bounding box center [579, 247] width 71 height 31
click at [494, 259] on span "Pre-selected" at bounding box center [474, 247] width 74 height 31
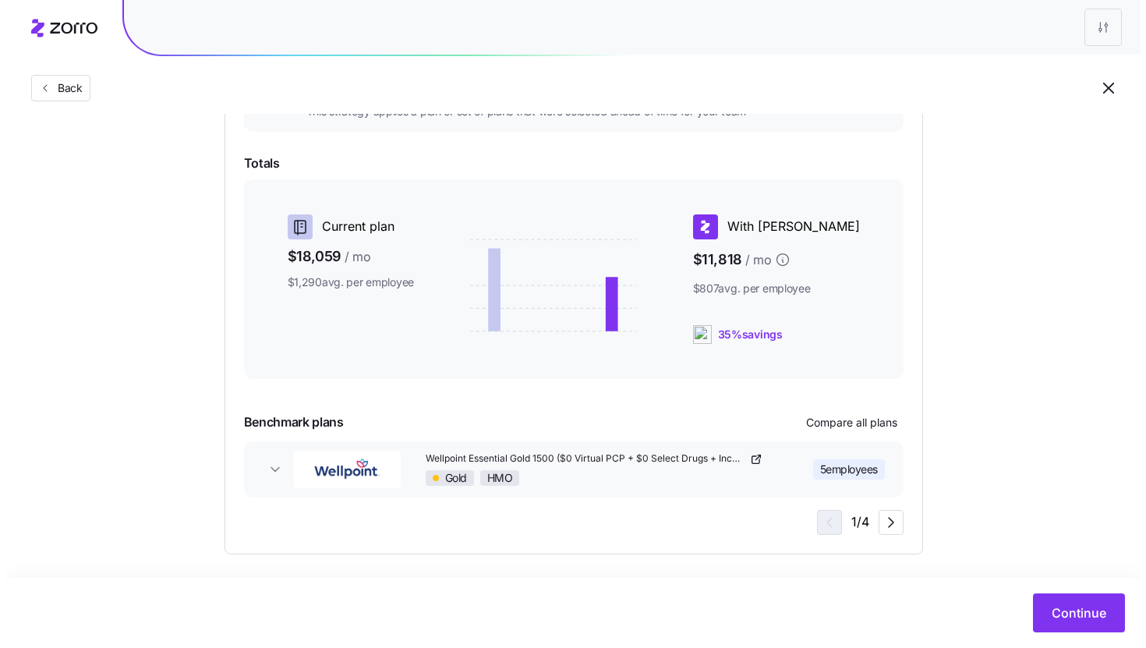
scroll to position [233, 0]
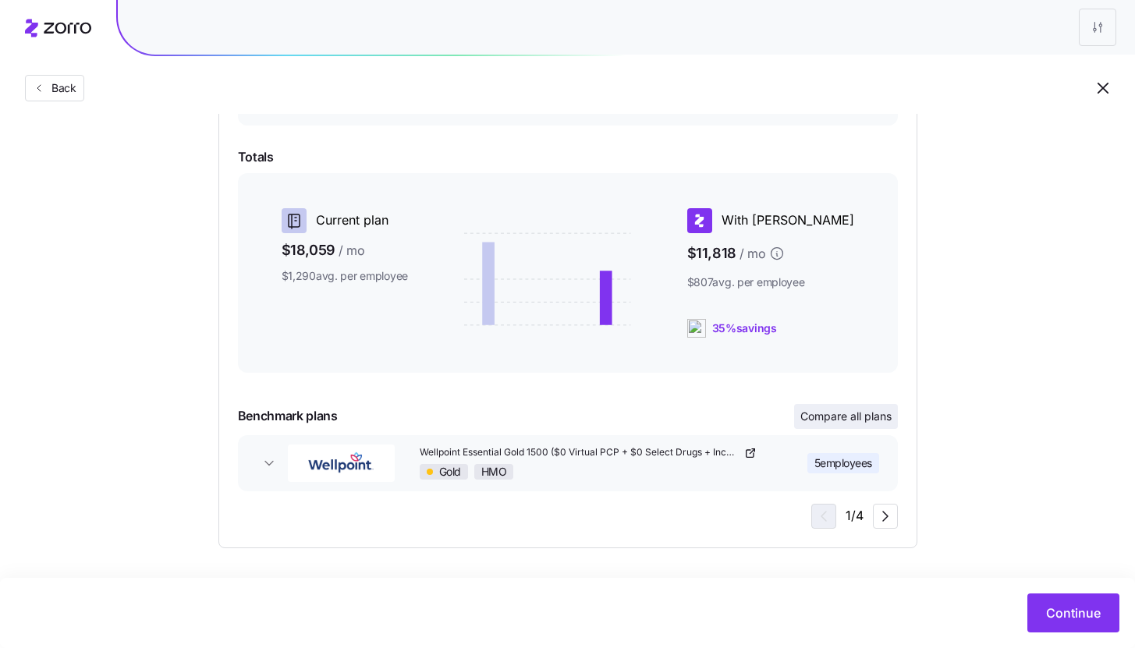
click at [855, 410] on span "Compare all plans" at bounding box center [845, 417] width 91 height 16
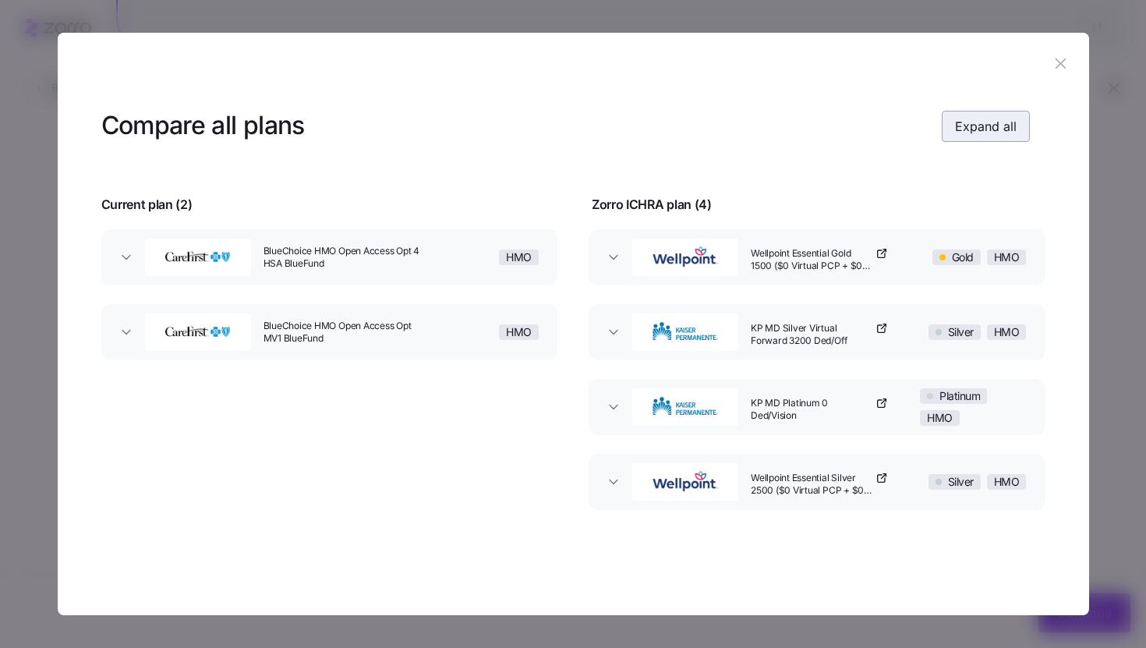
click at [968, 130] on span "Expand all" at bounding box center [986, 126] width 62 height 19
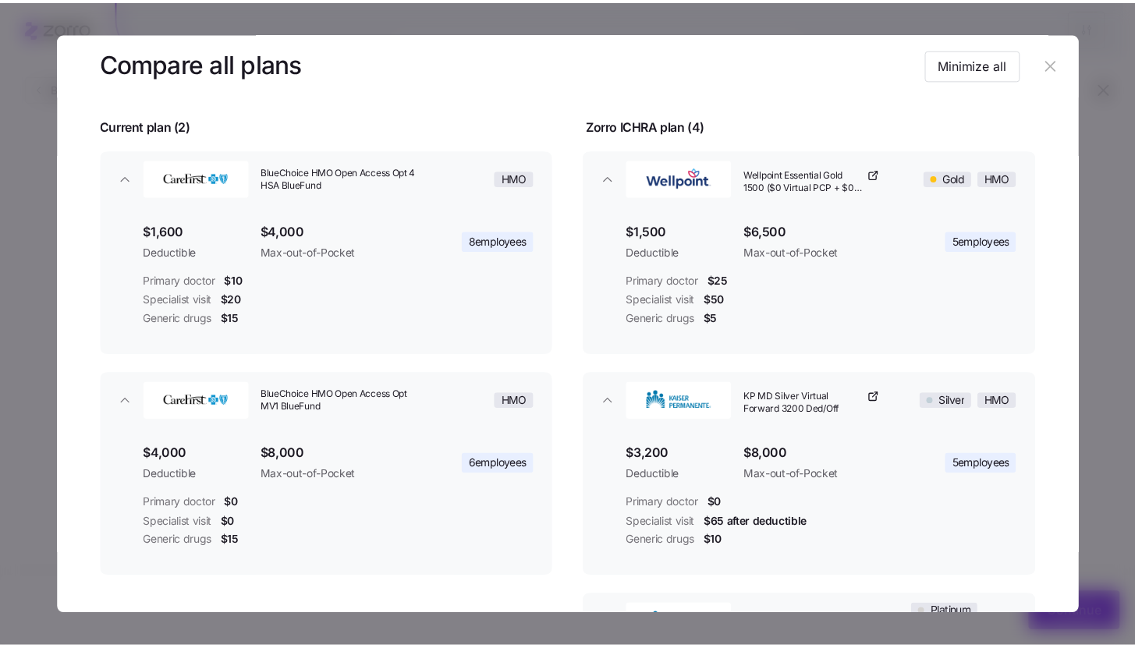
scroll to position [0, 0]
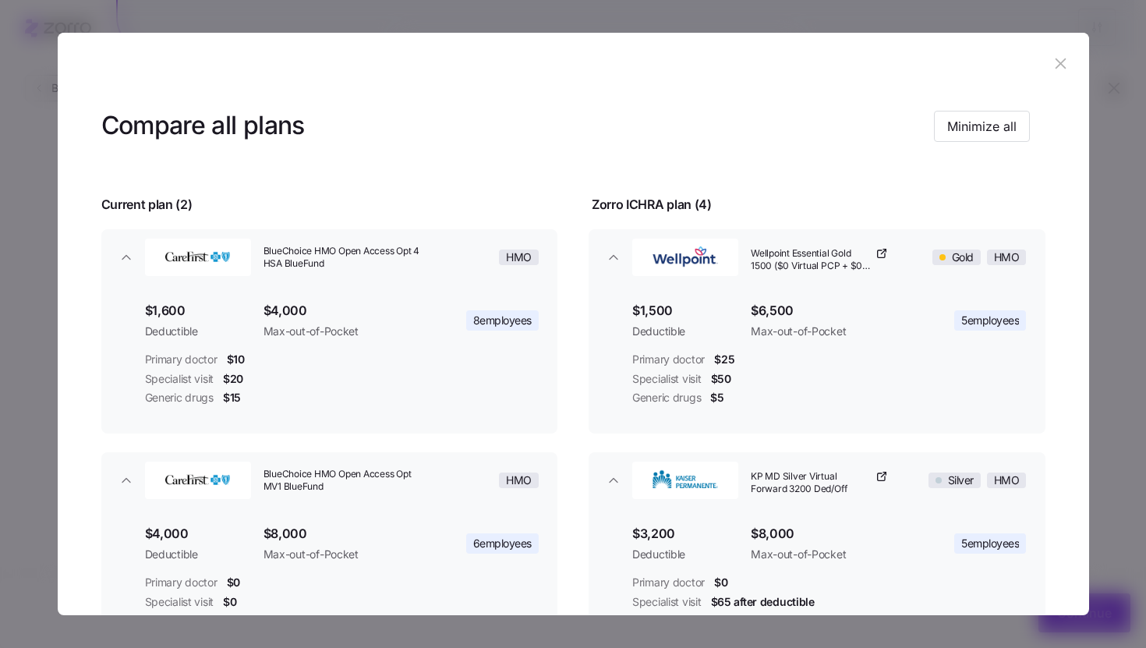
click at [1052, 63] on icon "button" at bounding box center [1060, 63] width 17 height 17
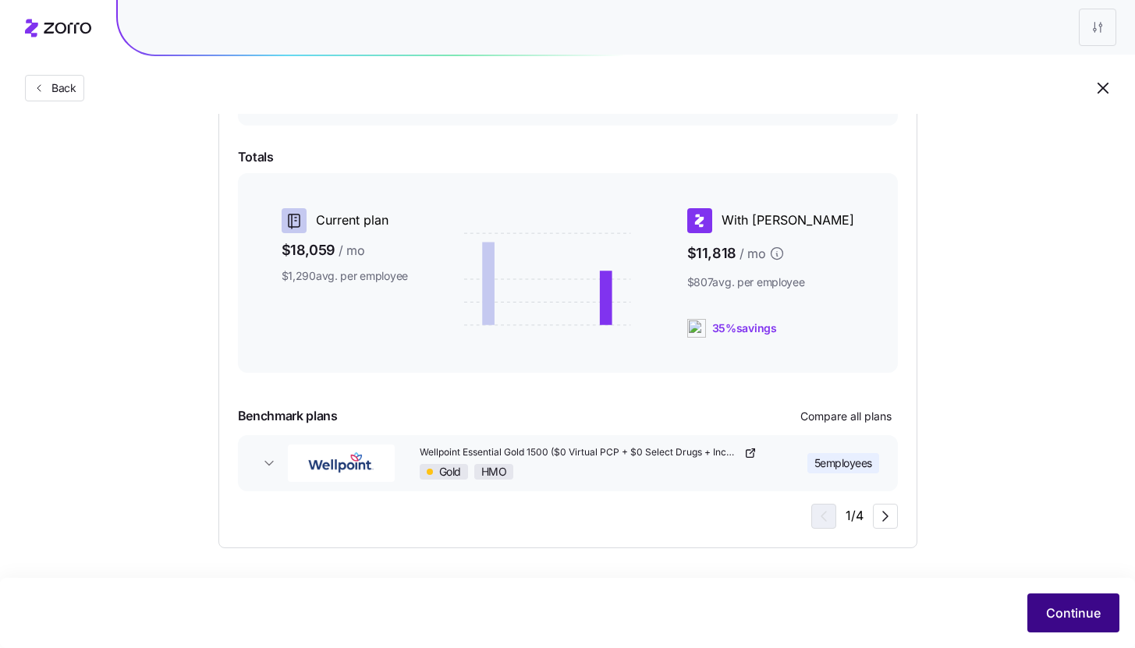
click at [1072, 617] on span "Continue" at bounding box center [1073, 613] width 55 height 19
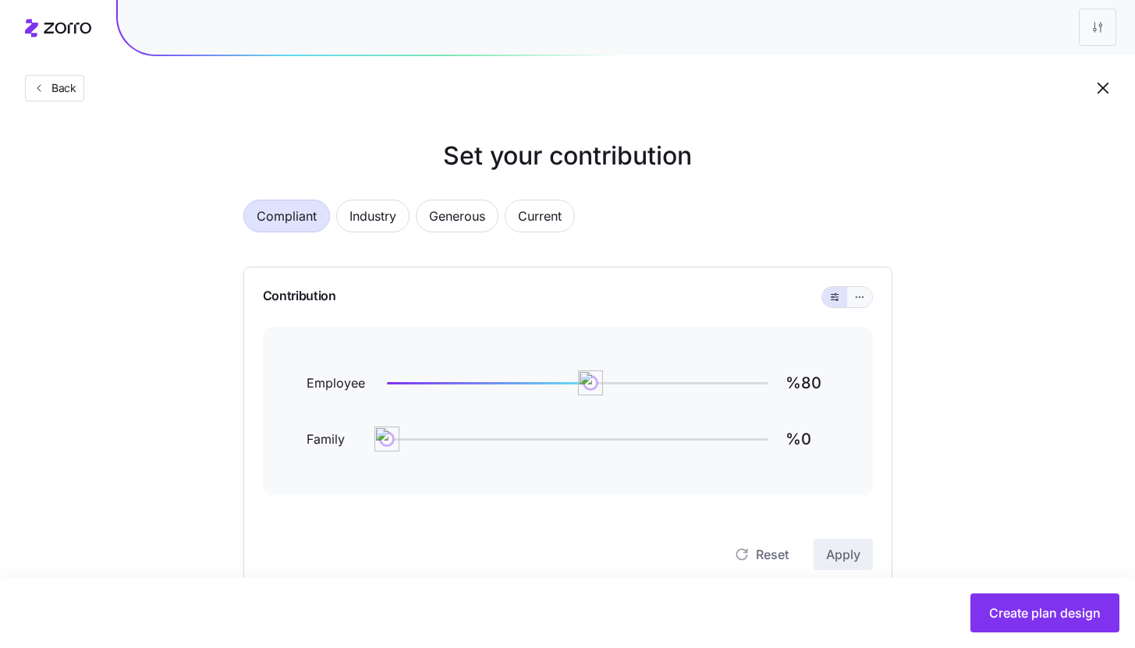
click at [863, 303] on button "button" at bounding box center [859, 297] width 12 height 12
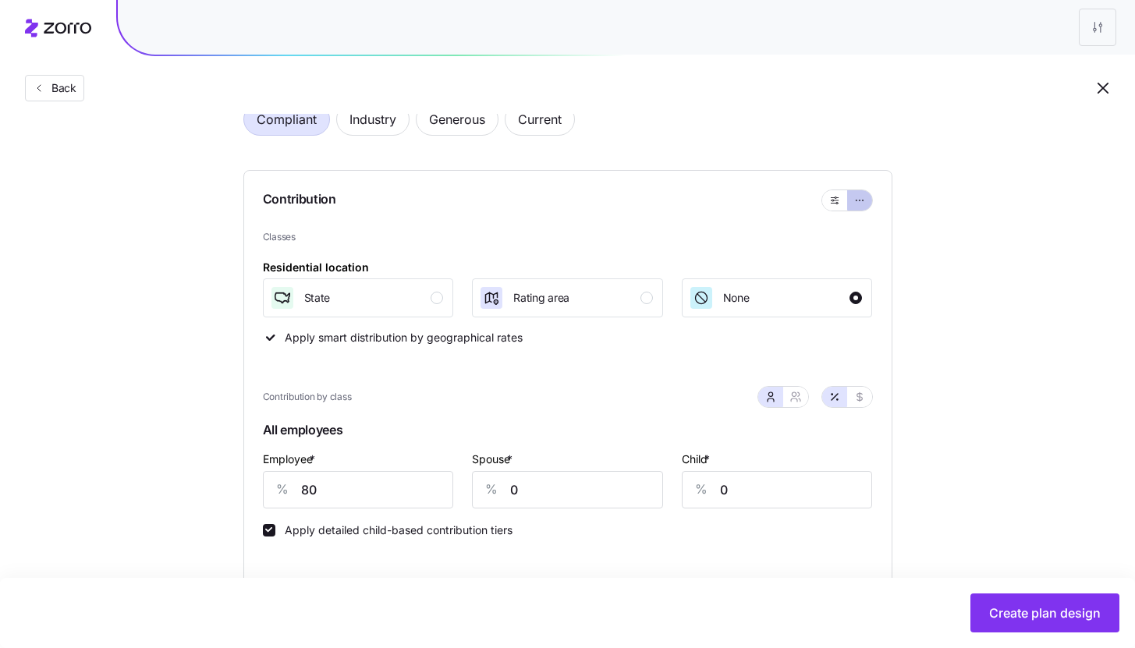
scroll to position [135, 0]
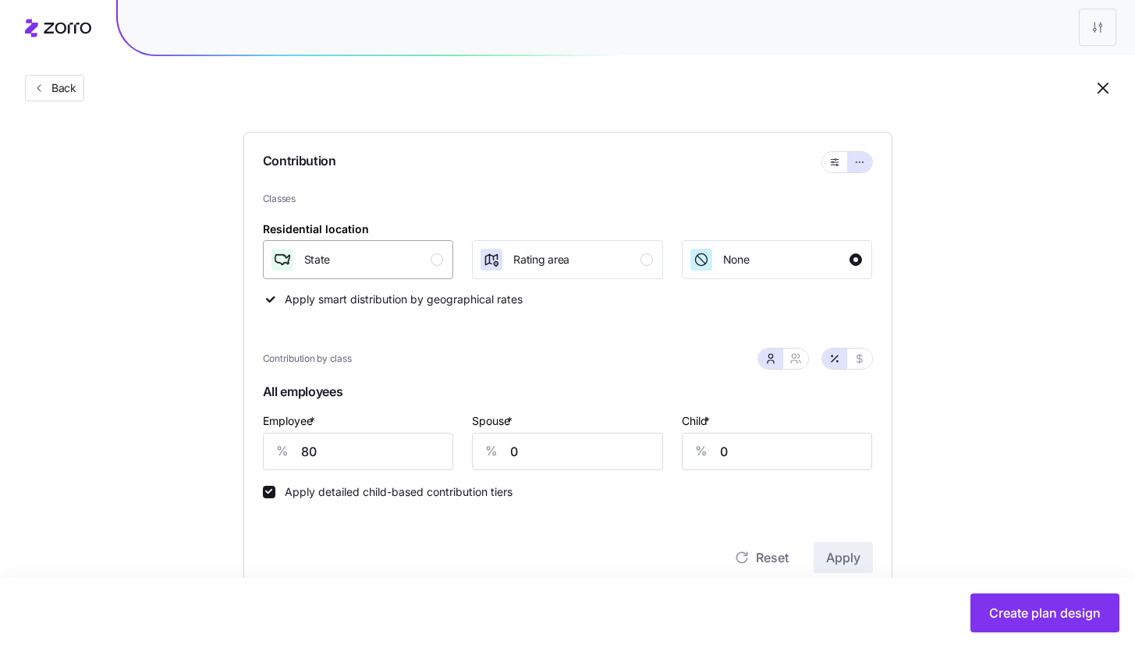
click at [432, 265] on div "State" at bounding box center [357, 259] width 174 height 25
click at [544, 271] on div "Rating area" at bounding box center [541, 259] width 56 height 25
click at [799, 359] on icon "button" at bounding box center [795, 358] width 12 height 12
type input "40"
type input "49"
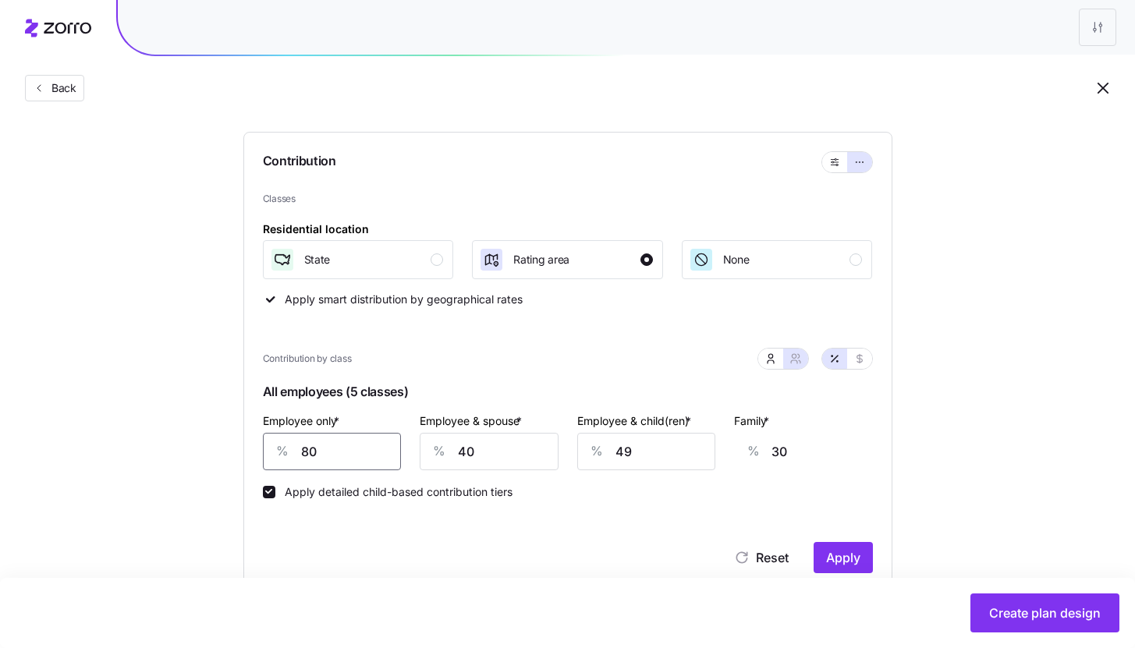
click at [341, 447] on input "80" at bounding box center [332, 451] width 139 height 37
type input "1"
type input "60"
type input "10"
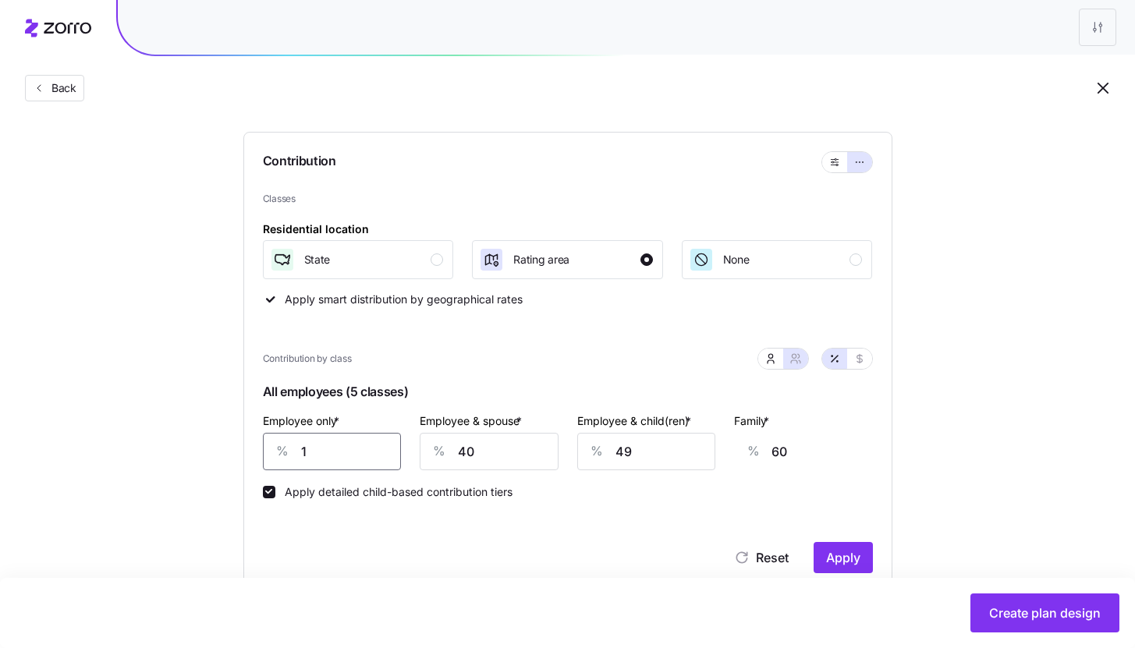
type input "57"
type input "100"
type input "23"
type input "100"
type input "1"
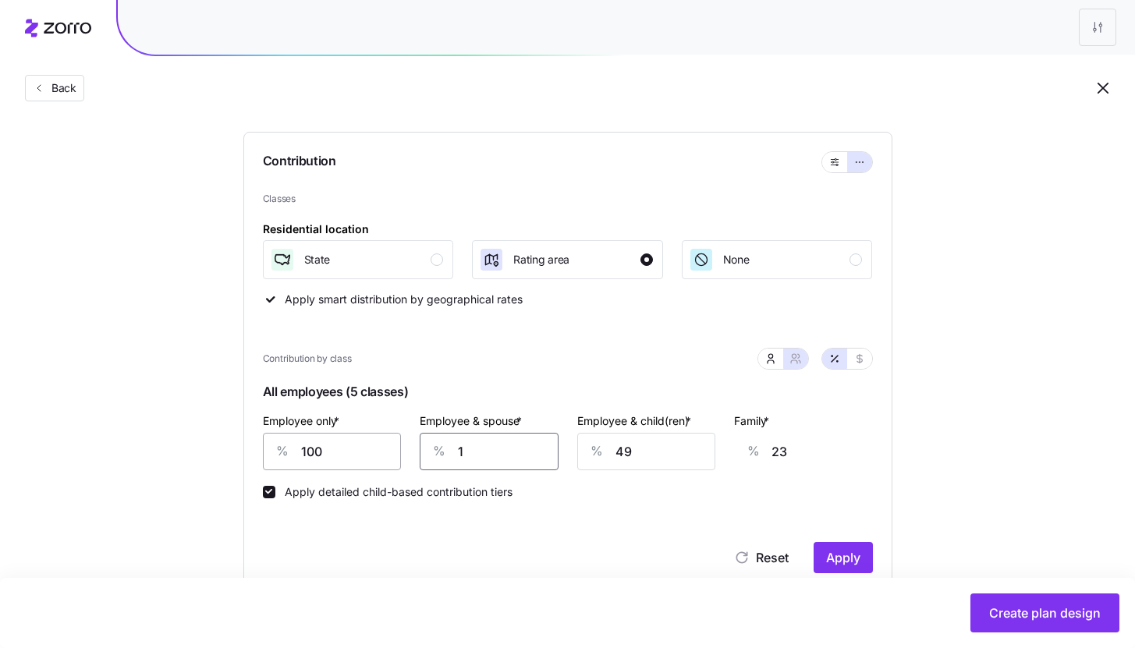
type input "0"
type input "100"
type input "68"
type input "1001"
type input "750"
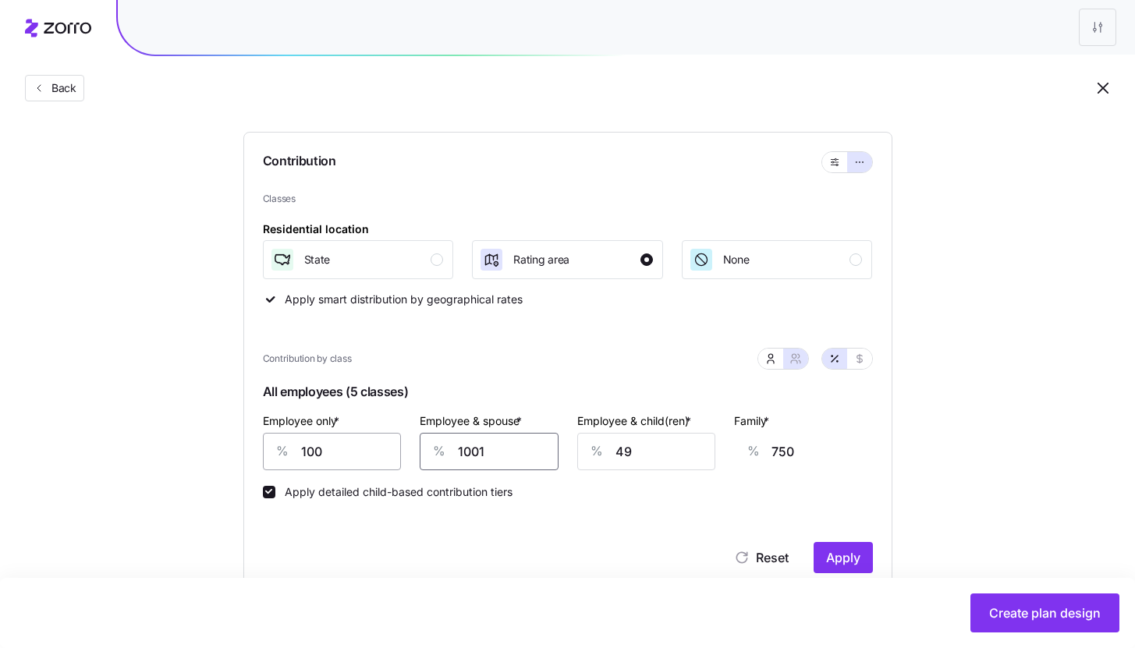
type input "1001"
type input "1"
type input "720"
type input "10"
type input "726"
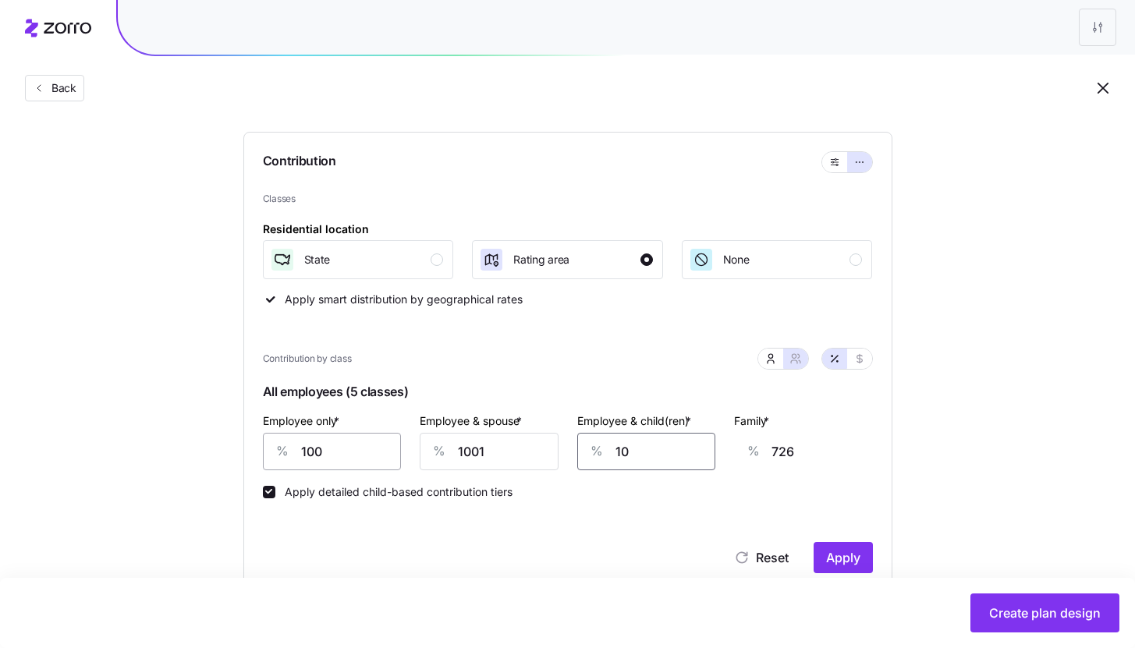
type input "100"
type input "782"
type input "100"
click at [843, 563] on span "Apply" at bounding box center [843, 557] width 34 height 19
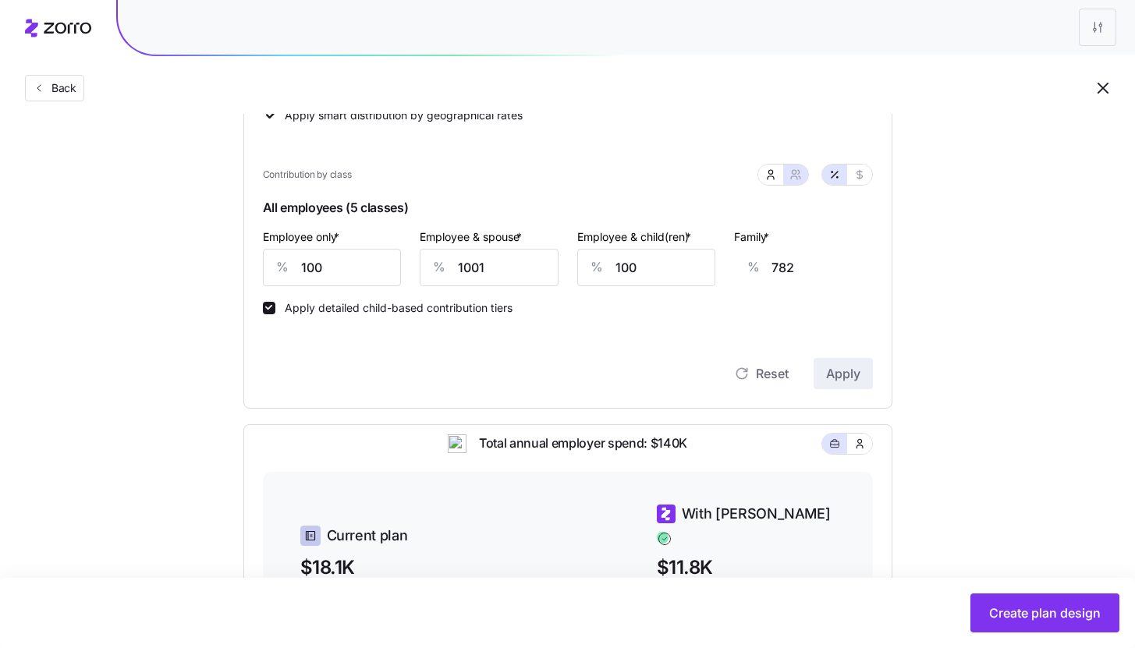
scroll to position [320, 0]
click at [499, 269] on input "1001" at bounding box center [489, 266] width 139 height 37
type input "100"
type input "10"
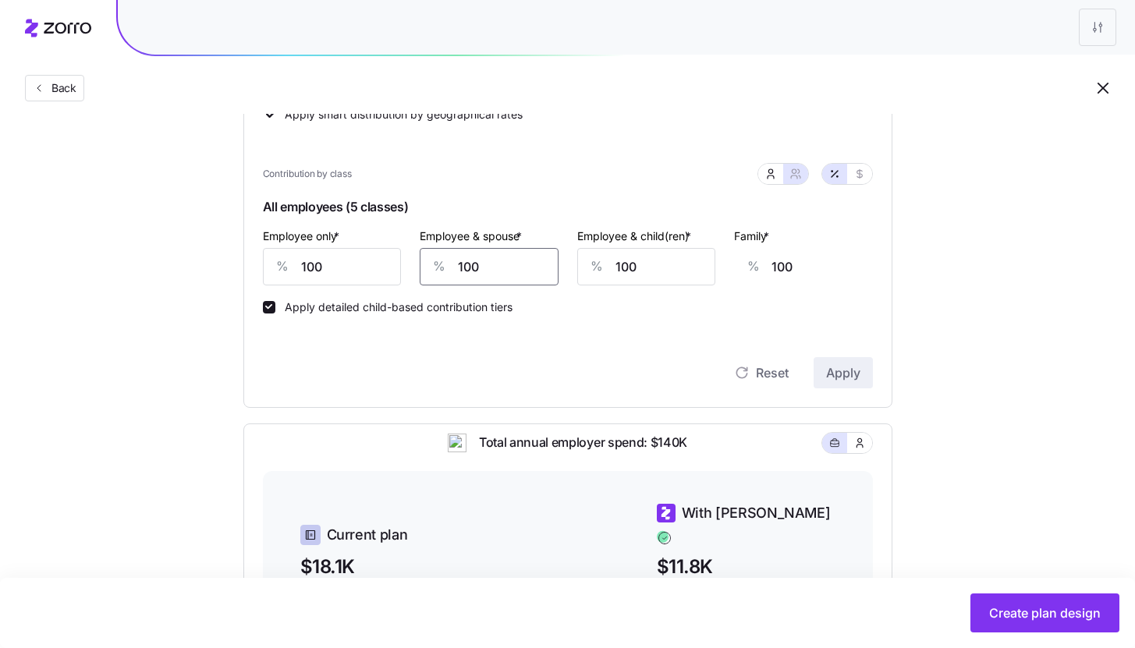
type input "32"
type input "101"
type input "10"
type input "32"
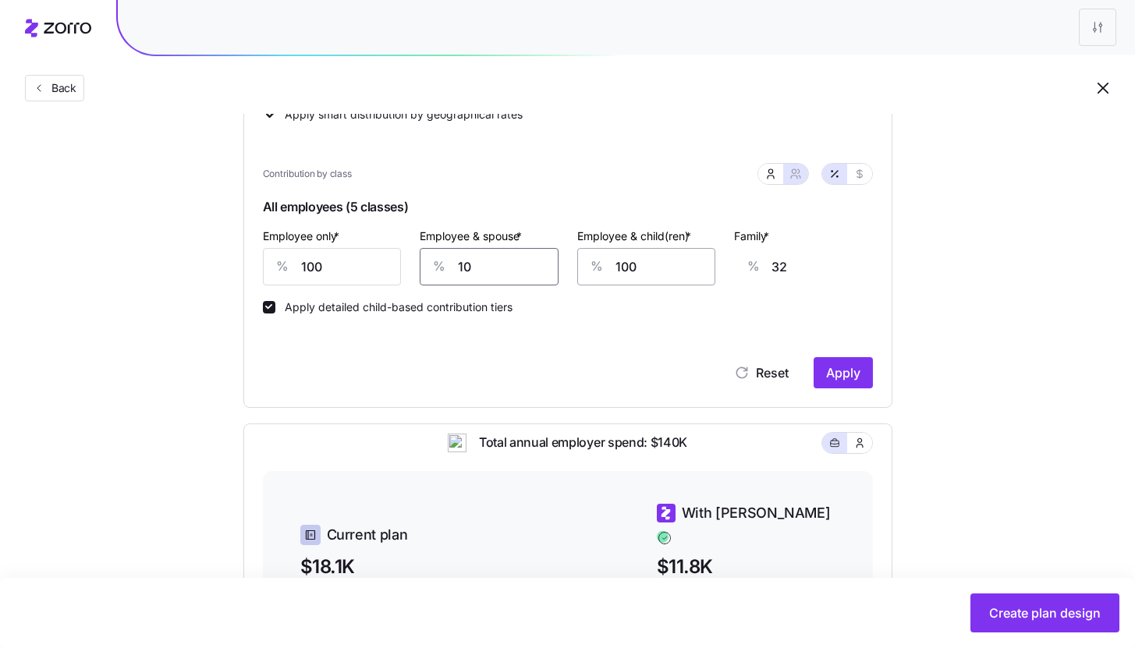
type input "100"
click at [833, 377] on span "Apply" at bounding box center [843, 372] width 34 height 19
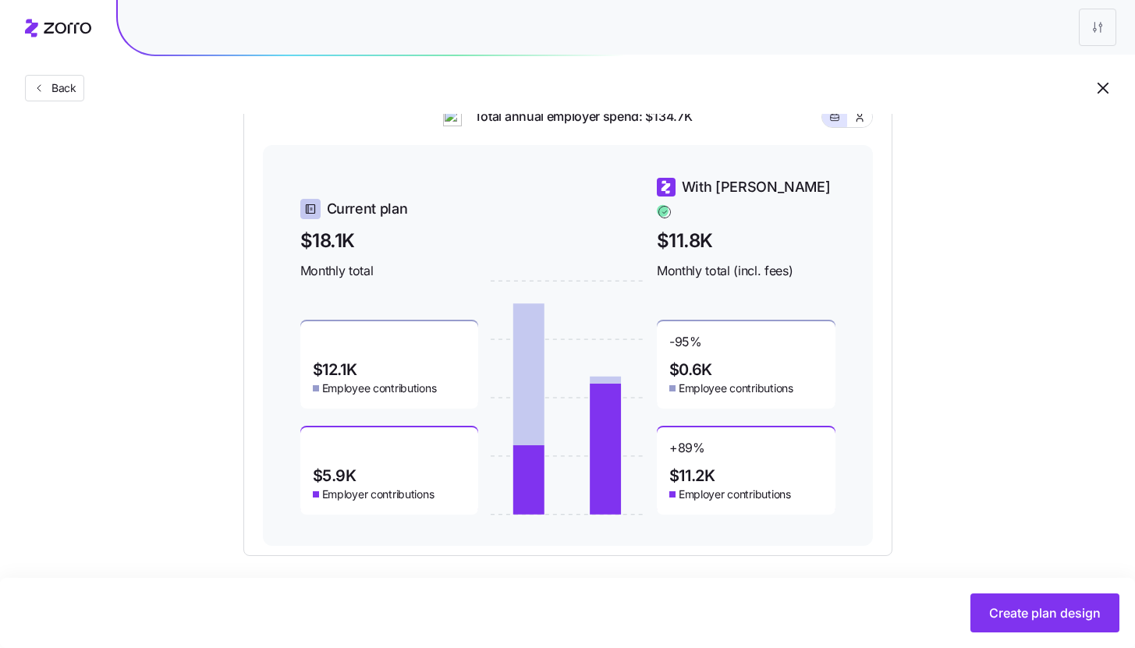
scroll to position [654, 0]
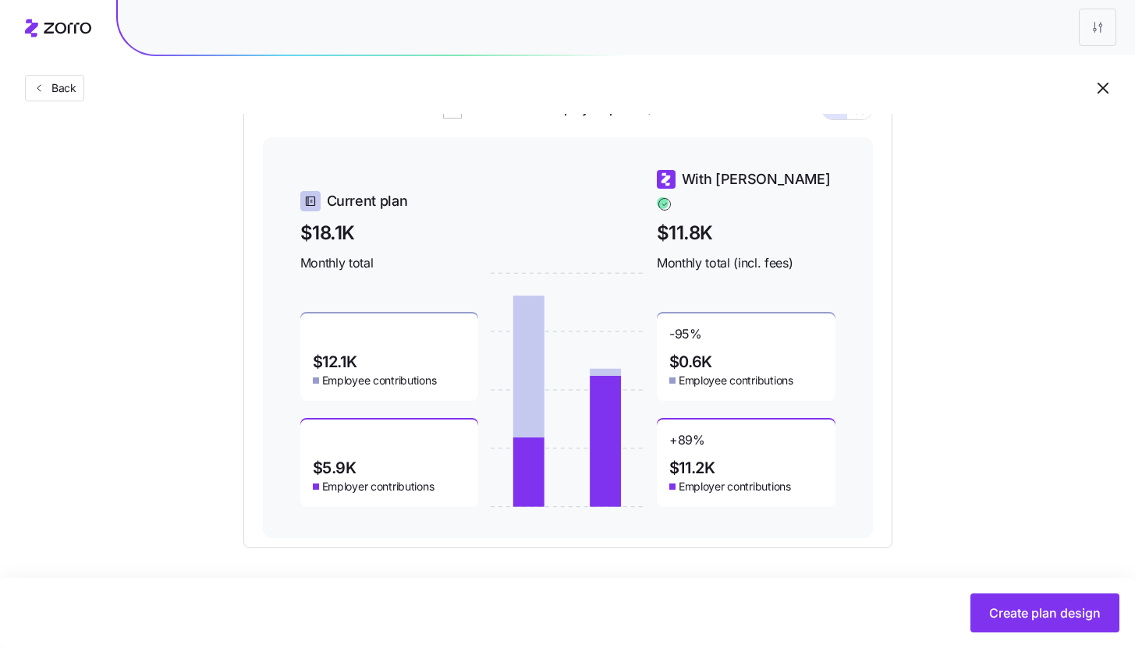
click at [997, 305] on div "Set your contribution Compliant Industry Generous Current Contribution Classes …" at bounding box center [567, 16] width 1135 height 1064
click at [1029, 608] on span "Create plan design" at bounding box center [1045, 613] width 112 height 19
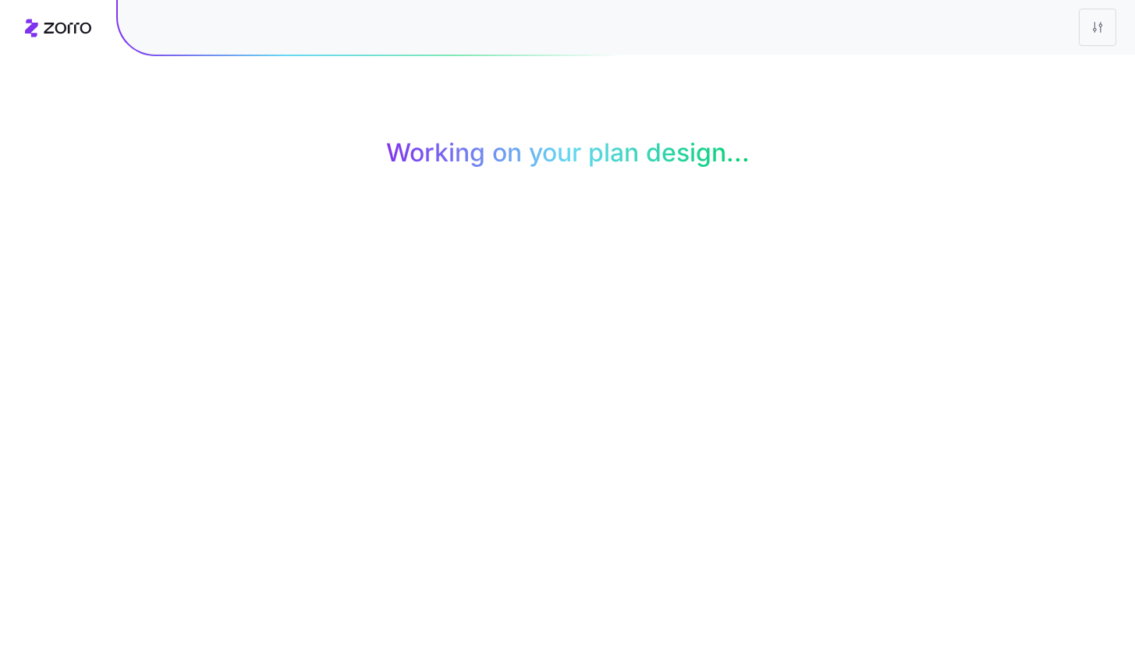
scroll to position [0, 0]
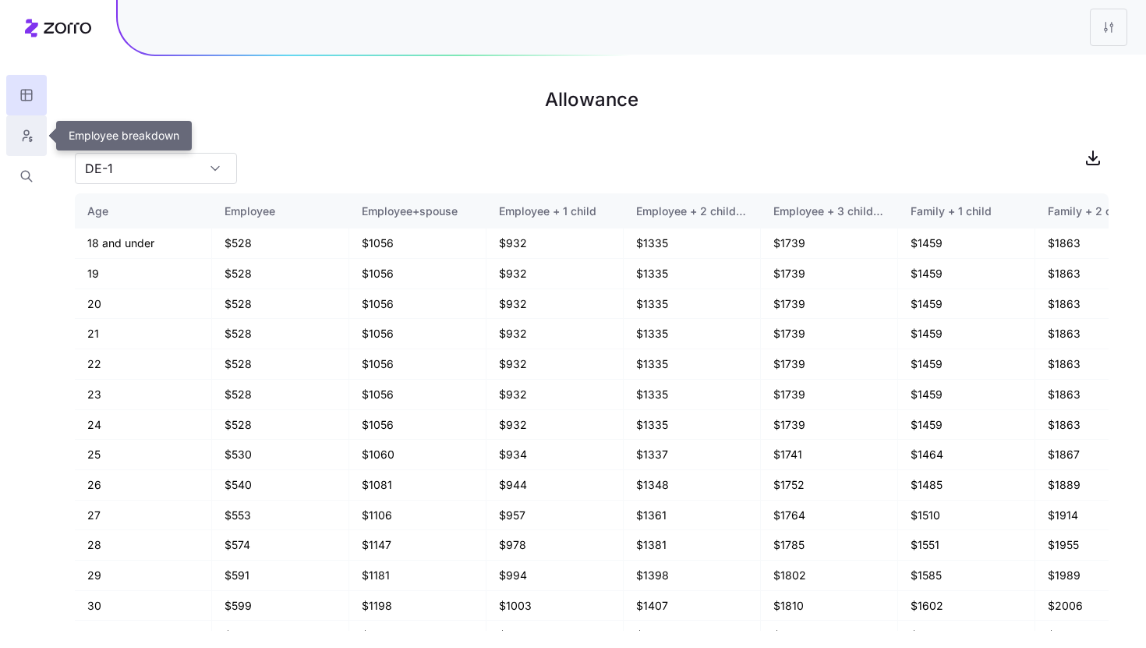
click at [37, 142] on button "button" at bounding box center [26, 135] width 41 height 41
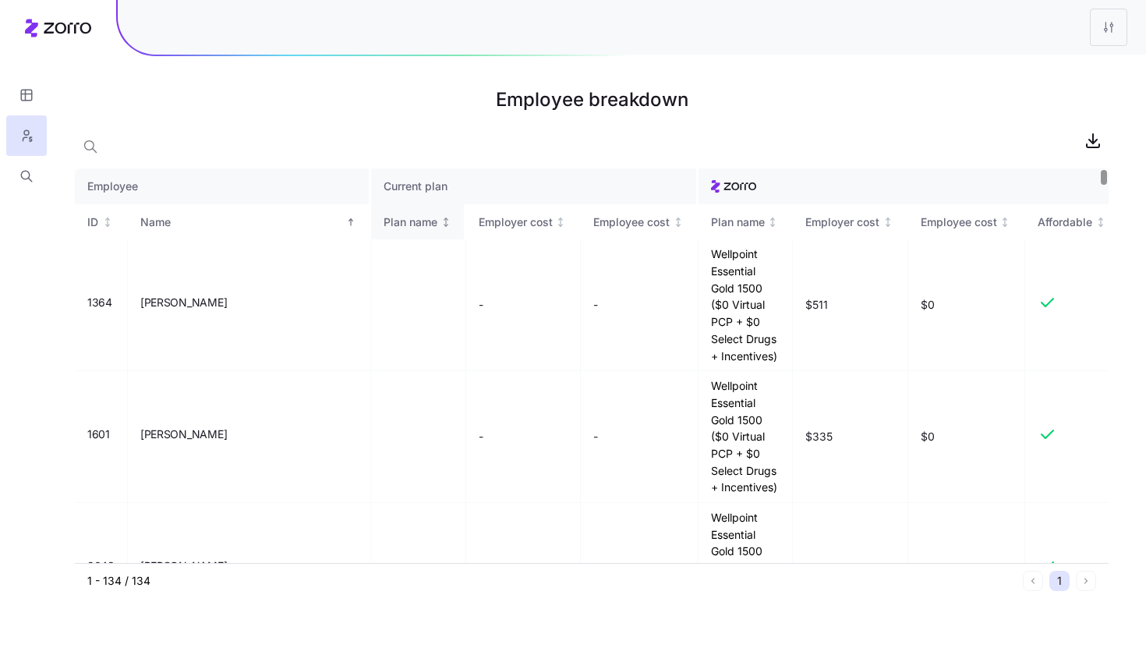
click at [399, 227] on th "Plan name" at bounding box center [418, 222] width 95 height 36
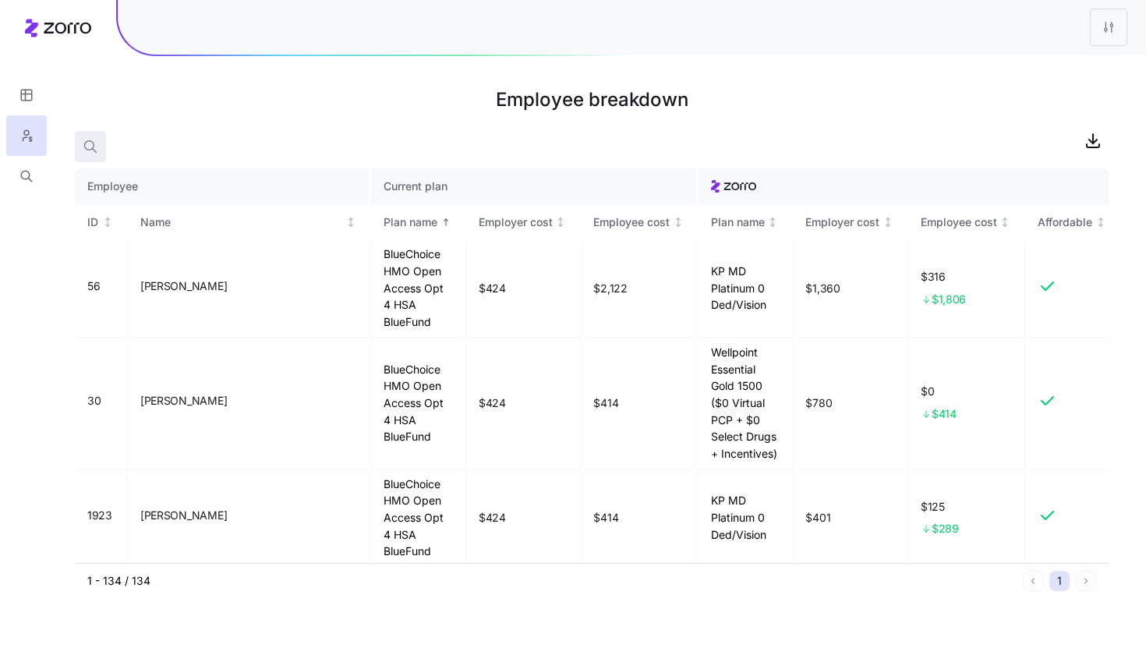
click at [97, 140] on icon "button" at bounding box center [91, 147] width 16 height 16
click at [118, 114] on h1 "Employee breakdown" at bounding box center [592, 99] width 1034 height 37
click at [26, 182] on icon "button" at bounding box center [26, 176] width 14 height 16
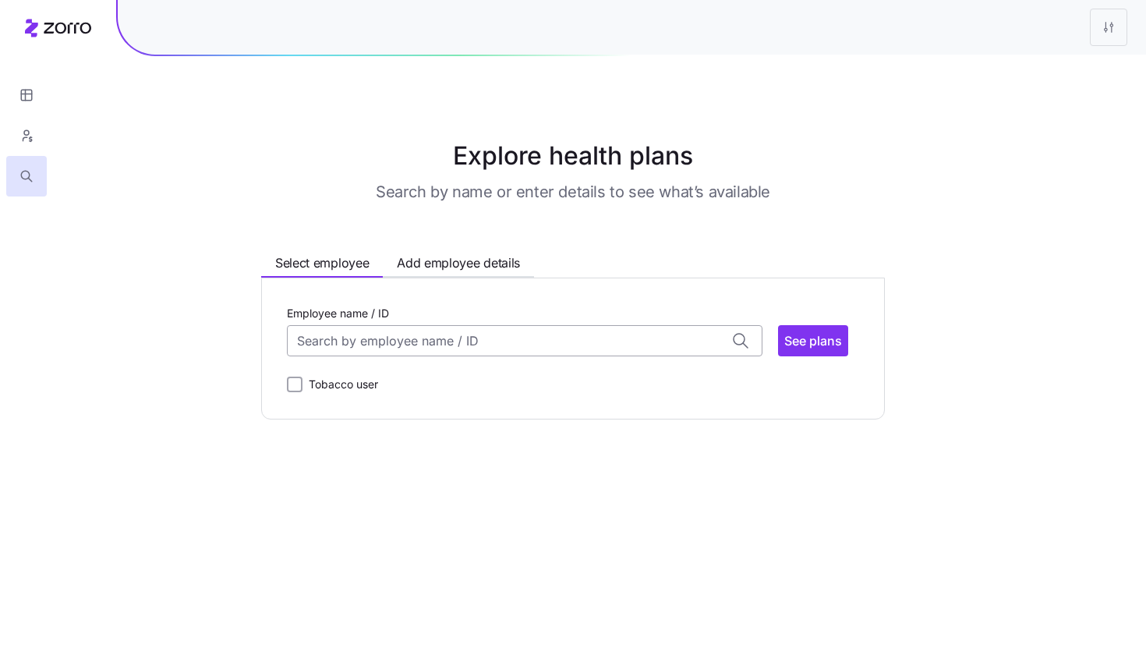
click at [487, 341] on input "Employee name / ID" at bounding box center [525, 340] width 476 height 31
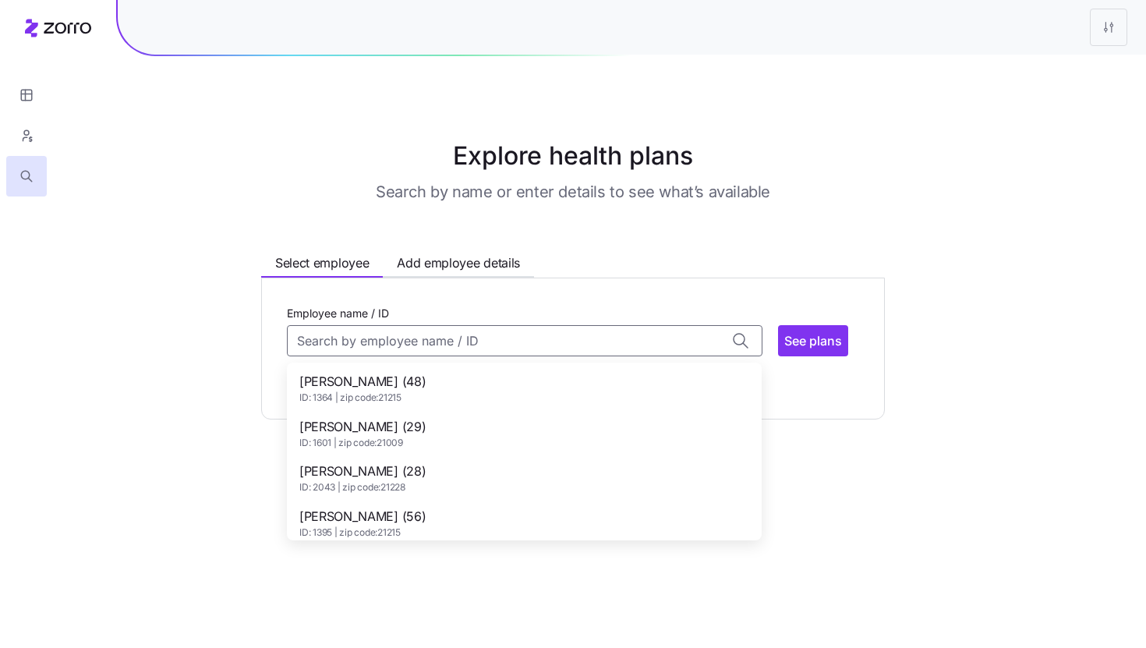
click at [449, 392] on div "Abelino Gonzalez (48) ID: 1364 | zip code: 21215" at bounding box center [524, 388] width 469 height 45
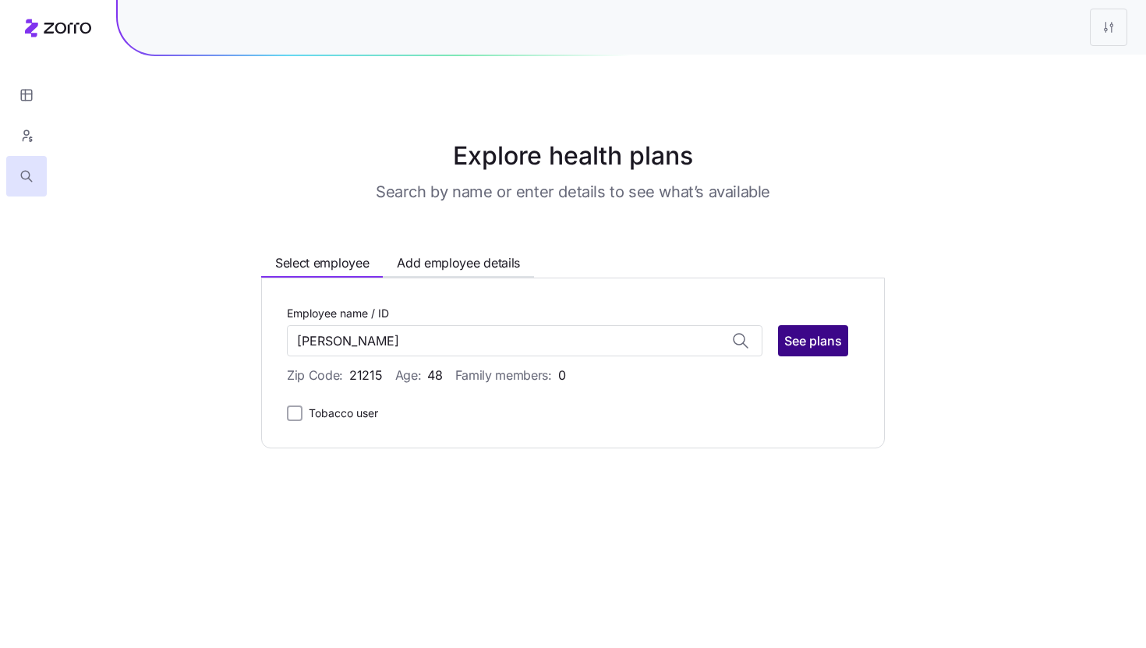
click at [831, 342] on span "See plans" at bounding box center [813, 340] width 58 height 19
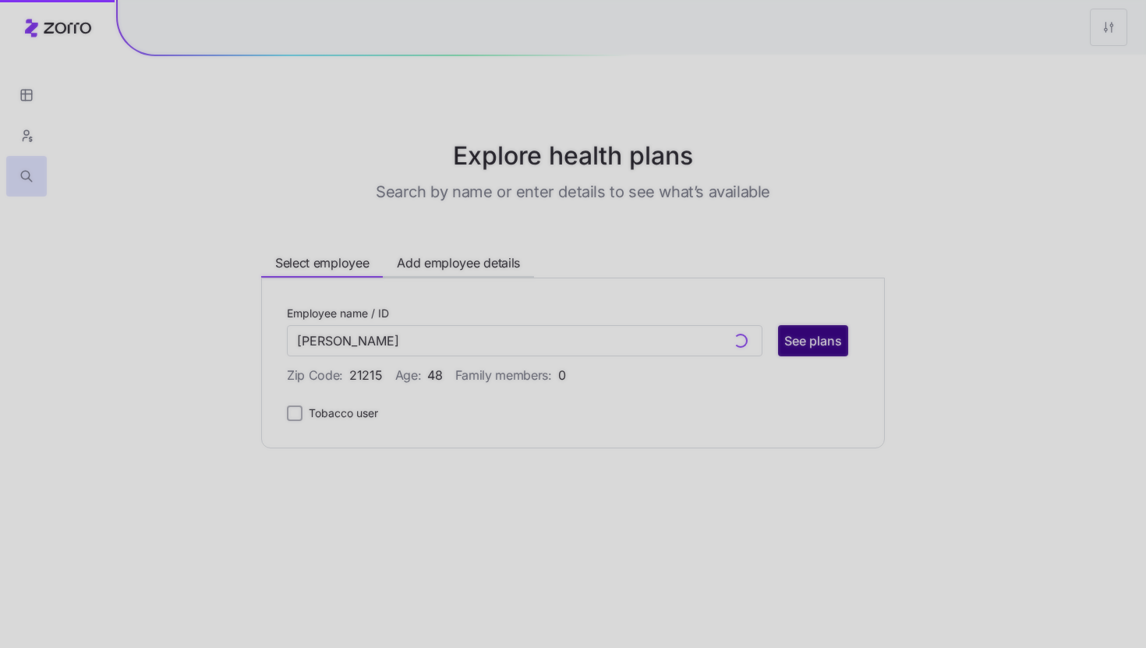
type input "Abelino Gonzalez (ID: 1364)"
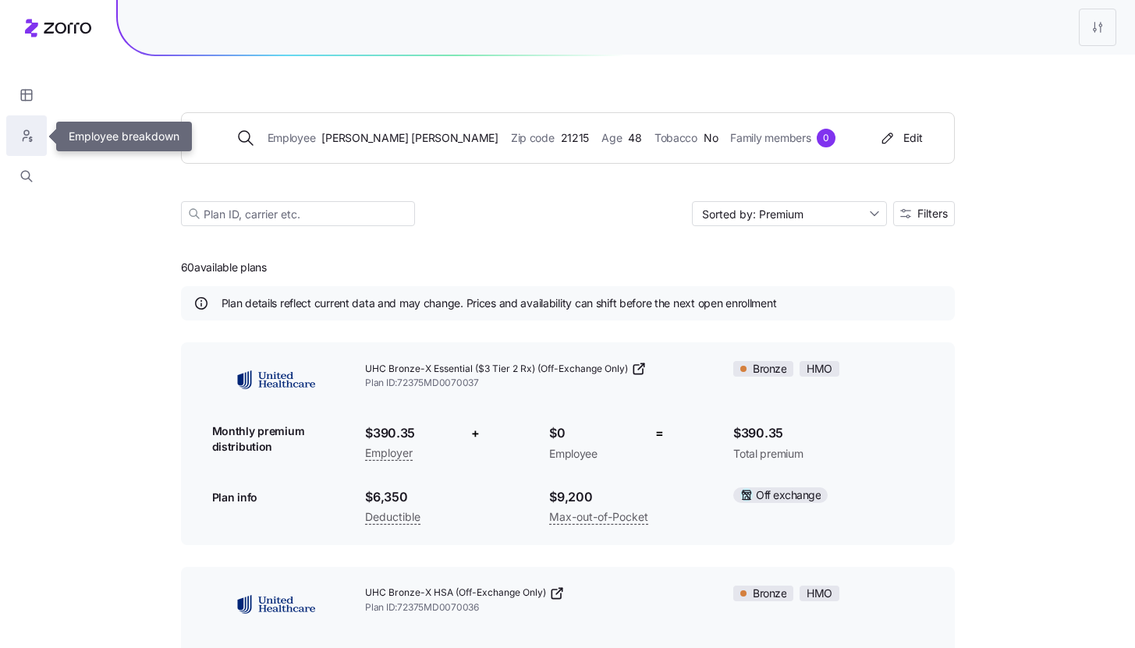
click at [39, 137] on button "button" at bounding box center [26, 135] width 41 height 41
